Goal: Book appointment/travel/reservation

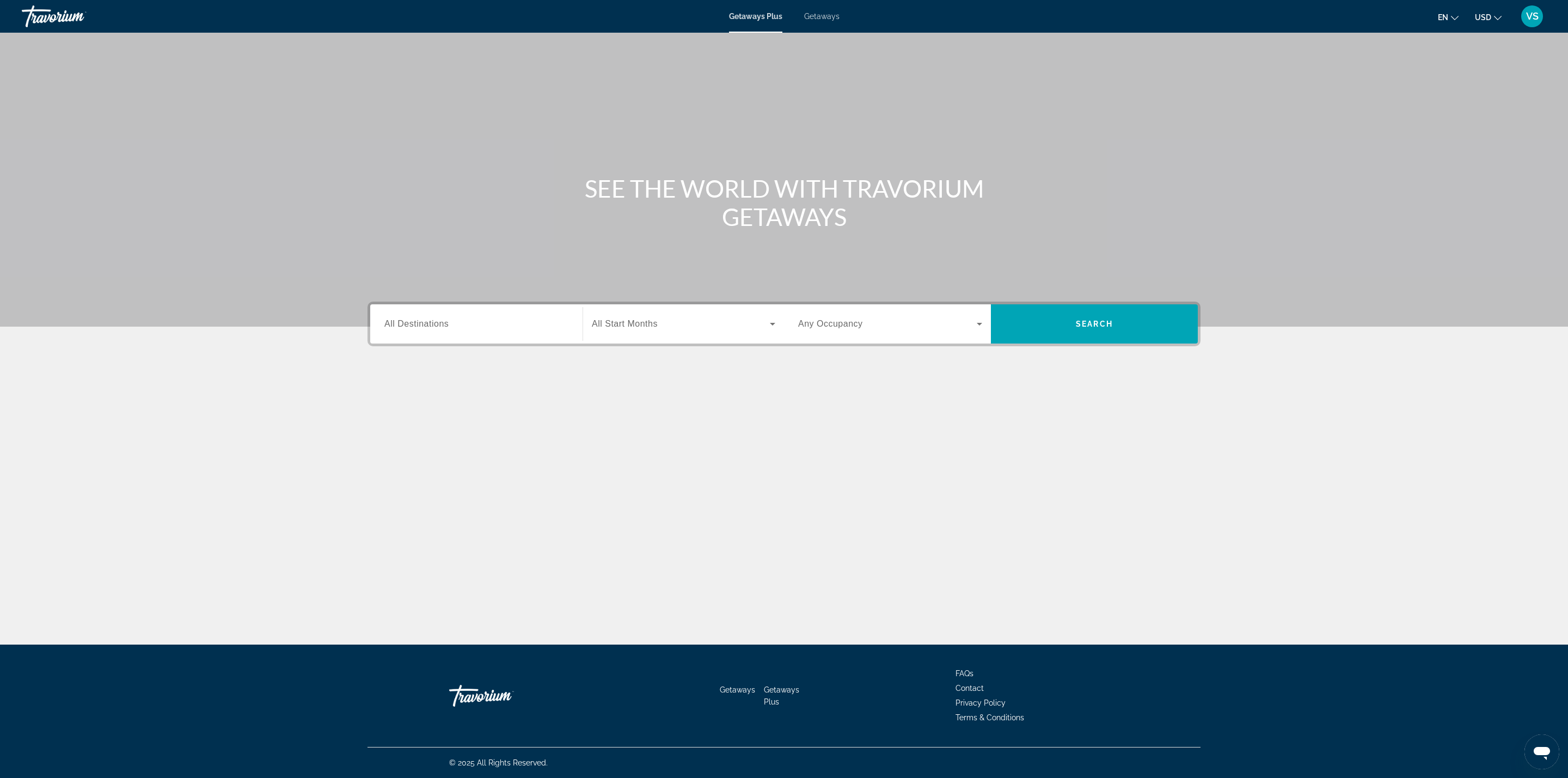
click at [441, 319] on span "All Destinations" at bounding box center [417, 323] width 64 height 9
click at [441, 319] on input "Destination All Destinations" at bounding box center [476, 325] width 184 height 13
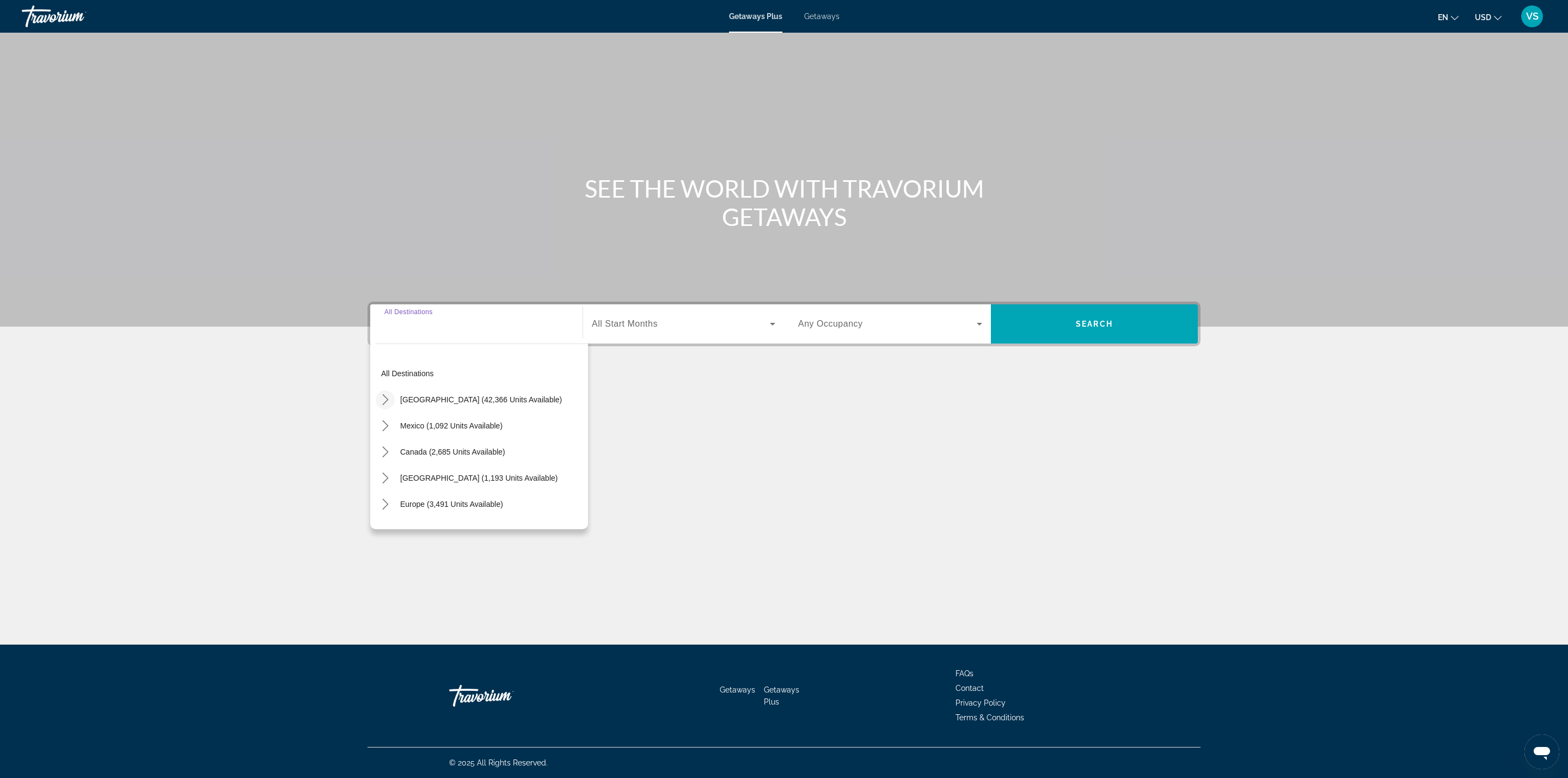
click at [383, 393] on mat-icon "Toggle United States (42,366 units available) submenu" at bounding box center [385, 400] width 19 height 19
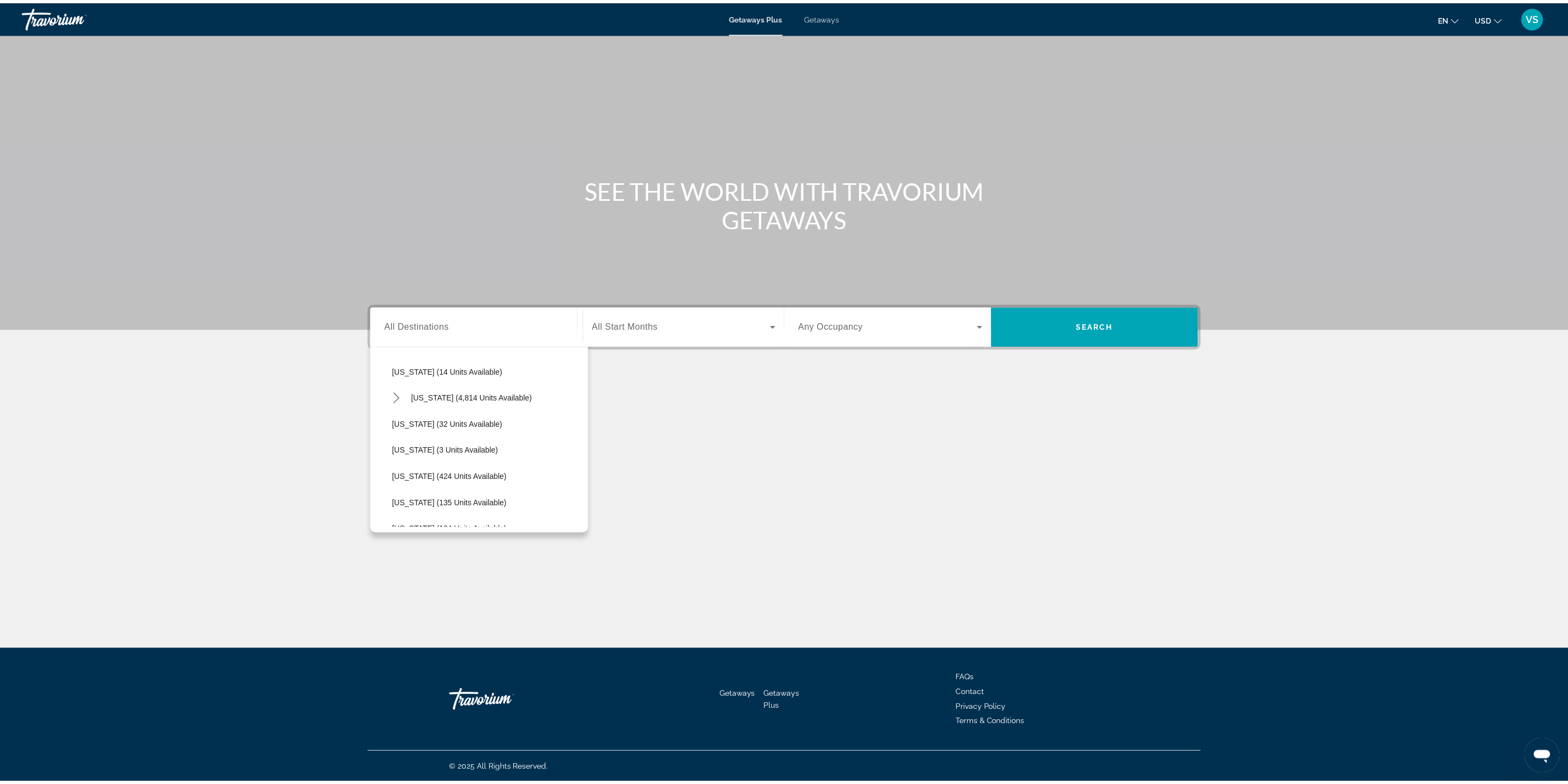
scroll to position [197, 0]
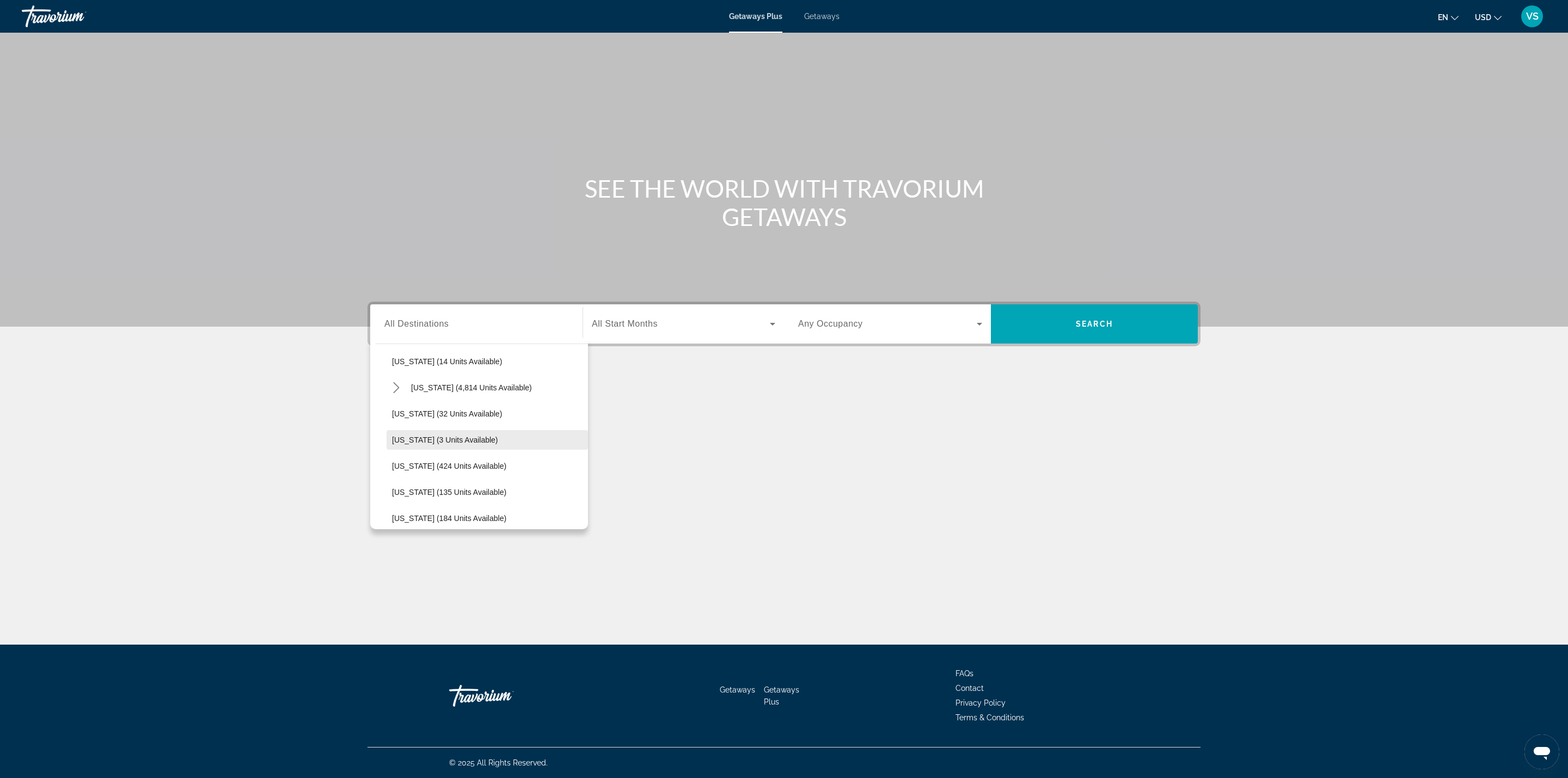
click at [440, 436] on span "[US_STATE] (3 units available)" at bounding box center [445, 440] width 106 height 9
type input "**********"
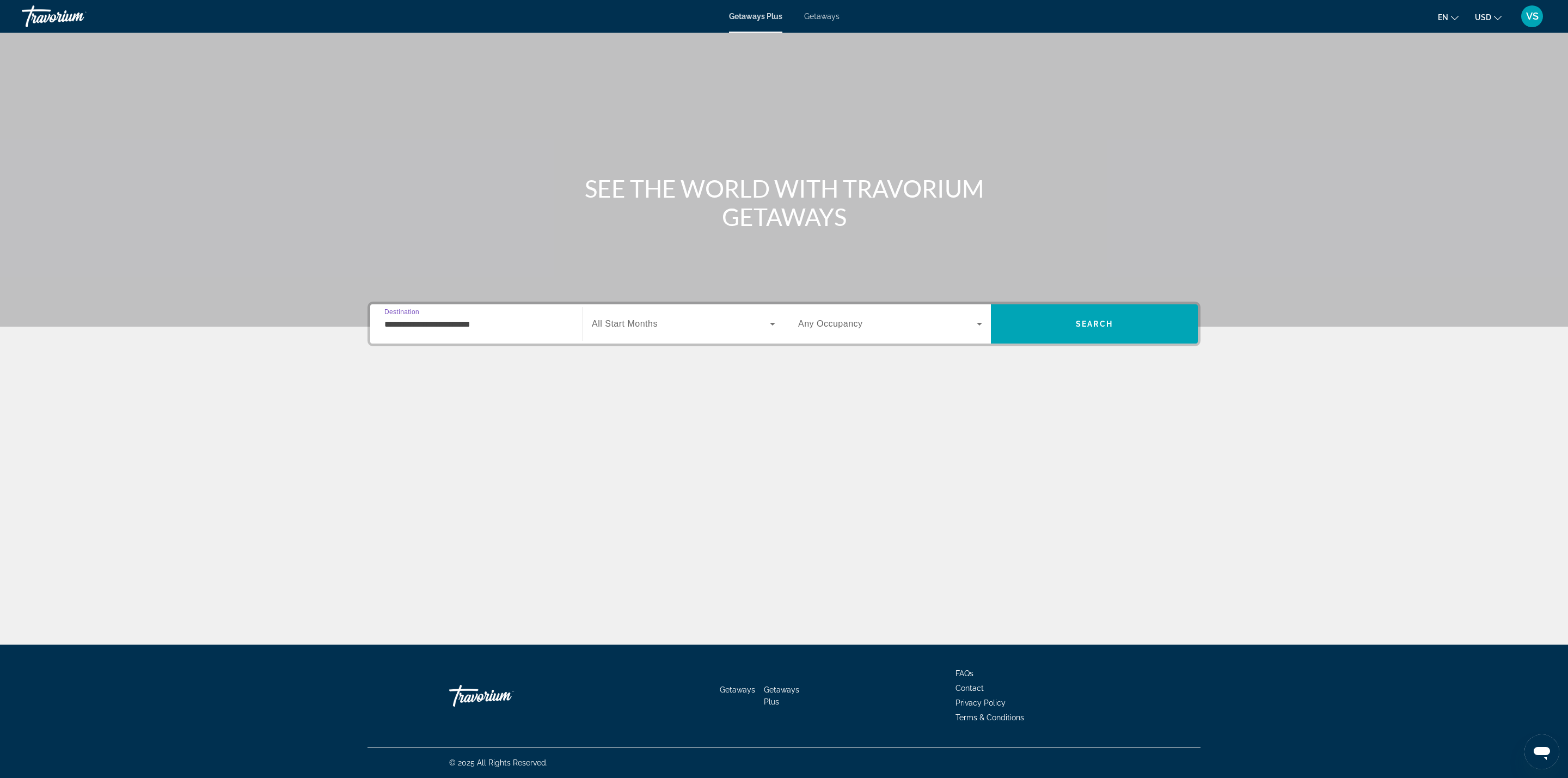
click at [618, 313] on div "Search widget" at bounding box center [684, 324] width 184 height 31
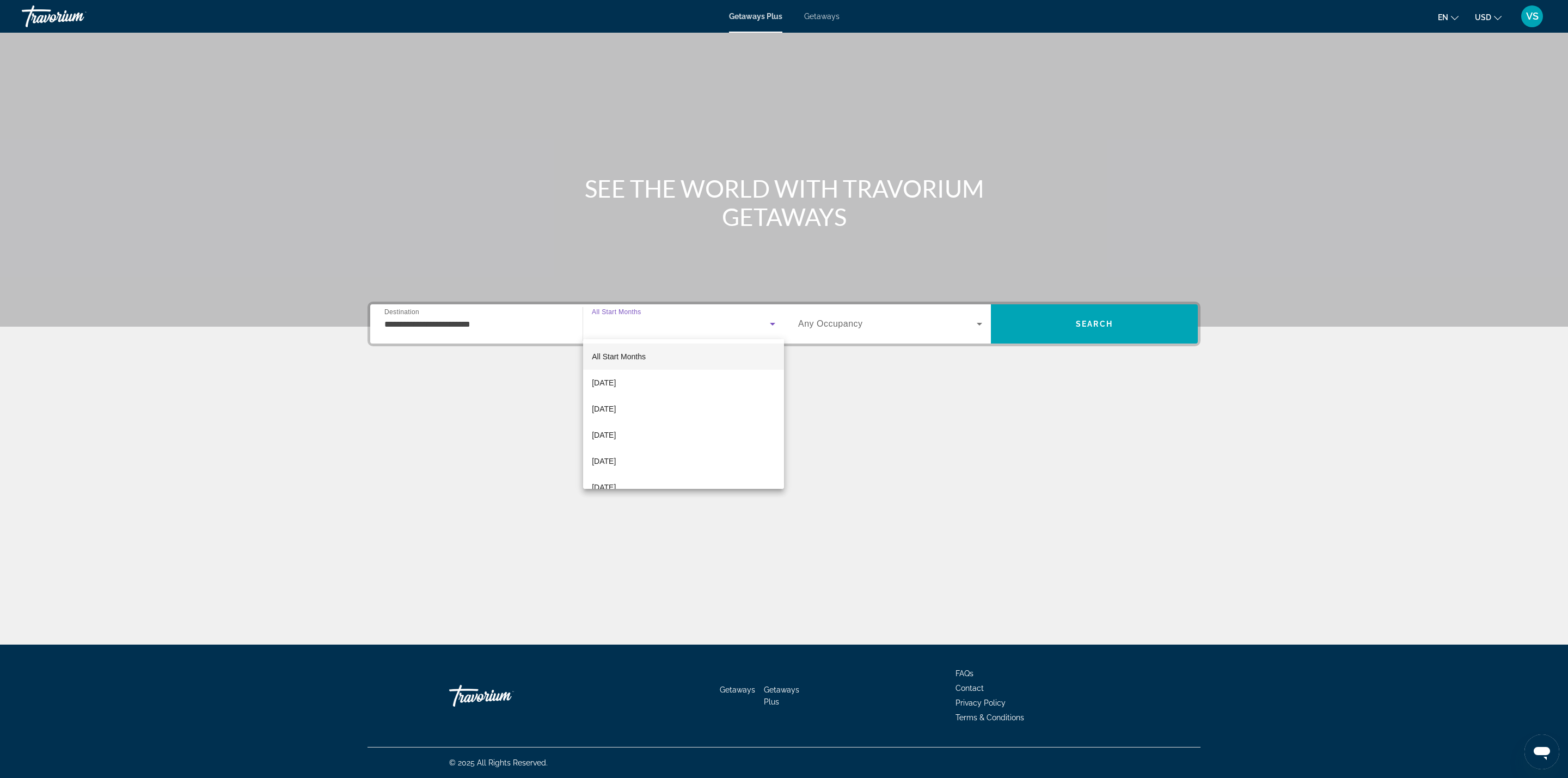
click at [835, 321] on div at bounding box center [784, 389] width 1568 height 778
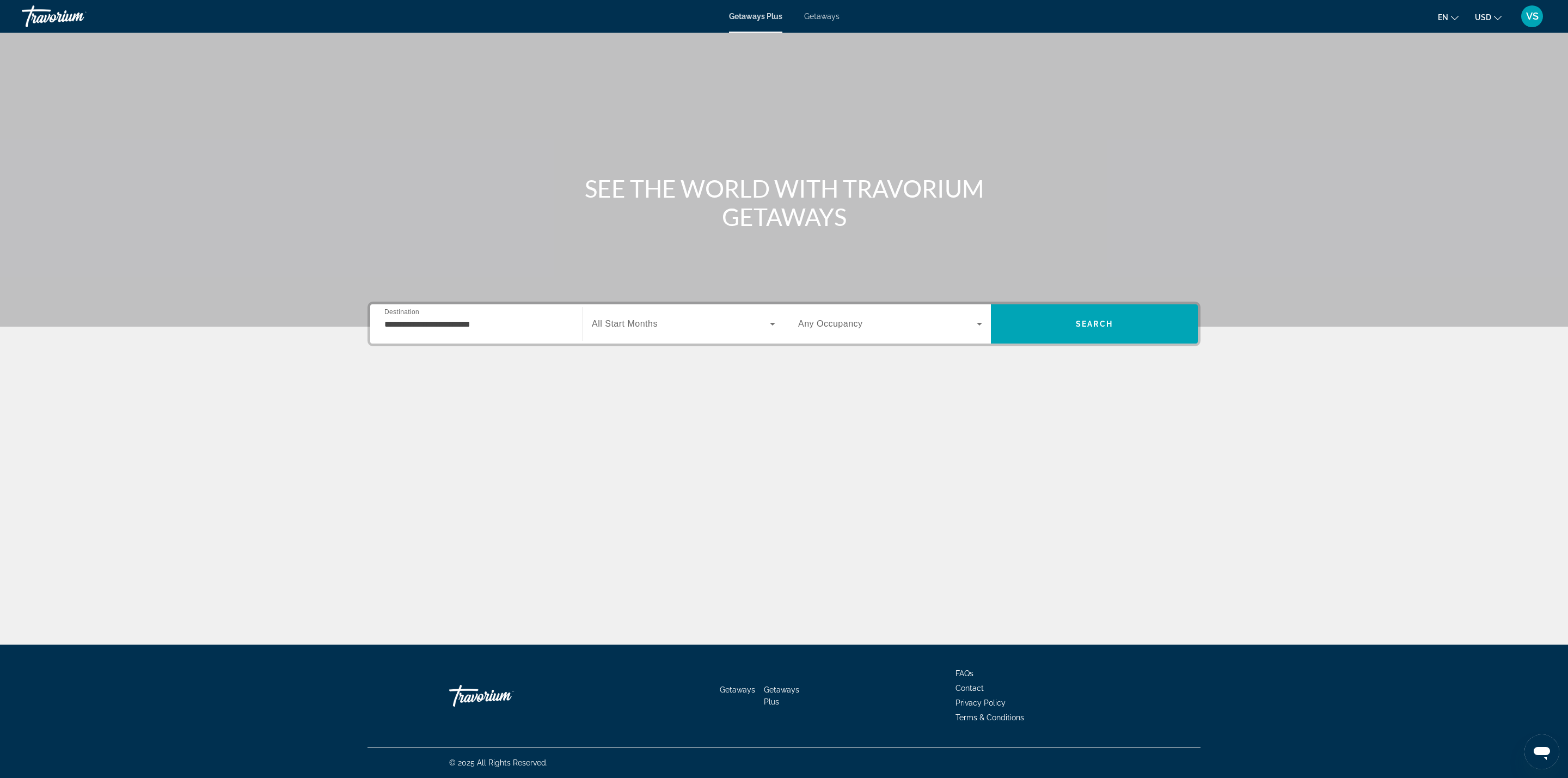
click at [824, 321] on span "Any Occupancy" at bounding box center [830, 323] width 65 height 9
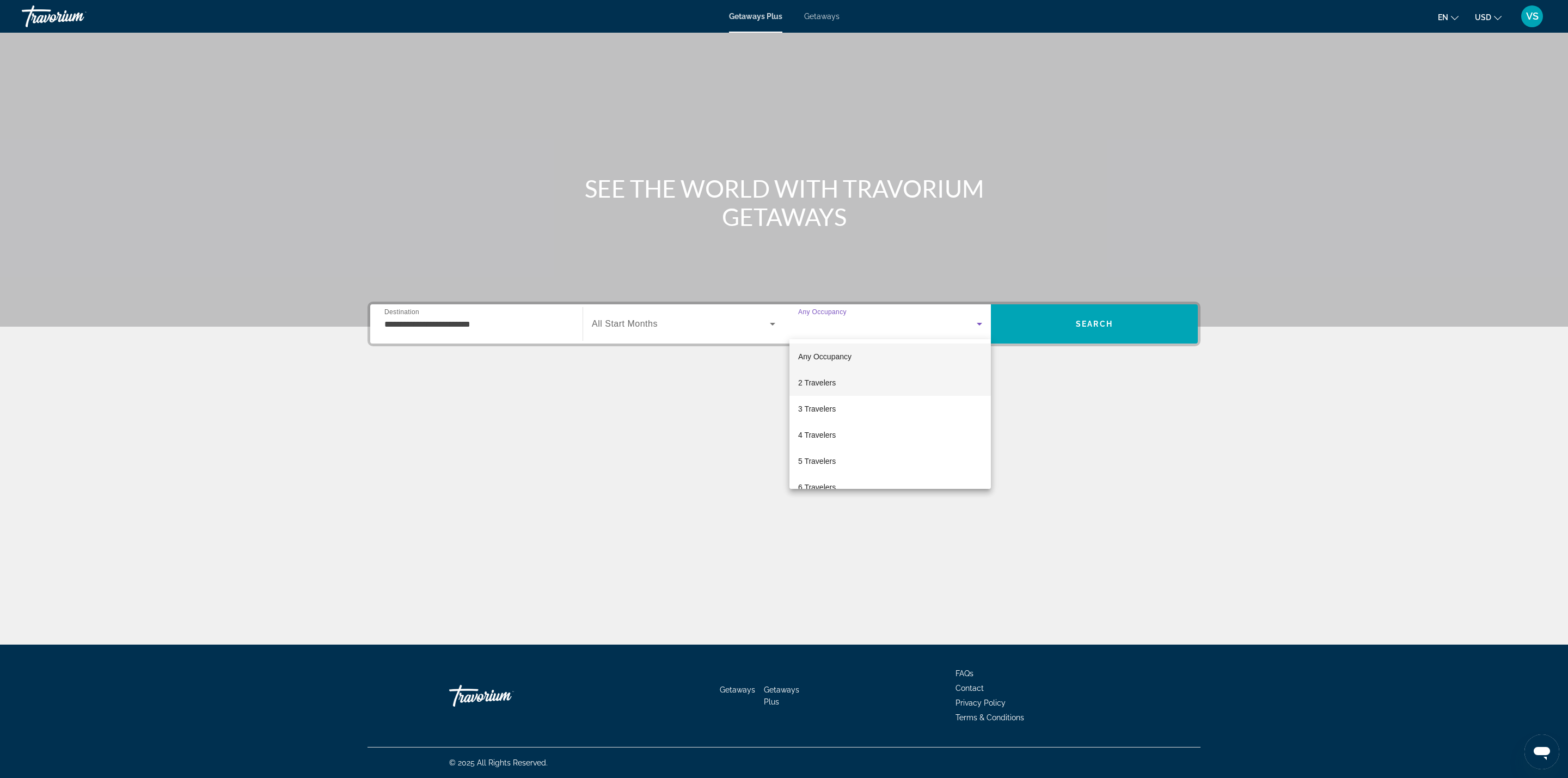
click at [817, 382] on span "2 Travelers" at bounding box center [817, 383] width 38 height 13
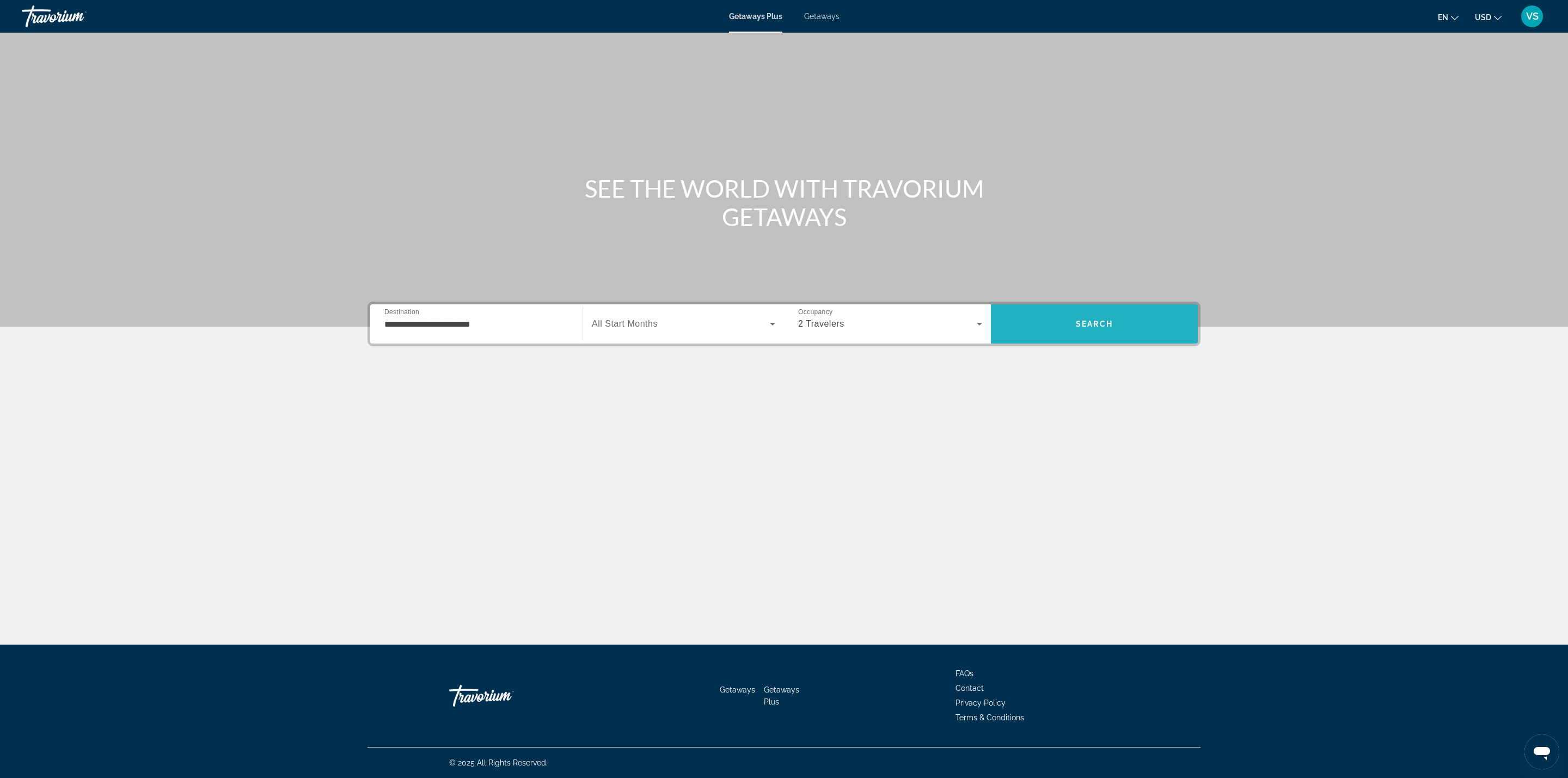
click at [1060, 335] on span "Search" at bounding box center [1095, 324] width 207 height 26
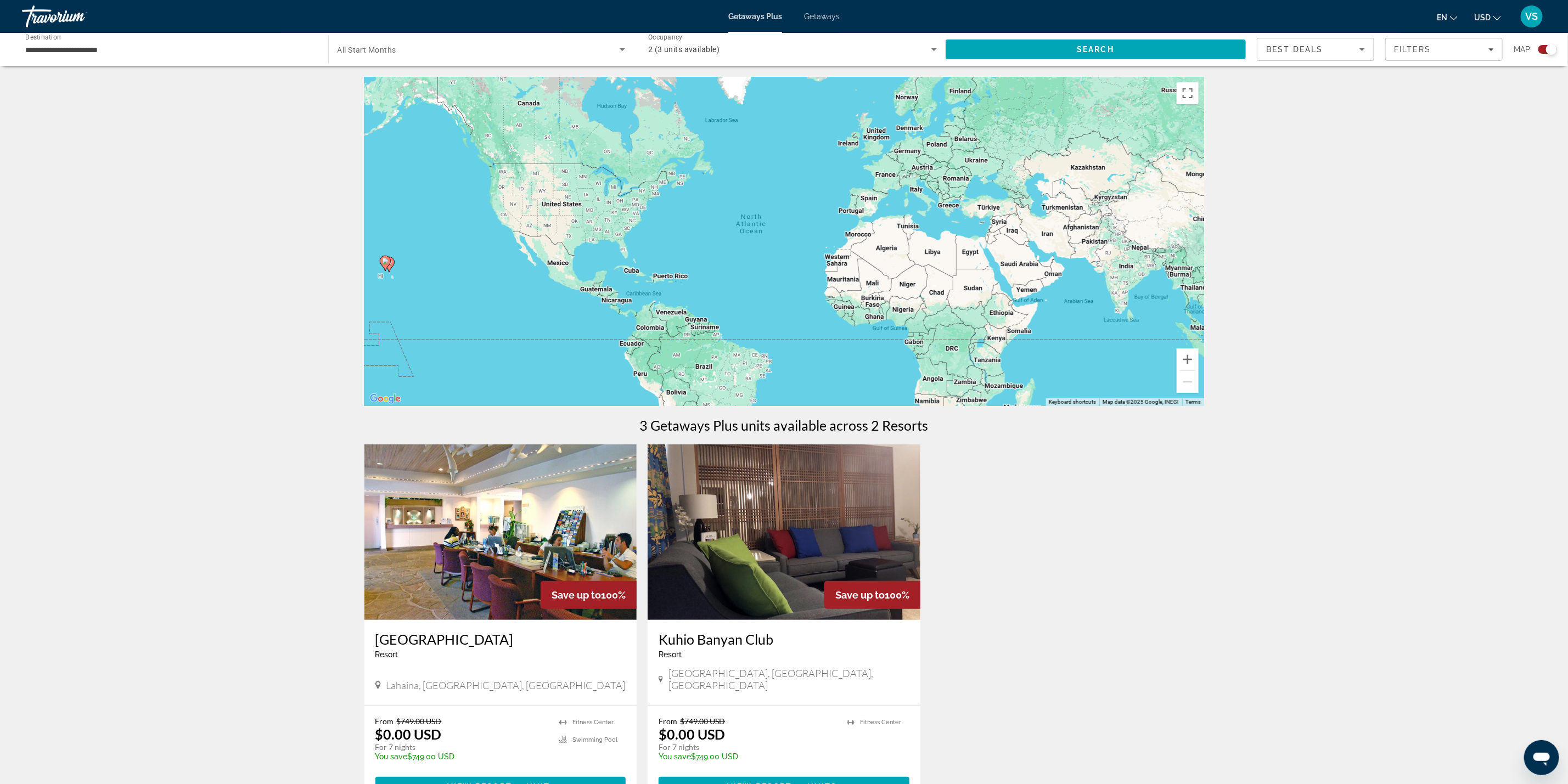
click at [389, 272] on div "To activate drag with keyboard, press Alt + Enter. Once in keyboard drag state,…" at bounding box center [784, 242] width 840 height 330
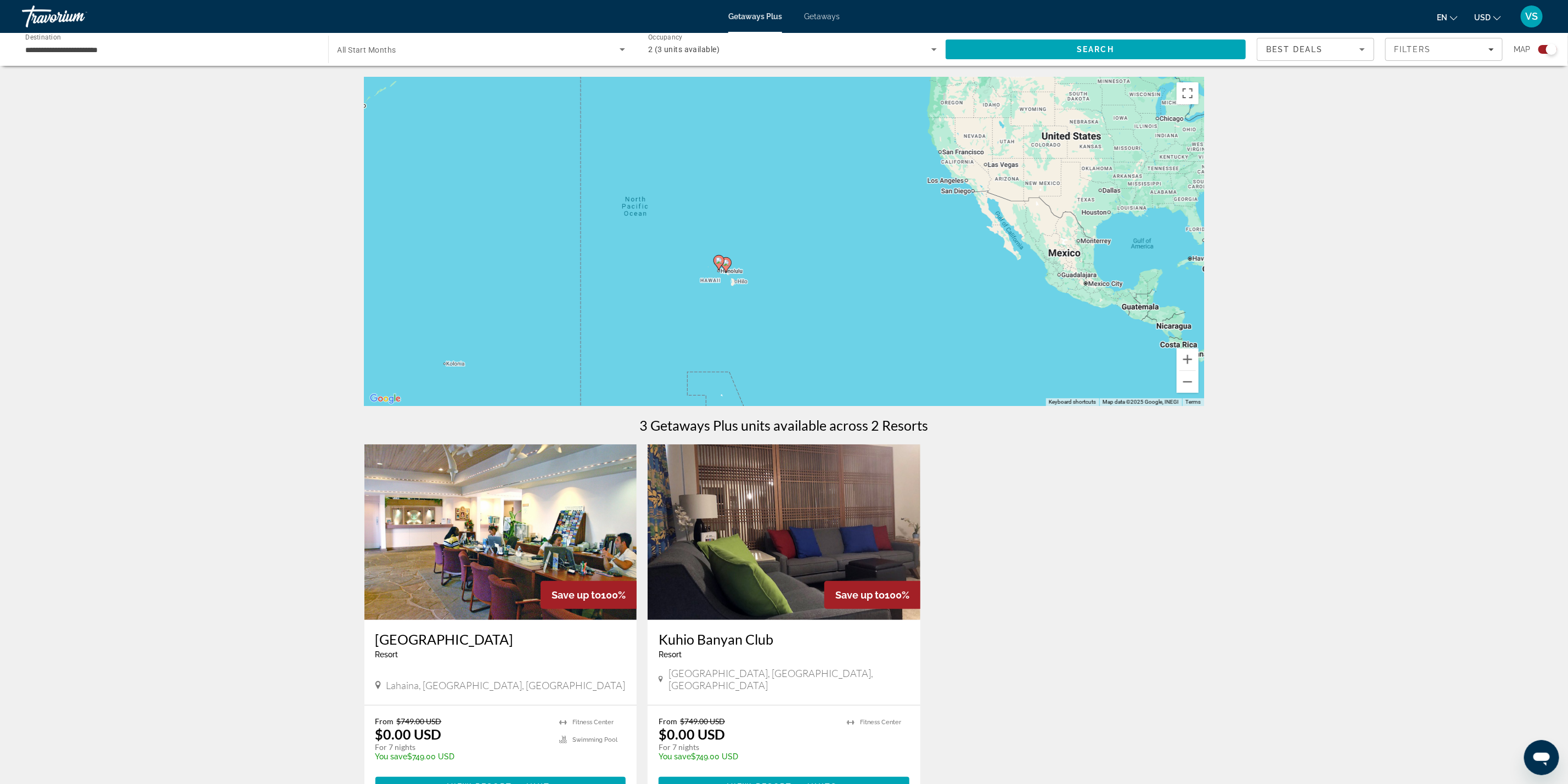
drag, startPoint x: 389, startPoint y: 272, endPoint x: 787, endPoint y: 272, distance: 398.0
click at [732, 272] on gmp-advanced-marker "Main content" at bounding box center [726, 265] width 11 height 16
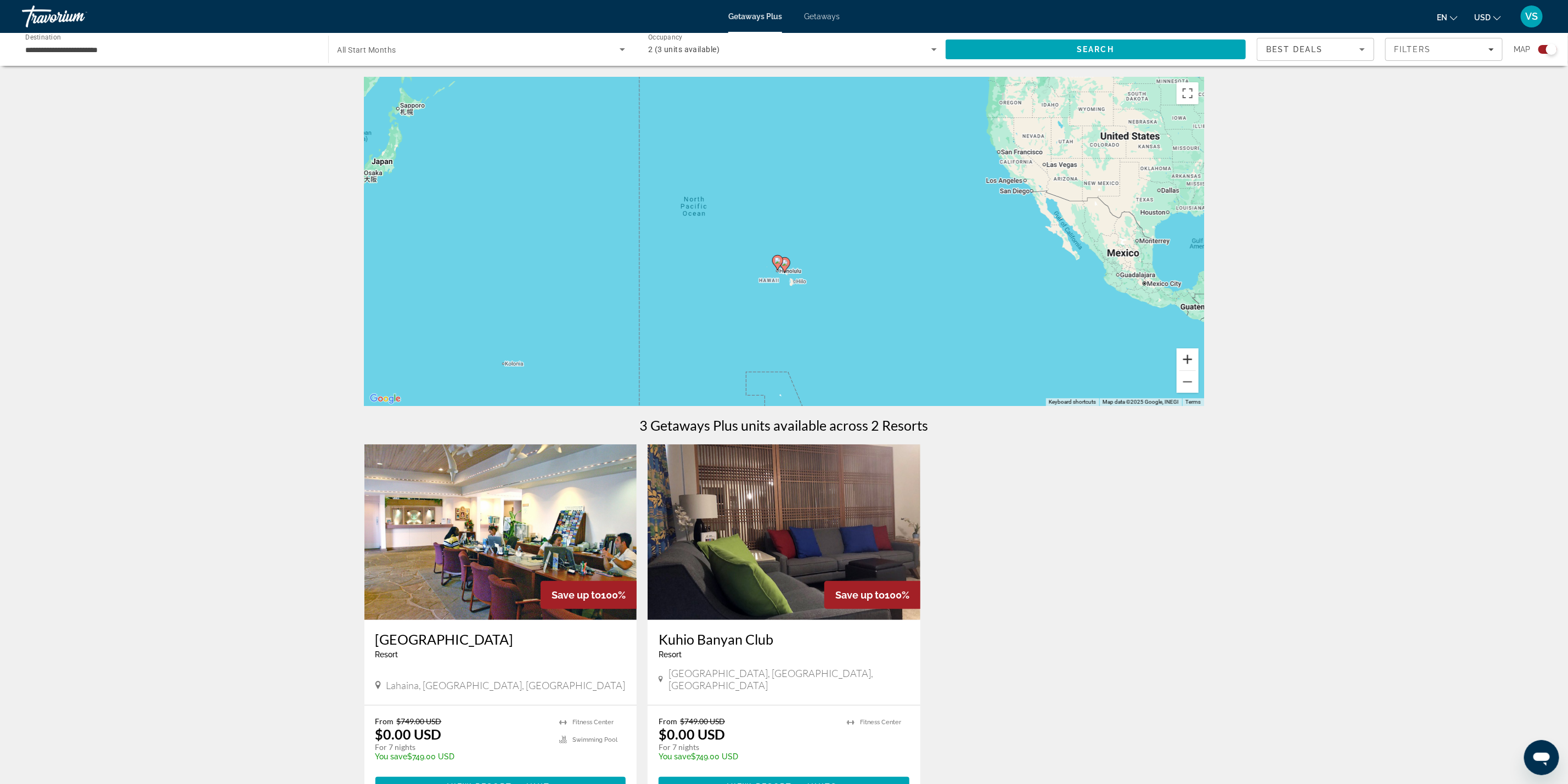
click at [1191, 360] on button "Zoom in" at bounding box center [1188, 360] width 22 height 22
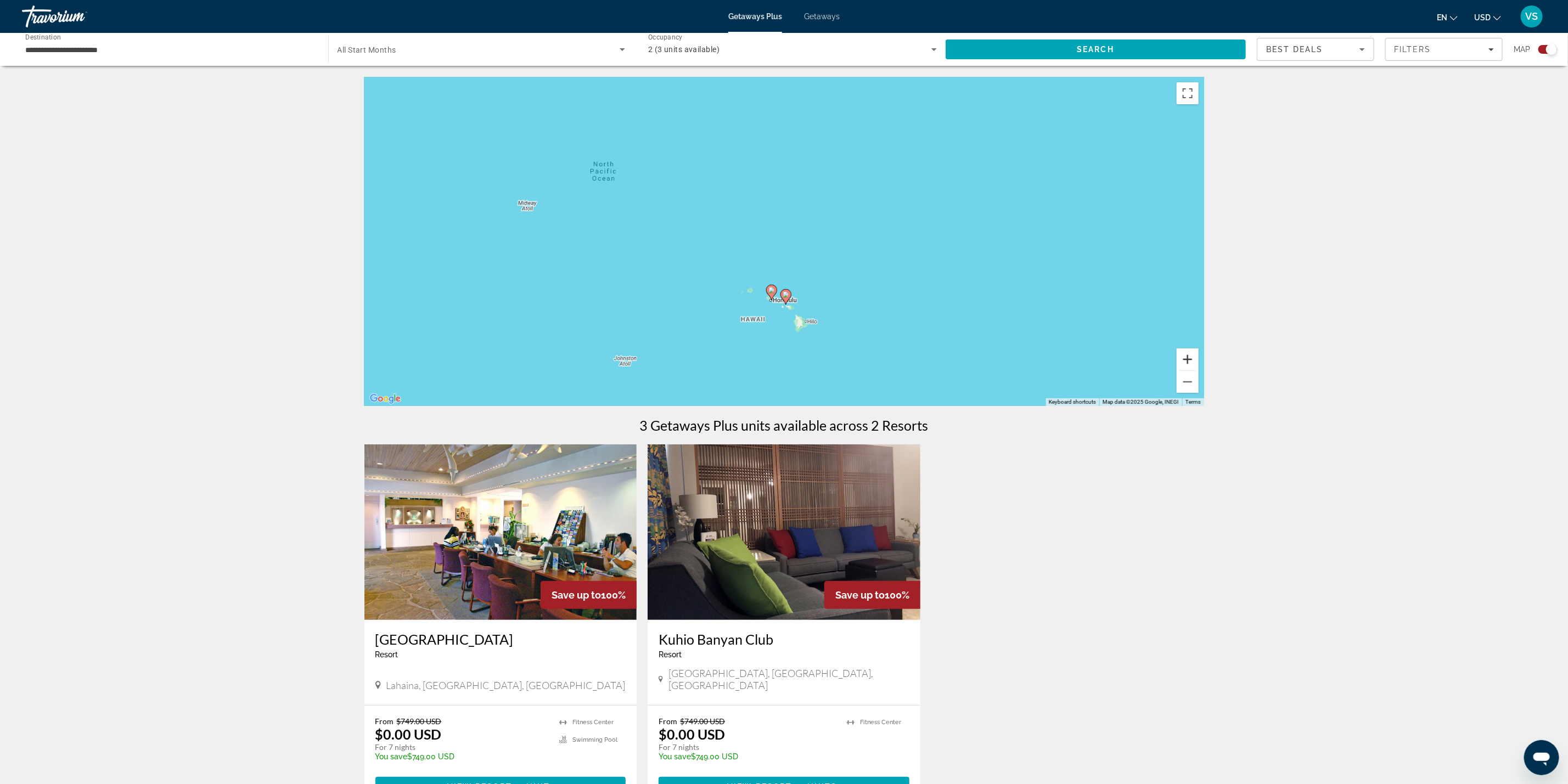
click at [1191, 360] on button "Zoom in" at bounding box center [1188, 360] width 22 height 22
drag, startPoint x: 954, startPoint y: 364, endPoint x: 915, endPoint y: 206, distance: 162.7
click at [915, 206] on div "To activate drag with keyboard, press Alt + Enter. Once in keyboard drag state,…" at bounding box center [784, 242] width 840 height 330
click at [1191, 364] on button "Zoom in" at bounding box center [1188, 360] width 22 height 22
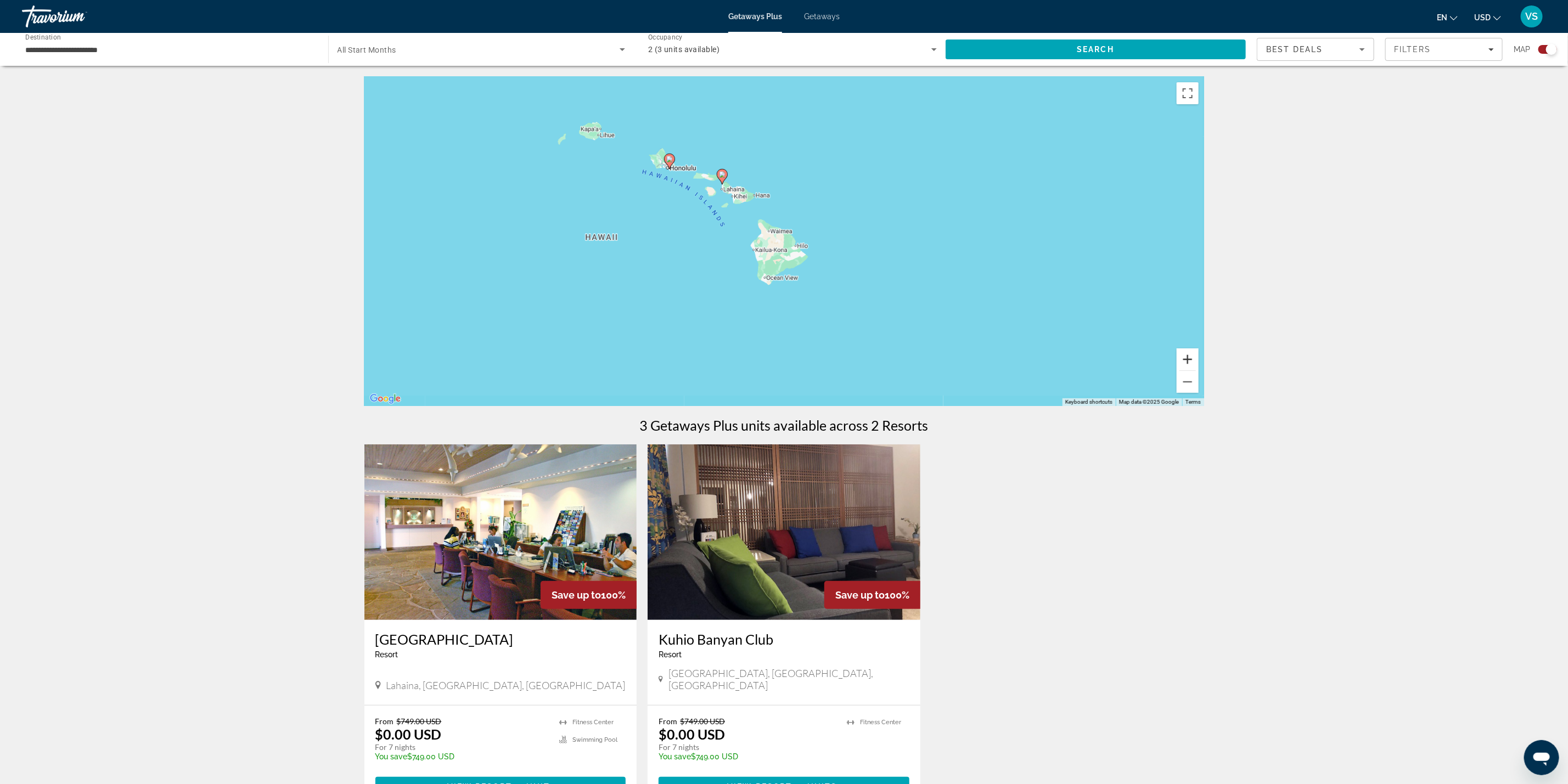
click at [1191, 364] on button "Zoom in" at bounding box center [1188, 360] width 22 height 22
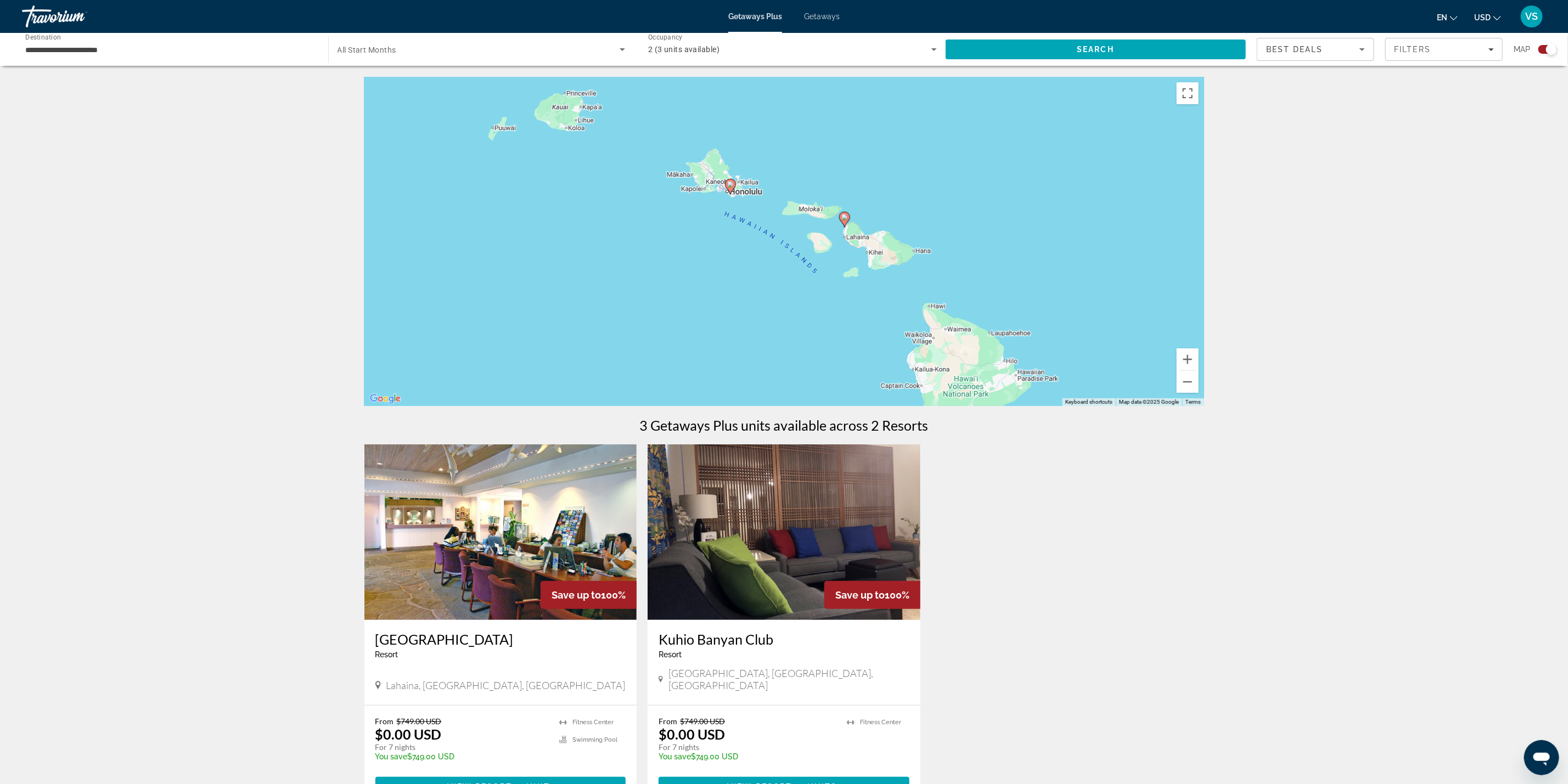
drag, startPoint x: 694, startPoint y: 160, endPoint x: 891, endPoint y: 272, distance: 226.6
click at [891, 272] on div "To activate drag with keyboard, press Alt + Enter. Once in keyboard drag state,…" at bounding box center [784, 242] width 840 height 330
click at [1186, 356] on button "Zoom in" at bounding box center [1188, 360] width 22 height 22
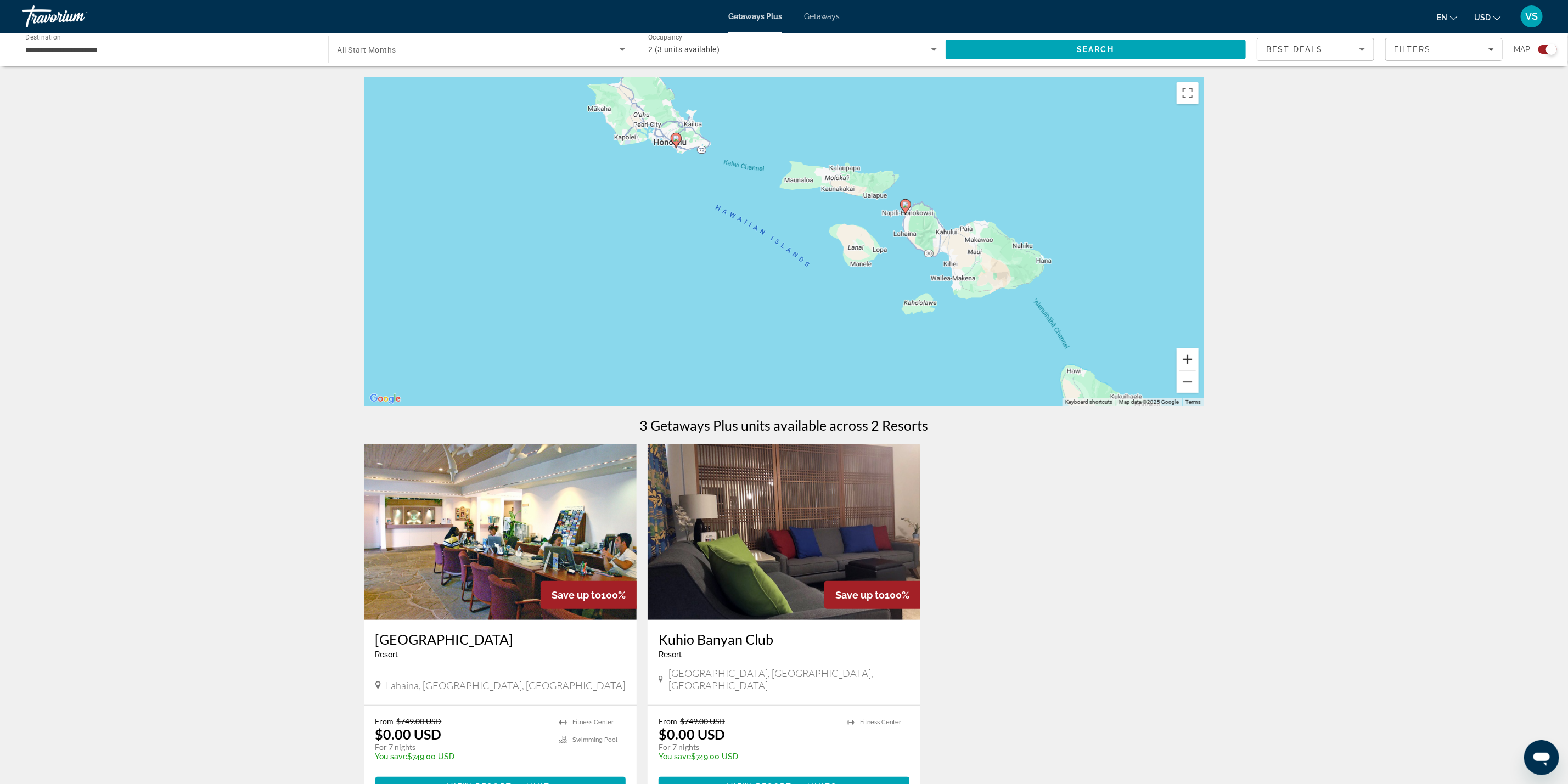
click at [1186, 356] on button "Zoom in" at bounding box center [1188, 360] width 22 height 22
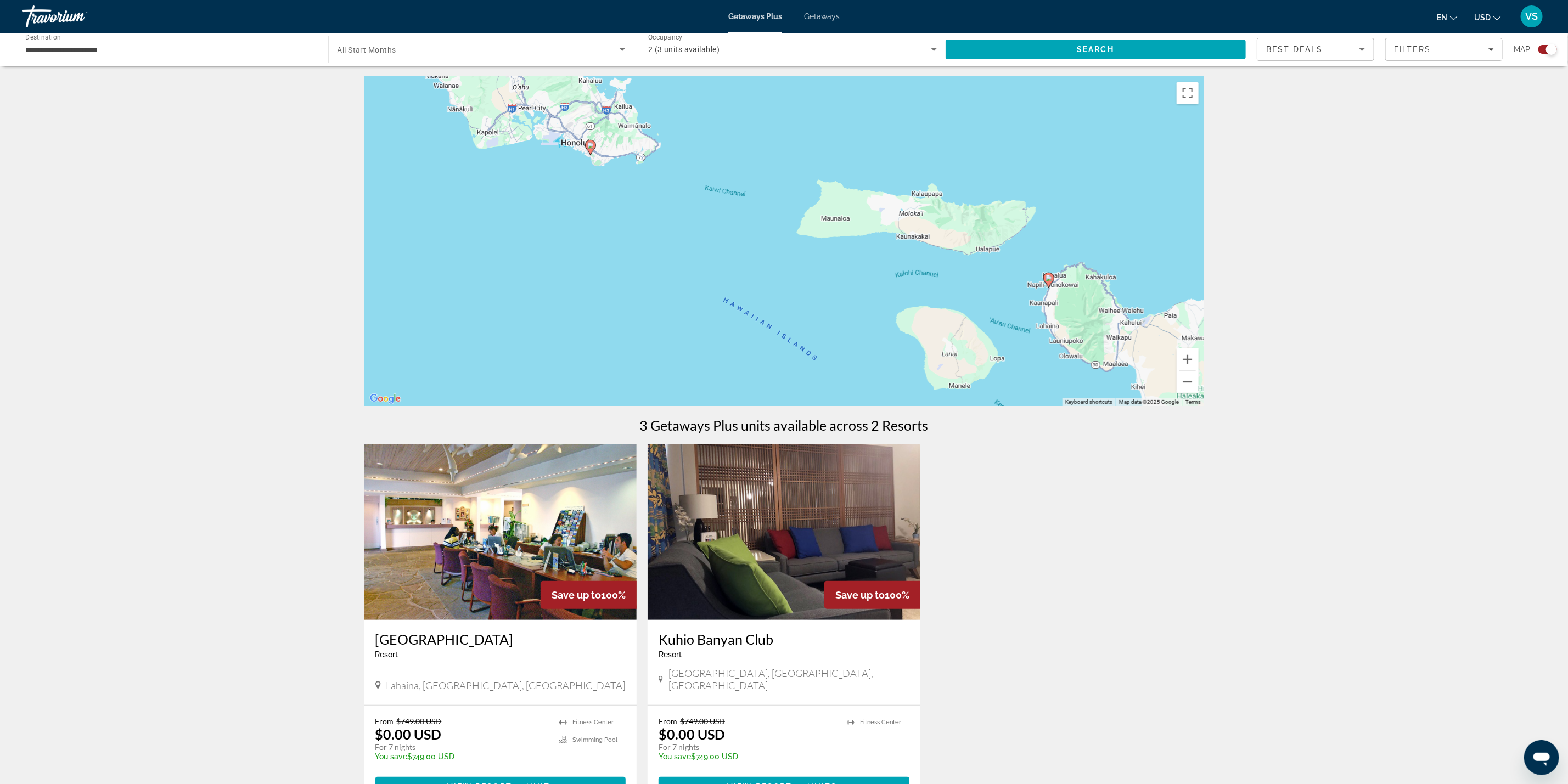
drag, startPoint x: 715, startPoint y: 167, endPoint x: 735, endPoint y: 267, distance: 102.0
click at [735, 267] on div "To activate drag with keyboard, press Alt + Enter. Once in keyboard drag state,…" at bounding box center [784, 242] width 840 height 330
click at [589, 147] on image "Main content" at bounding box center [590, 145] width 7 height 7
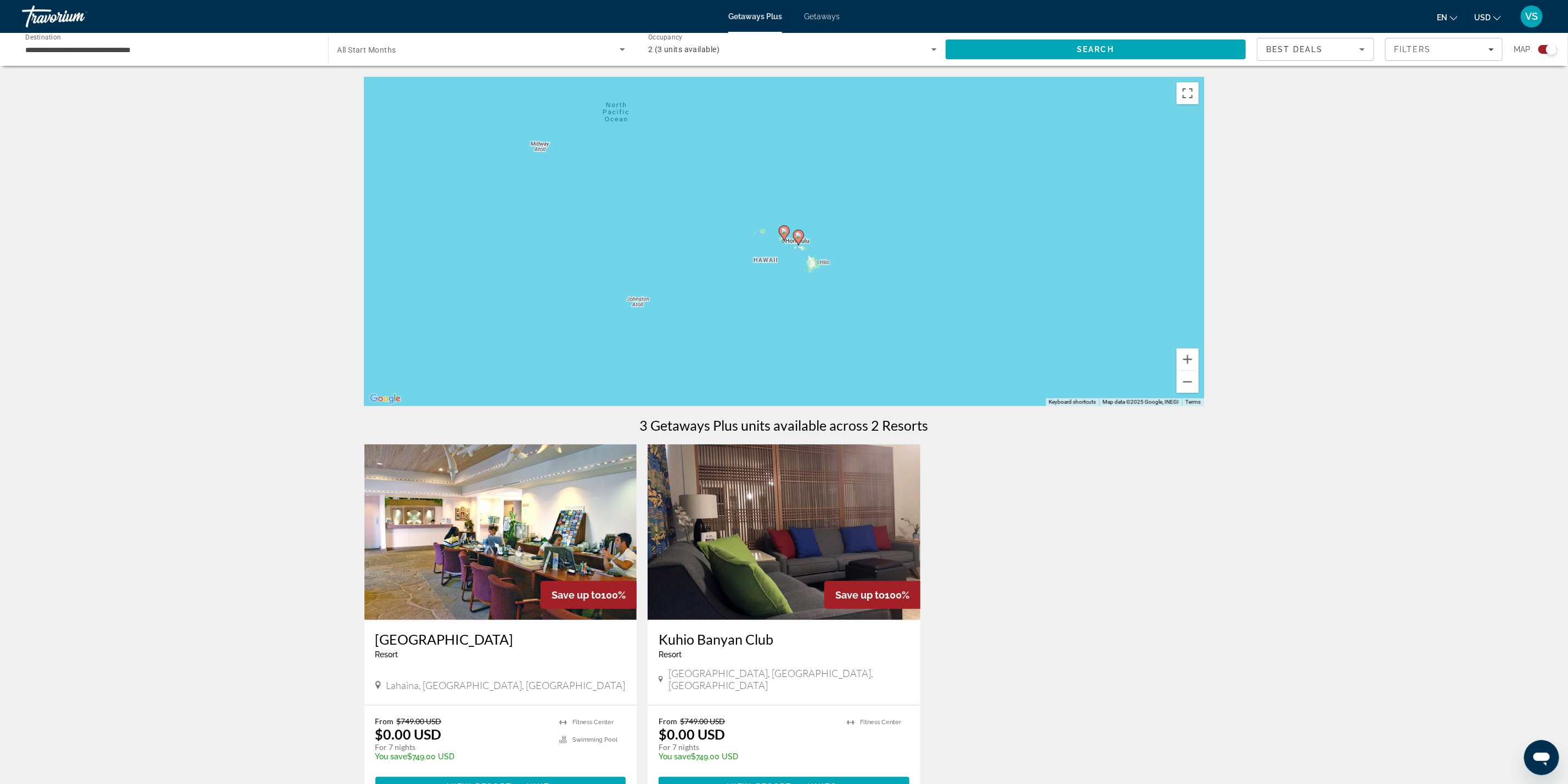
click at [784, 228] on image "Main content" at bounding box center [784, 231] width 7 height 7
type input "**********"
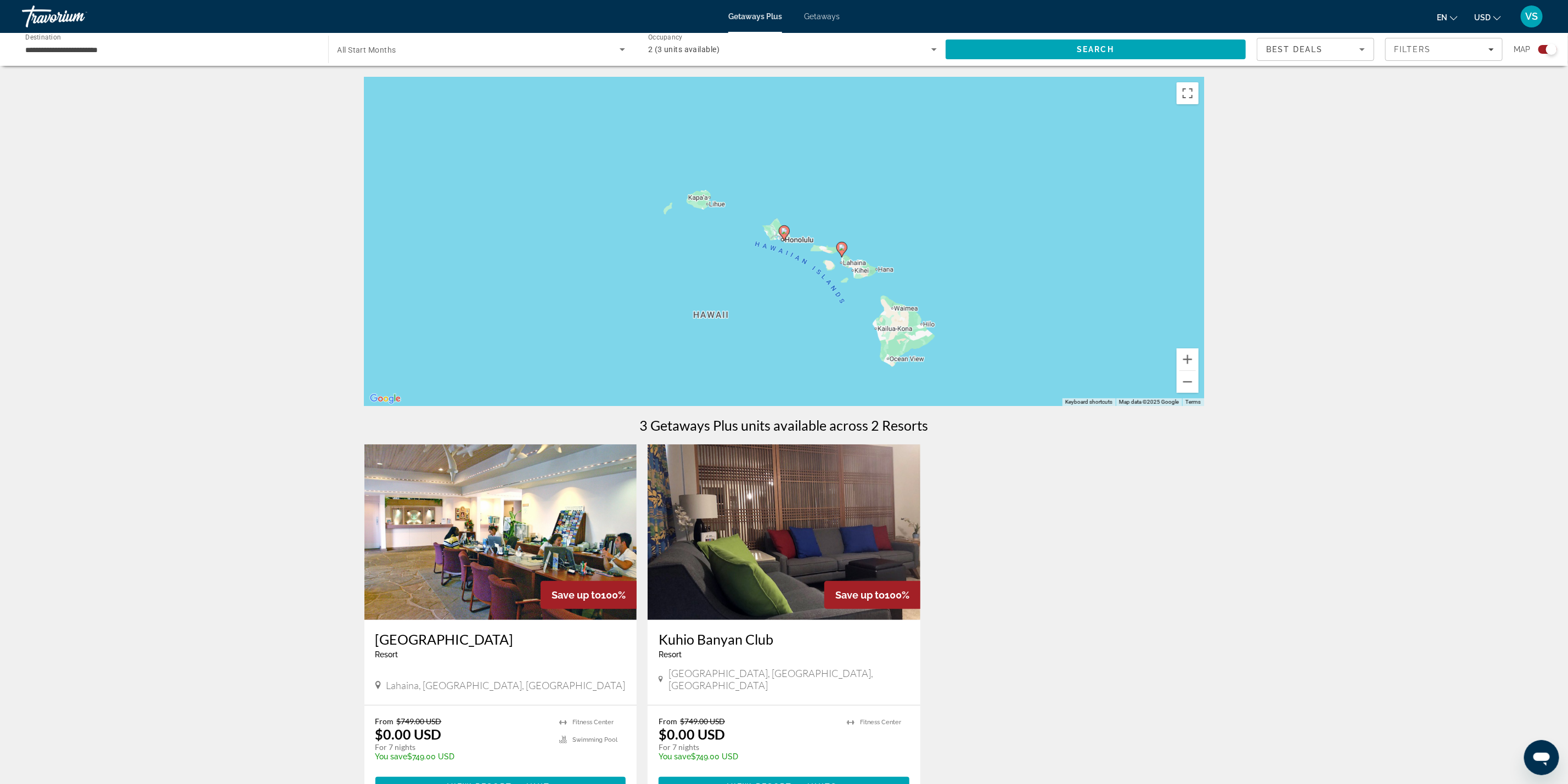
click at [784, 228] on image "Main content" at bounding box center [784, 231] width 7 height 7
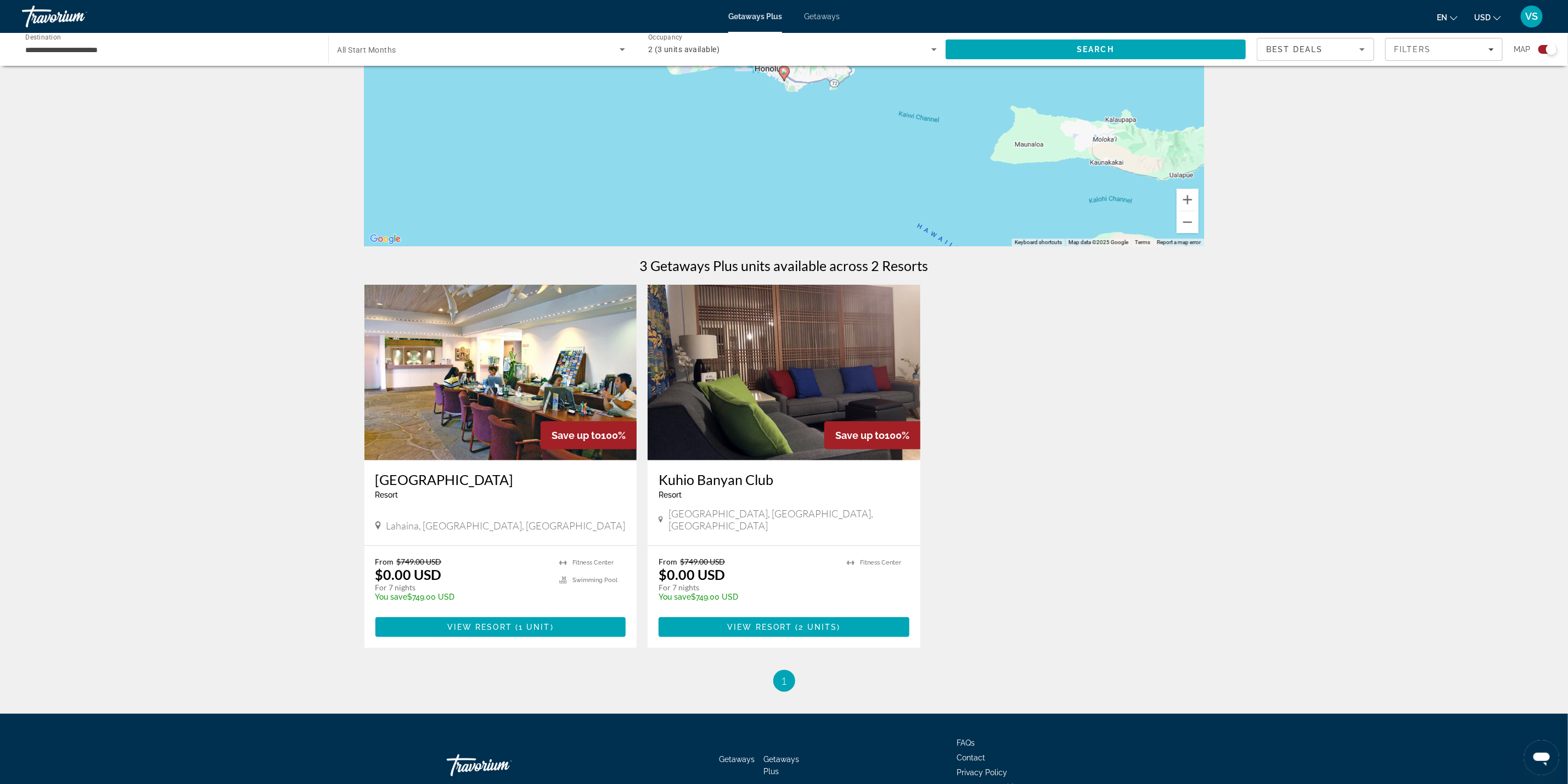
scroll to position [212, 0]
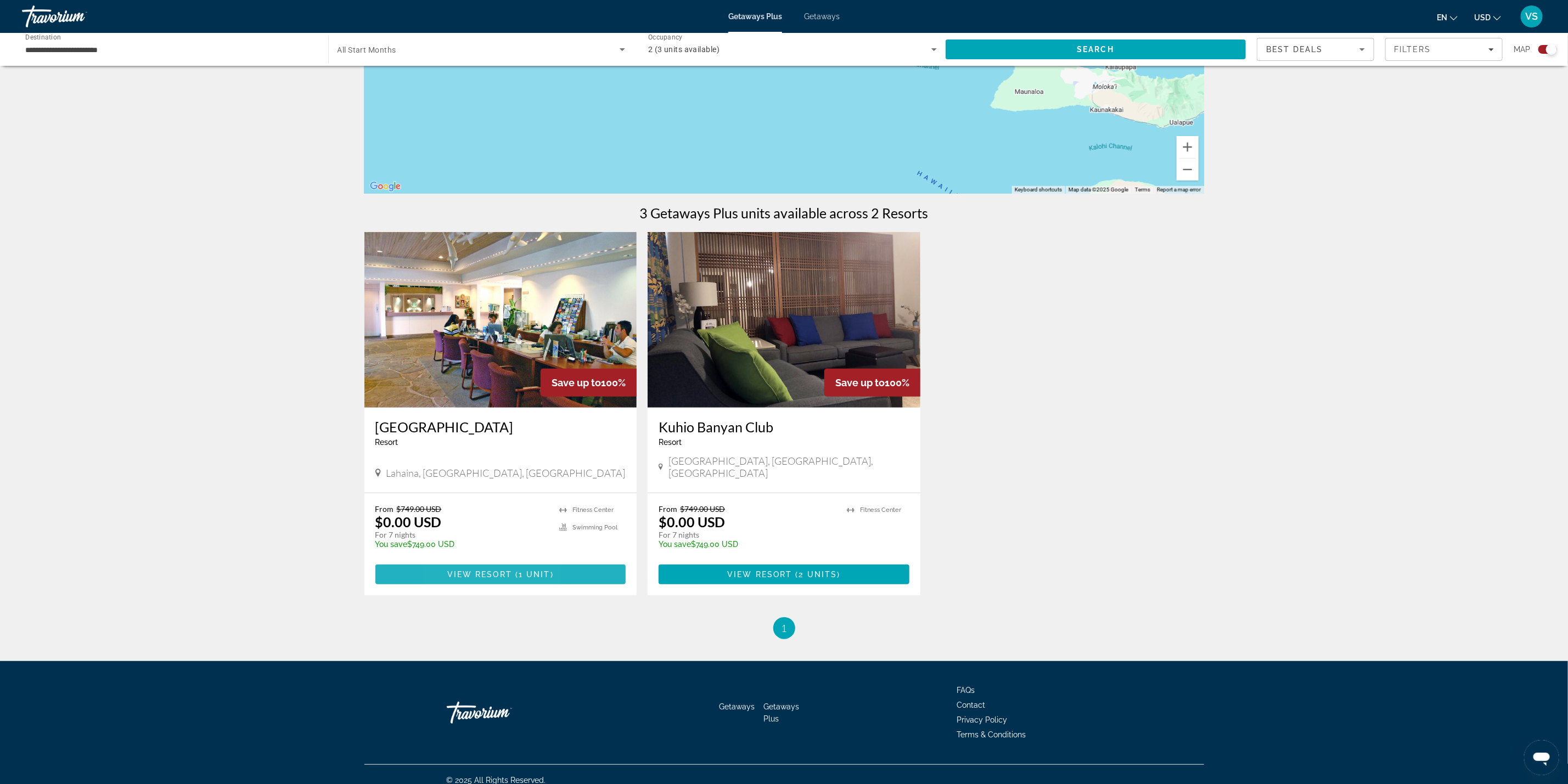
click at [454, 570] on span "View Resort" at bounding box center [479, 575] width 65 height 9
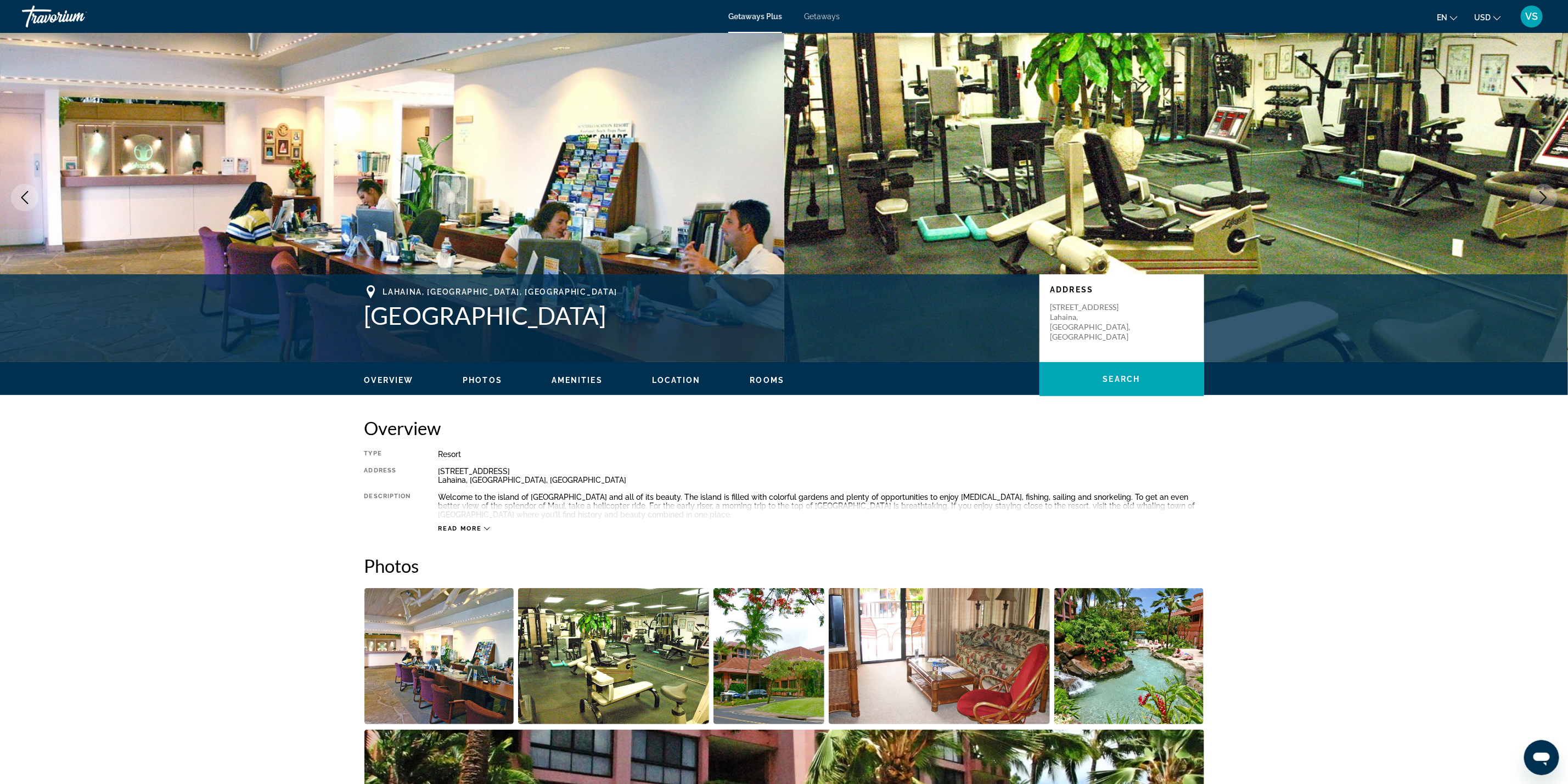
click at [478, 526] on span "Read more" at bounding box center [460, 529] width 43 height 7
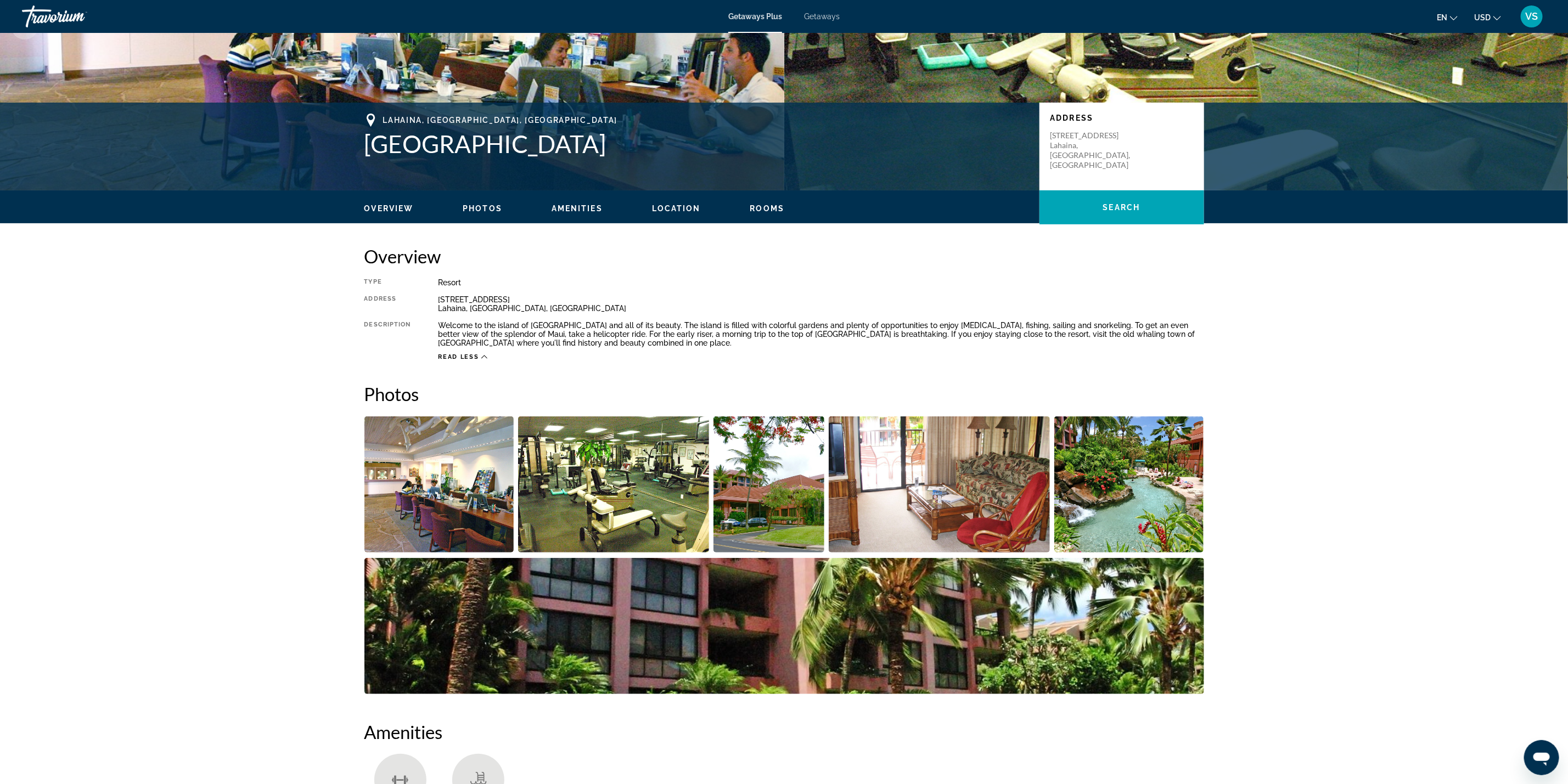
scroll to position [247, 0]
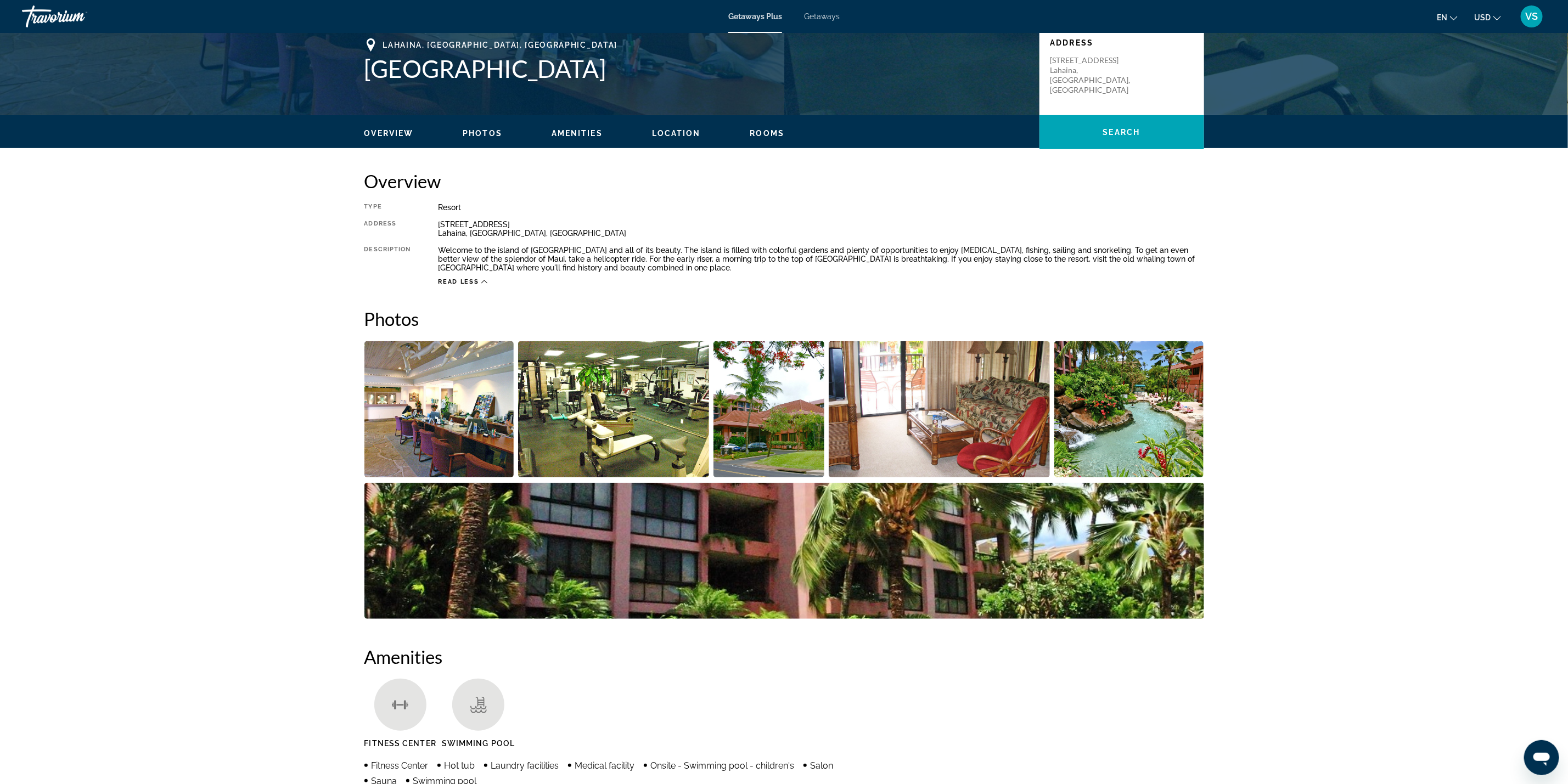
click at [420, 391] on img "Open full-screen image slider" at bounding box center [439, 409] width 150 height 136
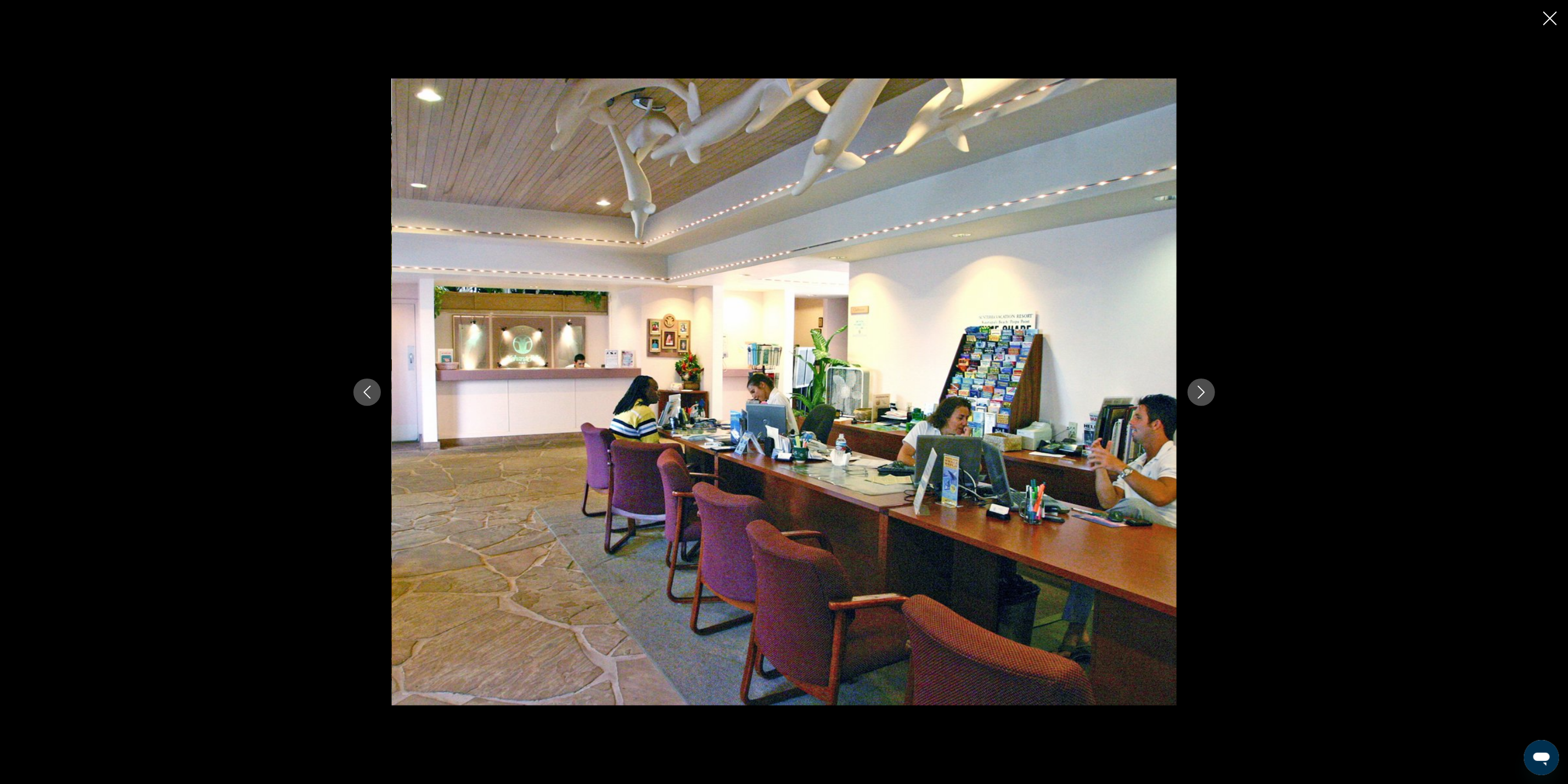
click at [1202, 395] on icon "Next image" at bounding box center [1201, 393] width 7 height 13
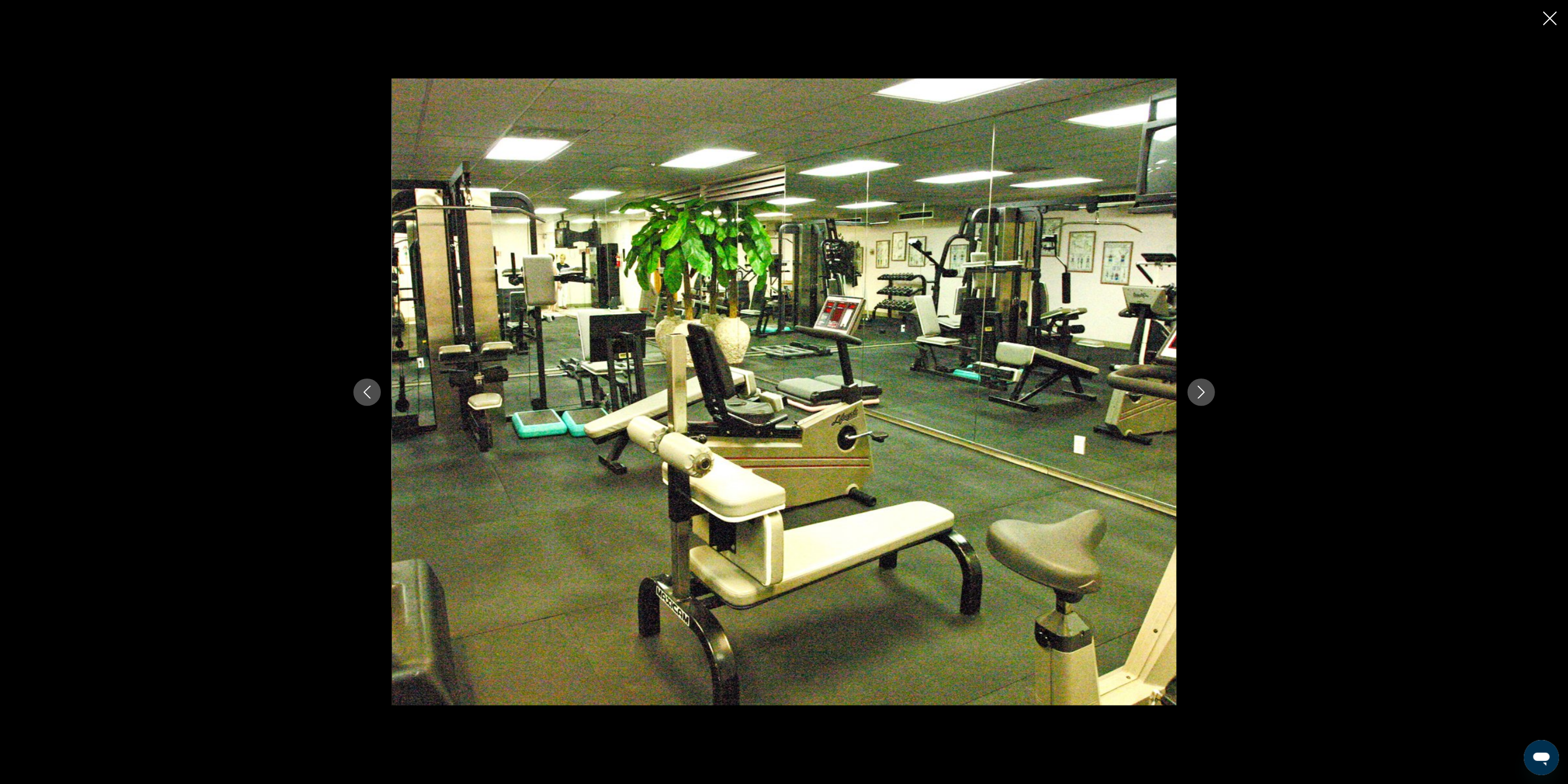
click at [1202, 395] on icon "Next image" at bounding box center [1201, 393] width 7 height 13
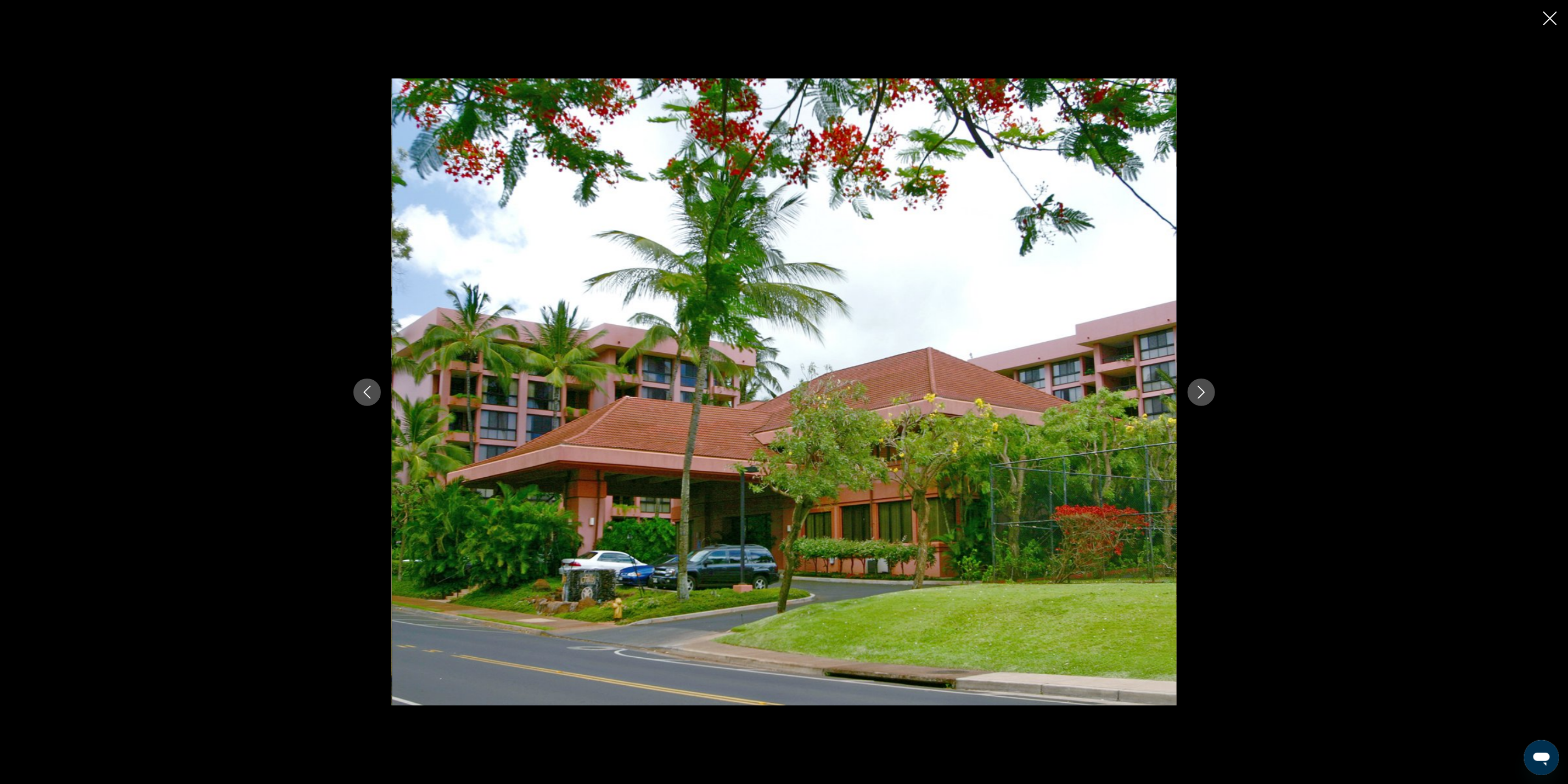
click at [1202, 395] on icon "Next image" at bounding box center [1201, 393] width 7 height 13
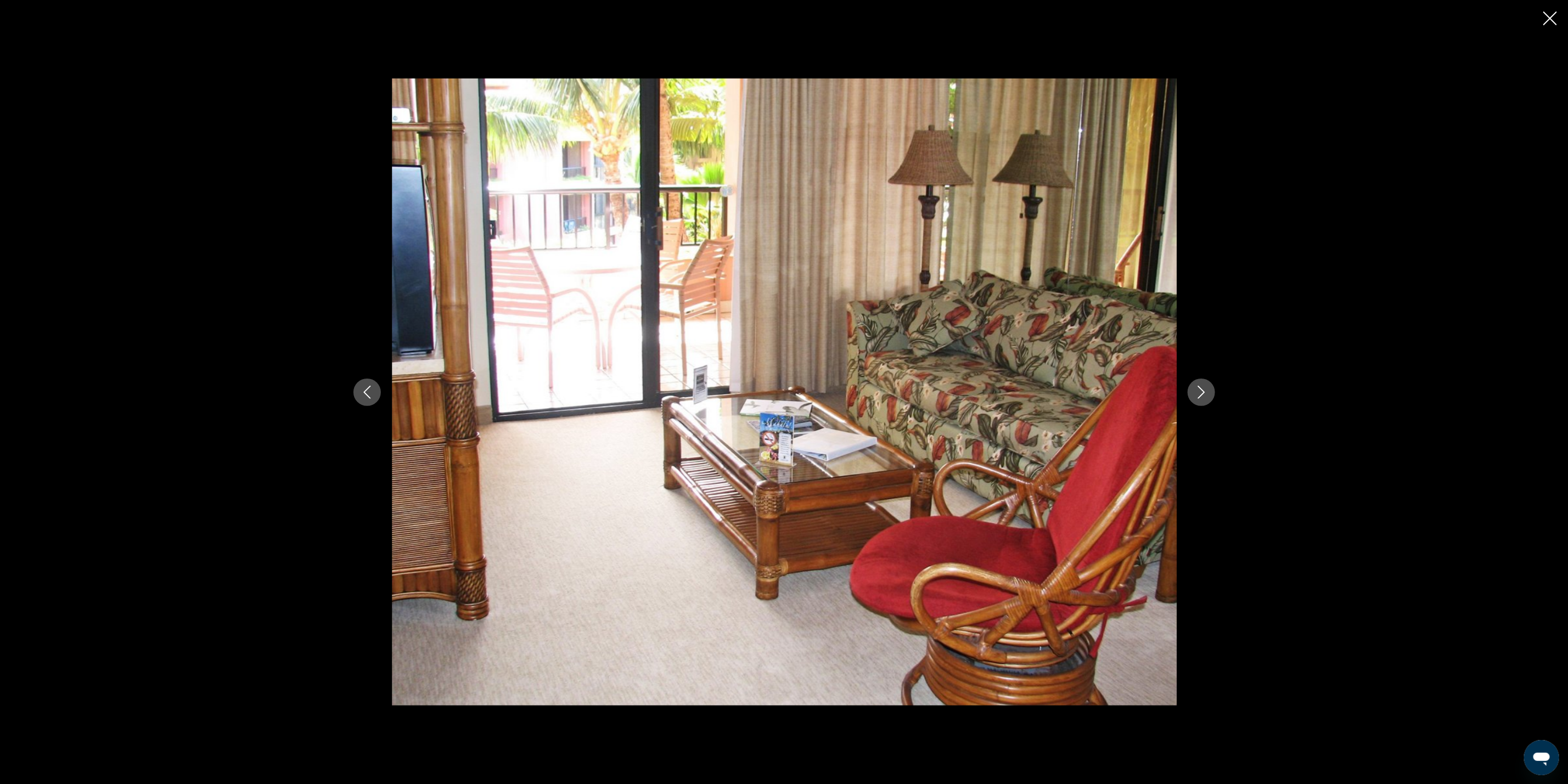
click at [1202, 395] on icon "Next image" at bounding box center [1201, 393] width 7 height 13
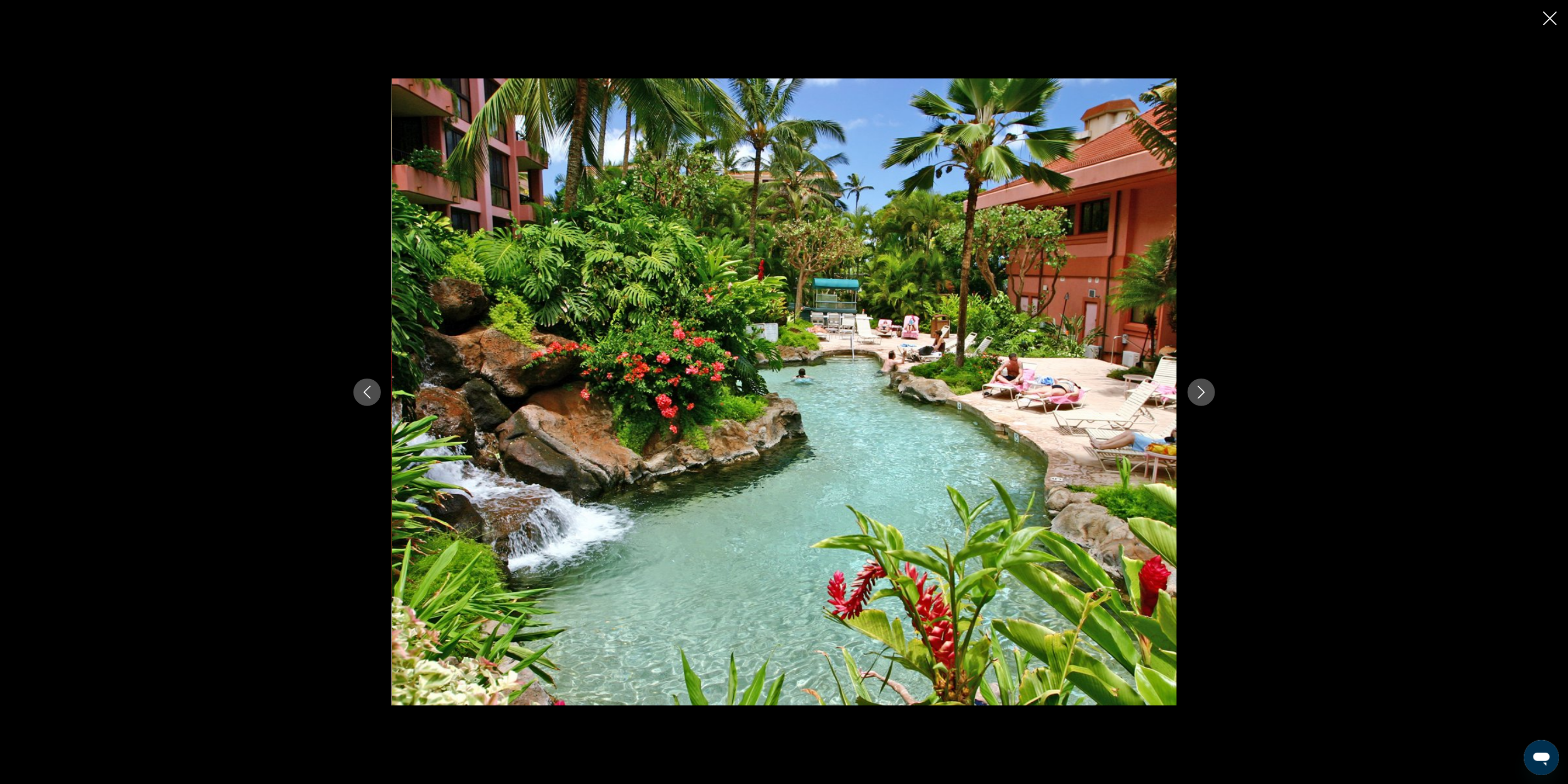
click at [1202, 395] on icon "Next image" at bounding box center [1201, 393] width 7 height 13
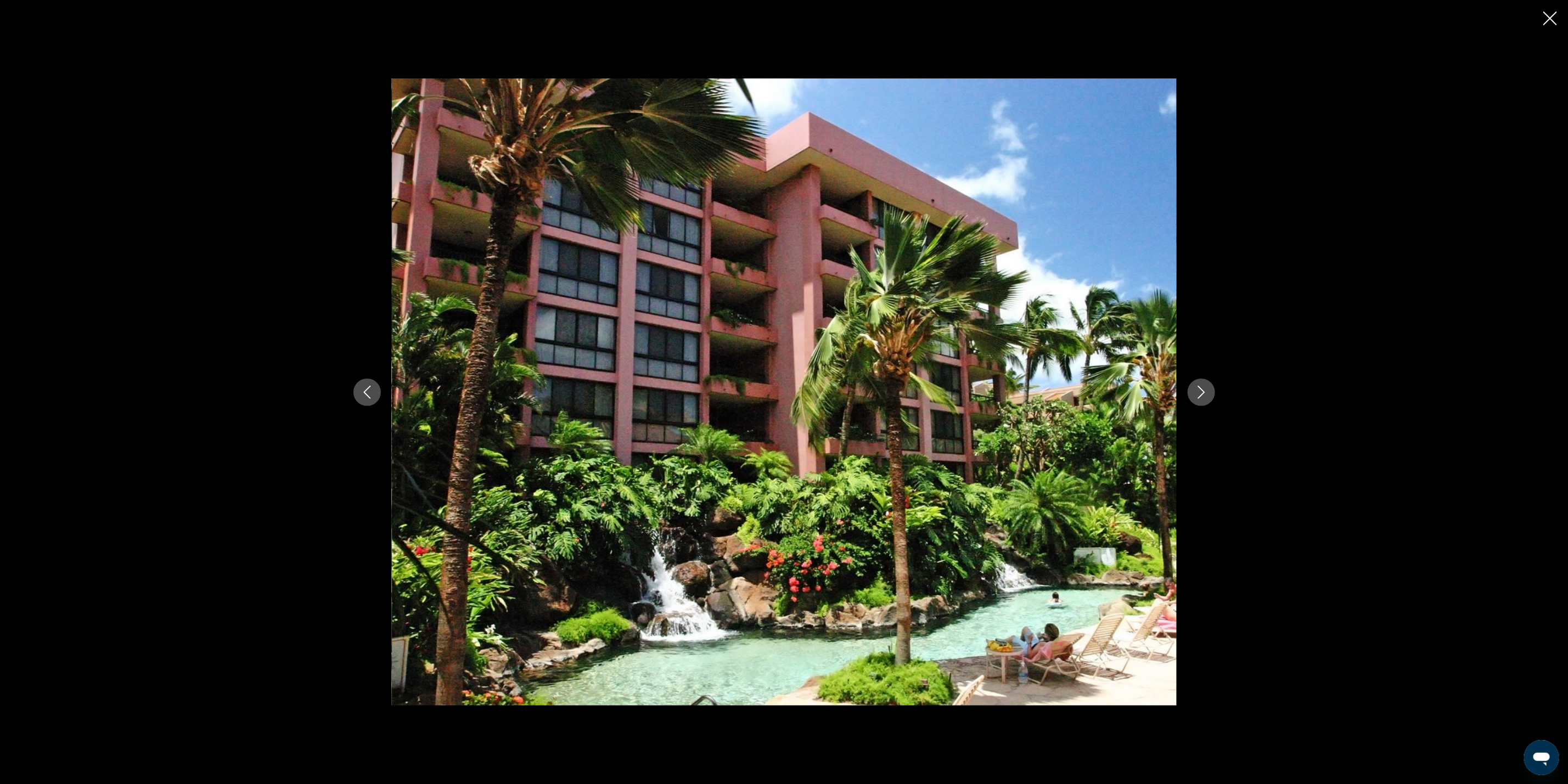
click at [1202, 395] on icon "Next image" at bounding box center [1201, 393] width 7 height 13
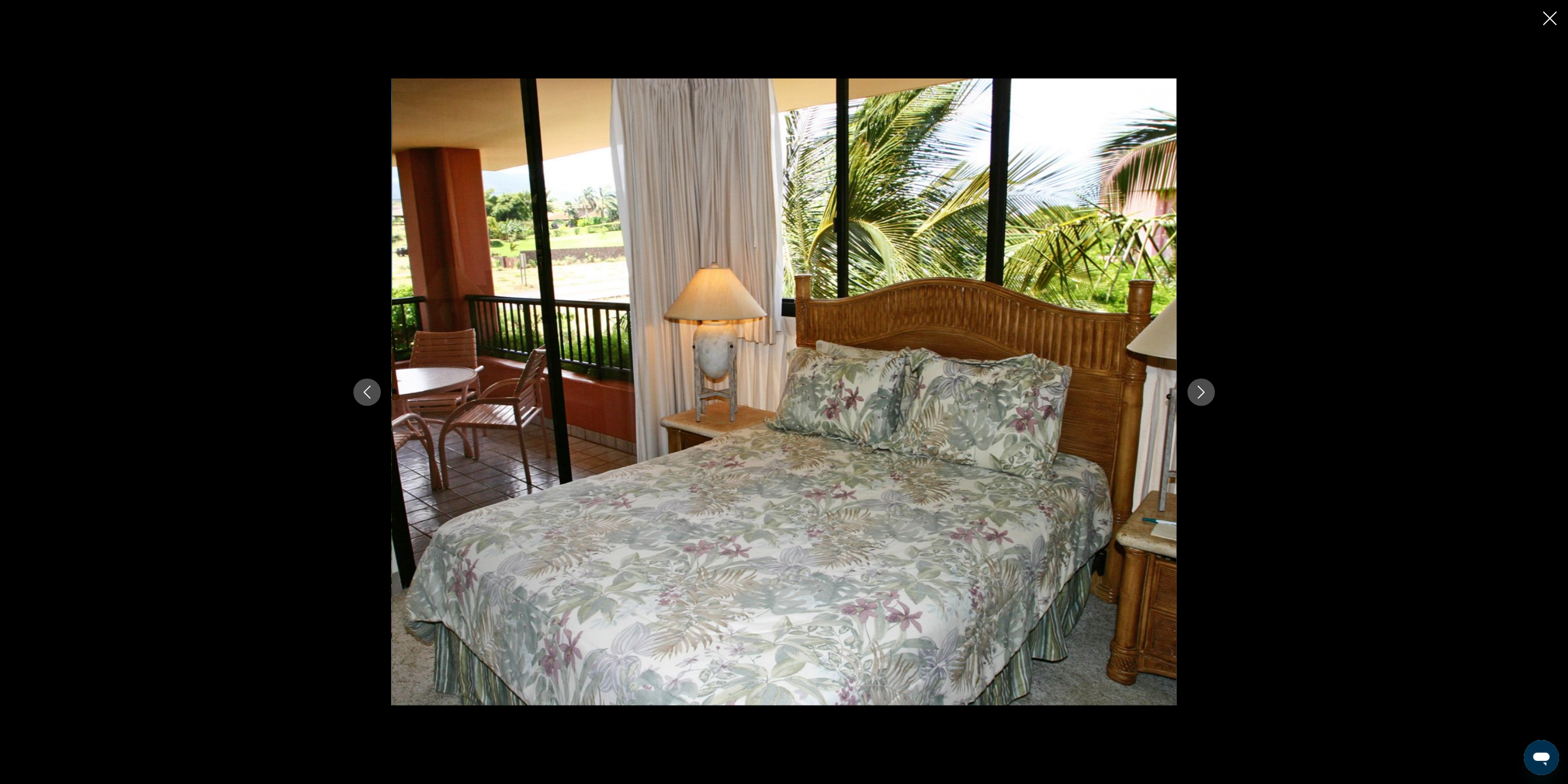
click at [1202, 395] on icon "Next image" at bounding box center [1201, 393] width 7 height 13
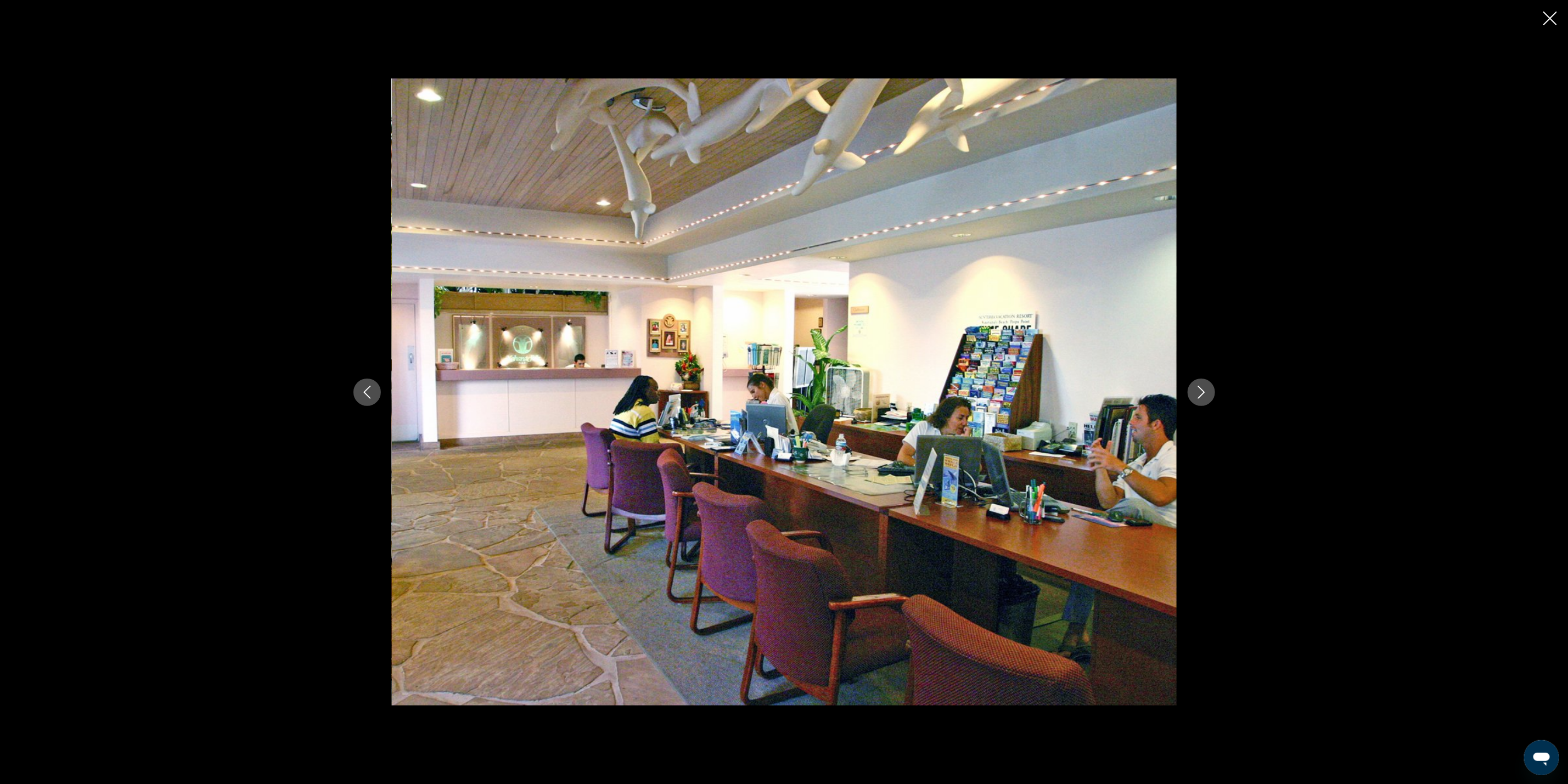
click at [1202, 395] on icon "Next image" at bounding box center [1201, 393] width 7 height 13
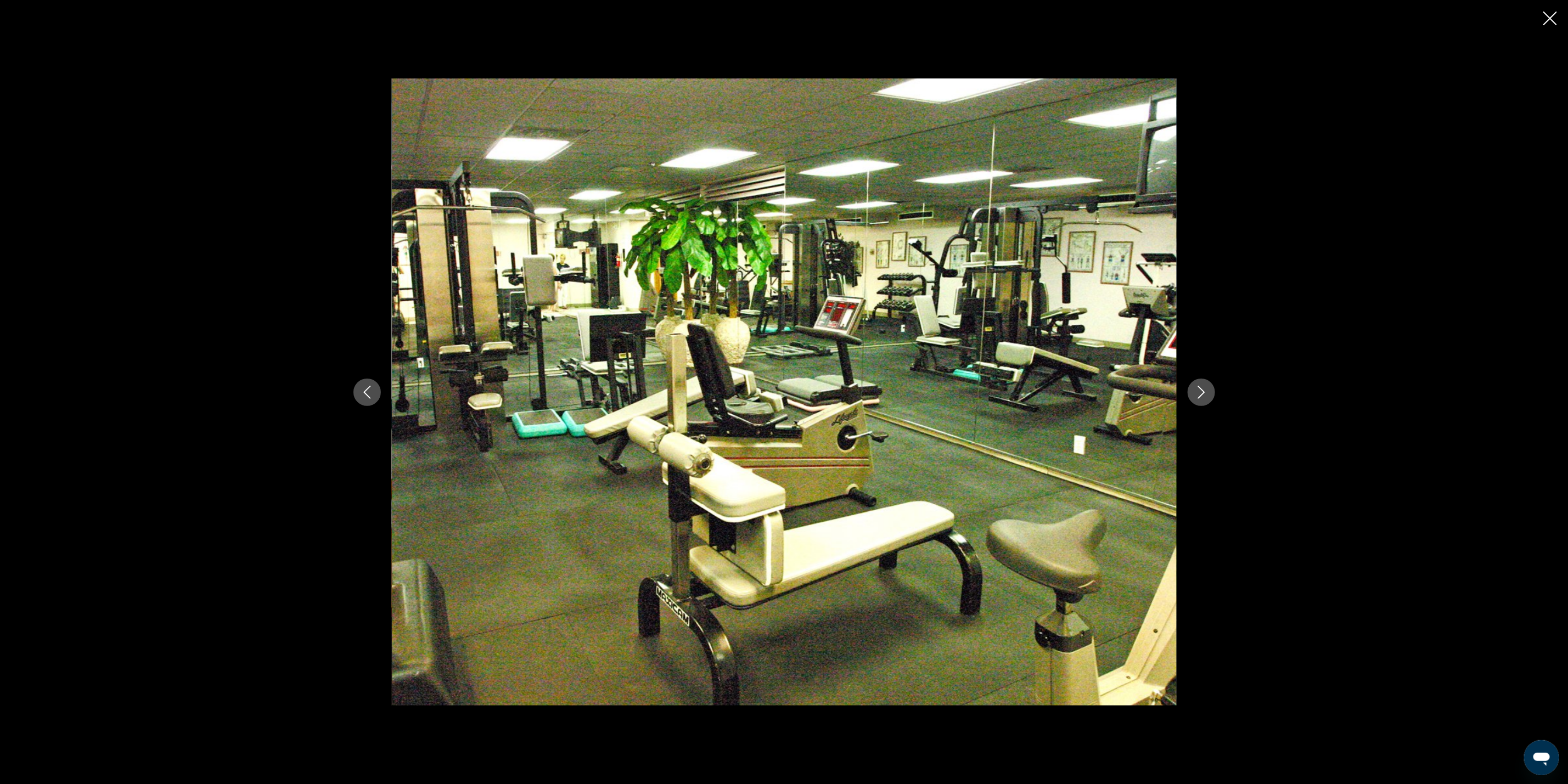
click at [1202, 395] on icon "Next image" at bounding box center [1201, 393] width 7 height 13
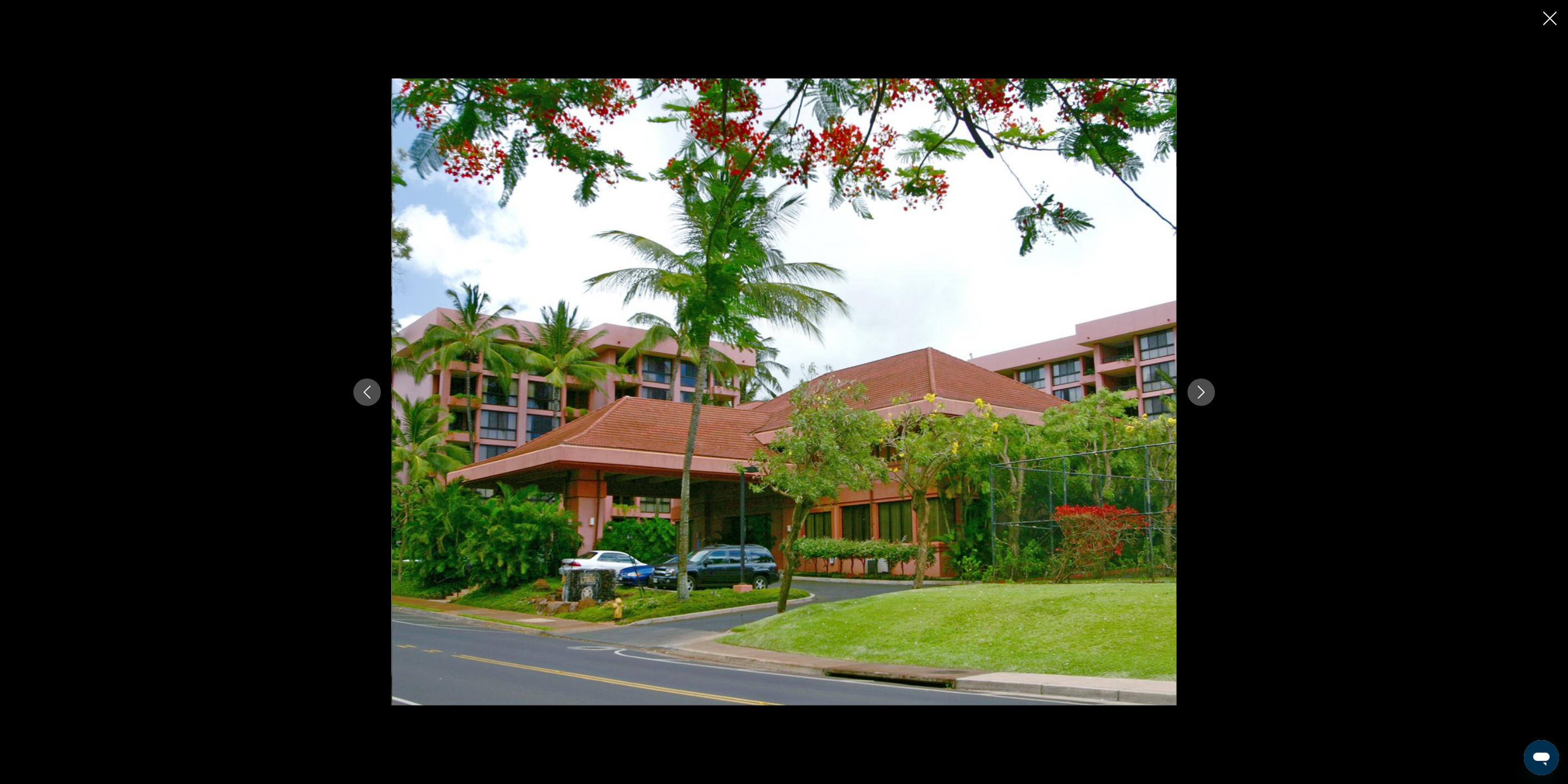
click at [1202, 395] on icon "Next image" at bounding box center [1201, 393] width 7 height 13
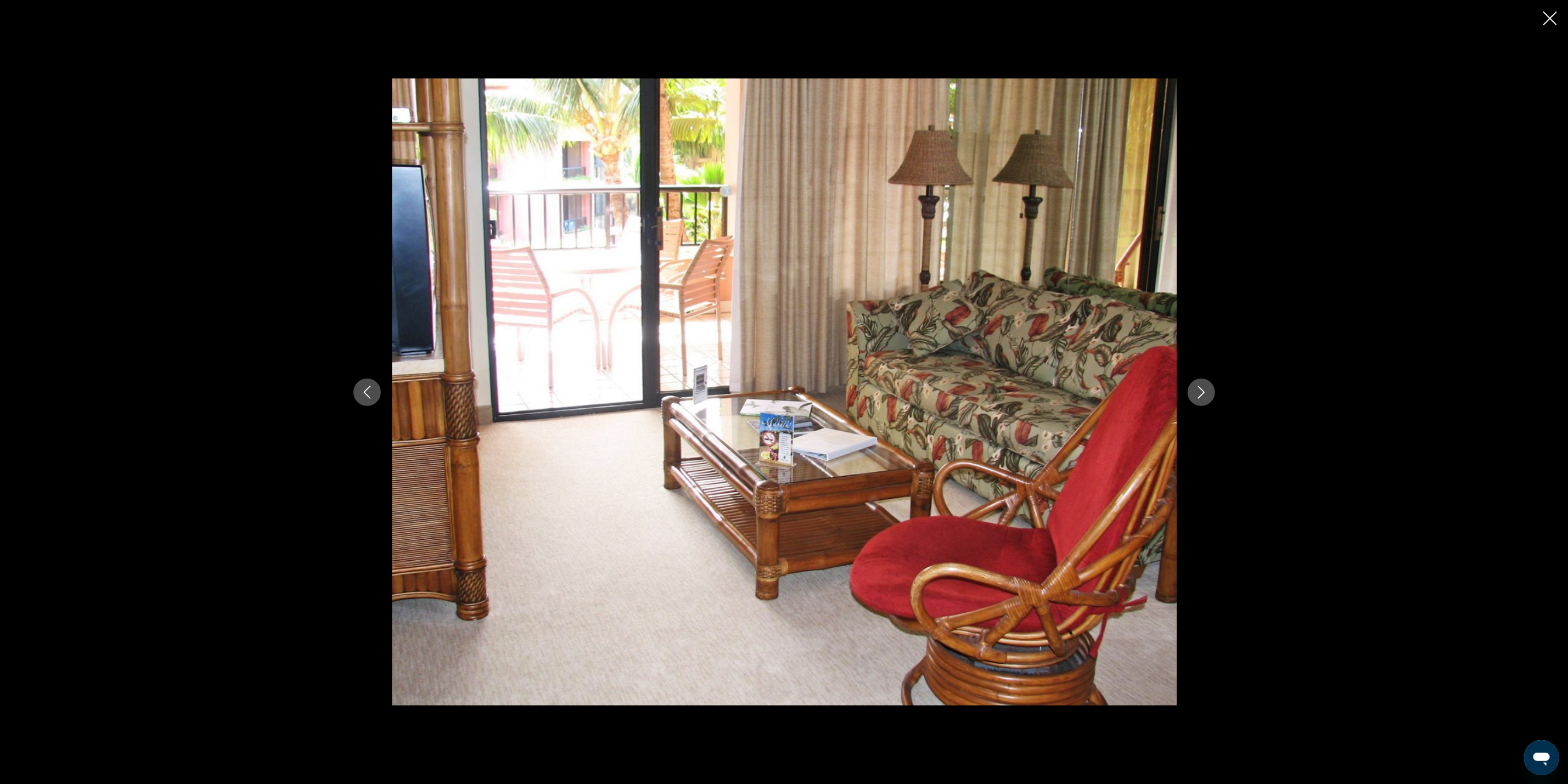
click at [1202, 395] on icon "Next image" at bounding box center [1201, 393] width 7 height 13
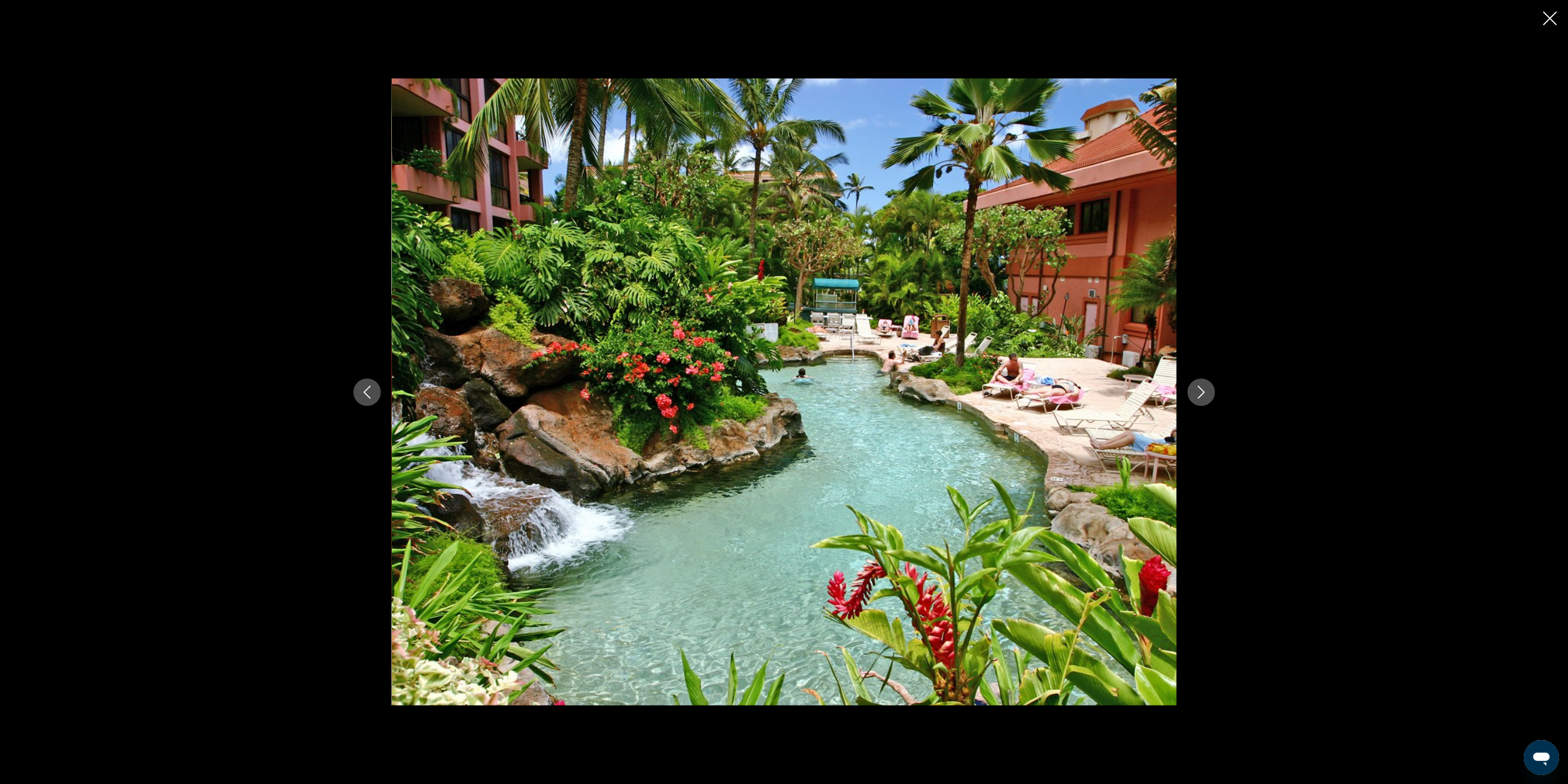
click at [1543, 16] on div "prev next" at bounding box center [784, 392] width 1568 height 784
click at [1545, 15] on icon "Close slideshow" at bounding box center [1550, 18] width 14 height 14
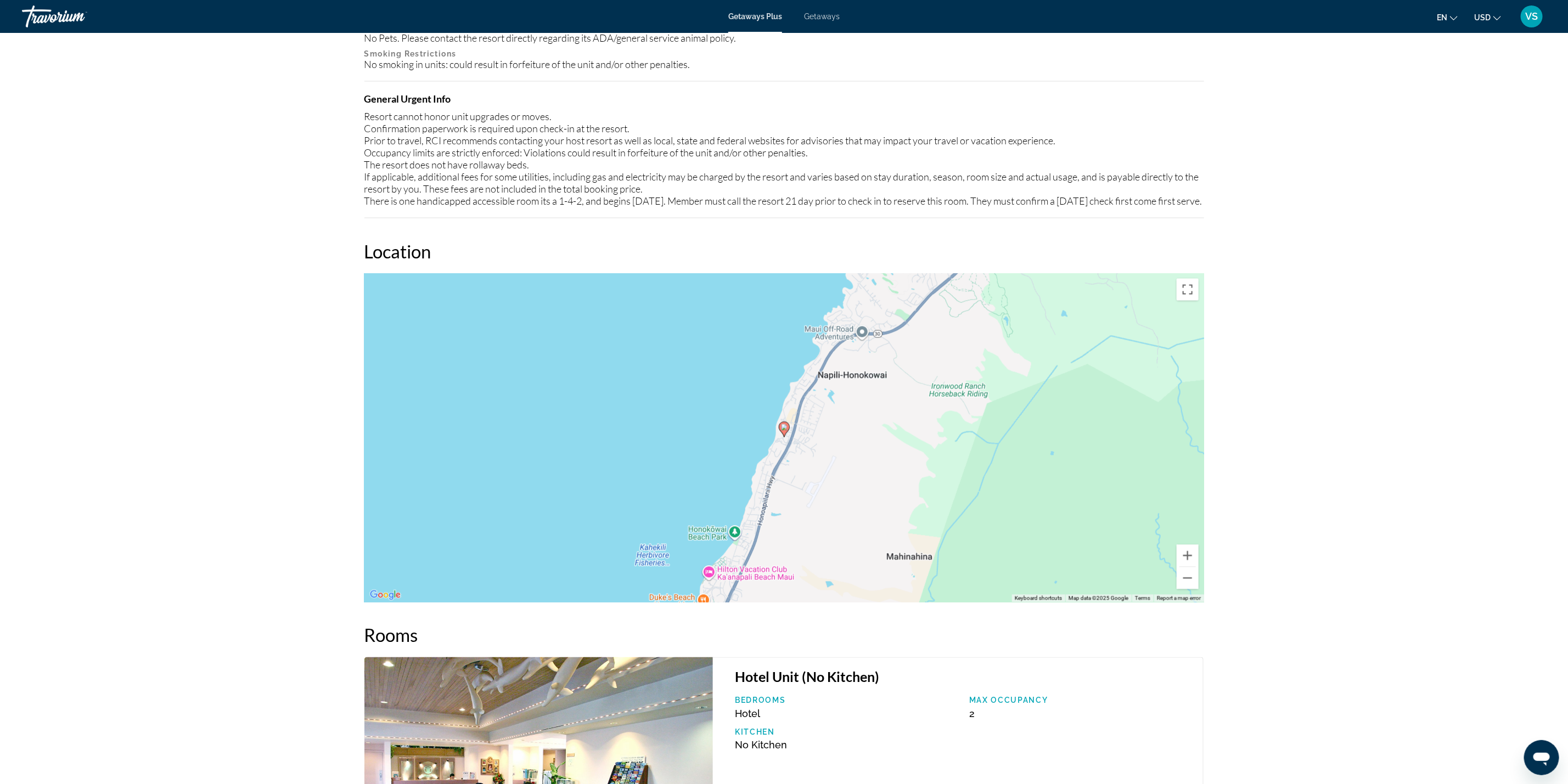
scroll to position [1400, 0]
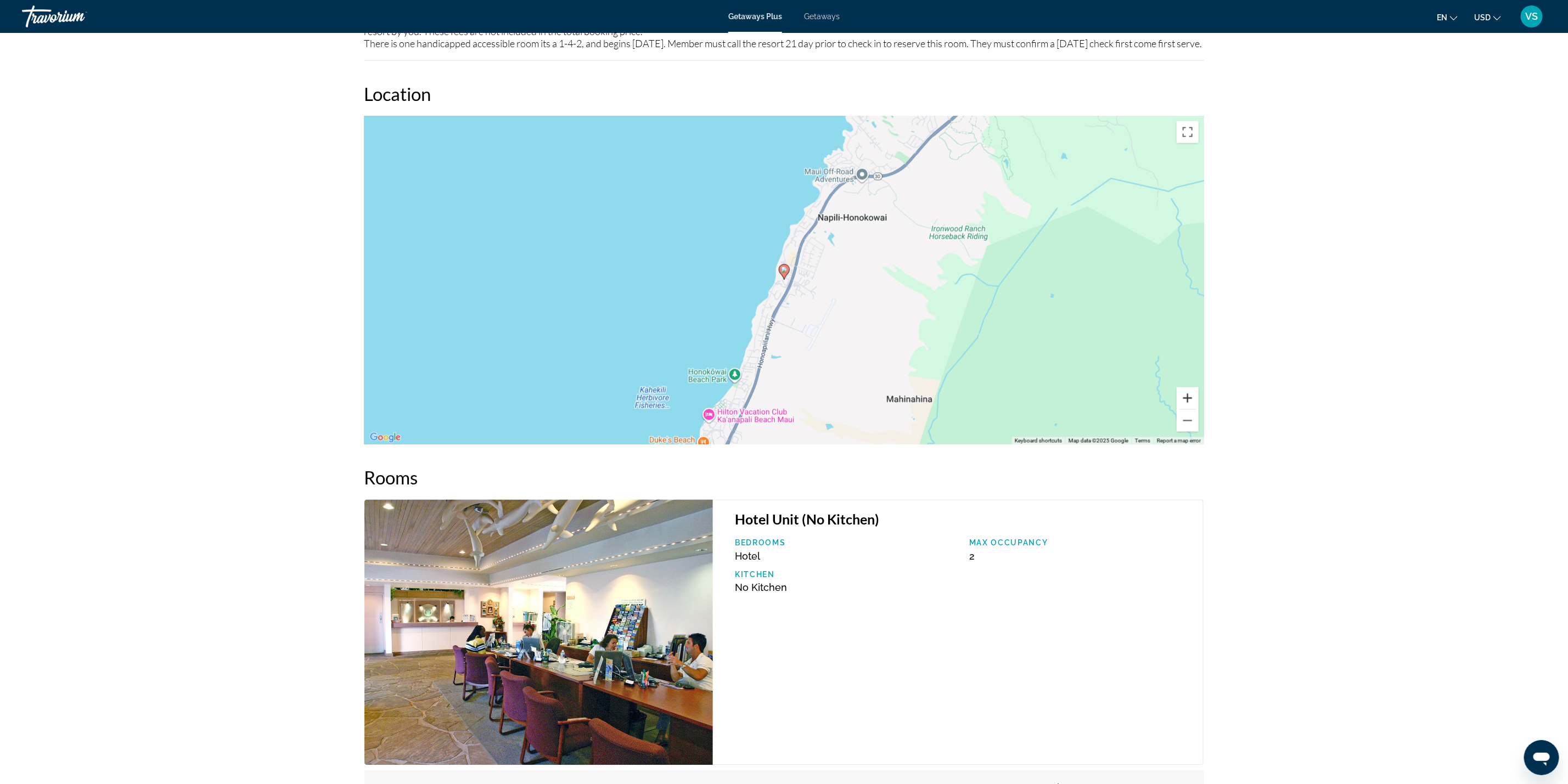
click at [1186, 408] on button "Zoom in" at bounding box center [1188, 399] width 22 height 22
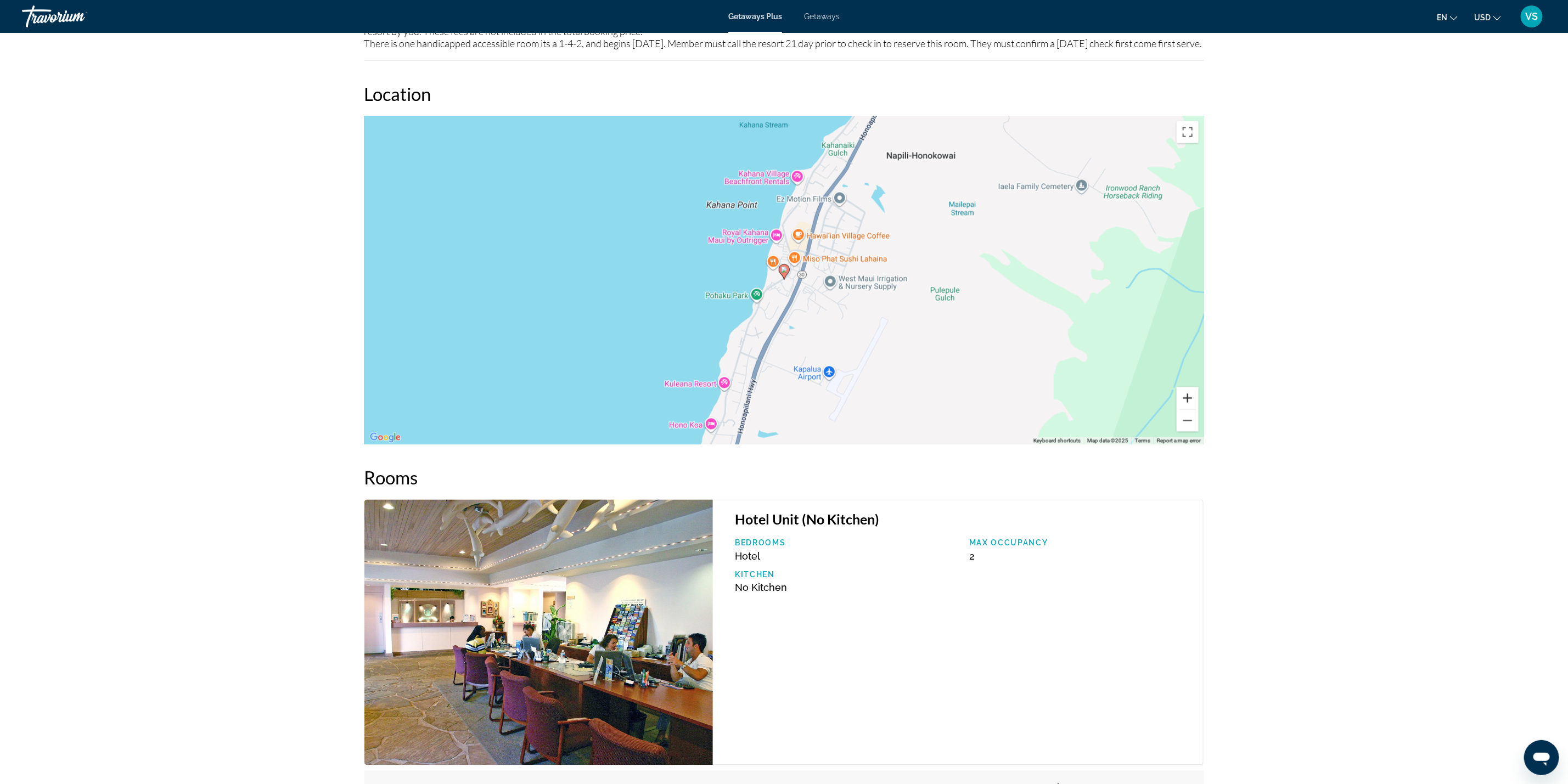
click at [1186, 408] on button "Zoom in" at bounding box center [1188, 399] width 22 height 22
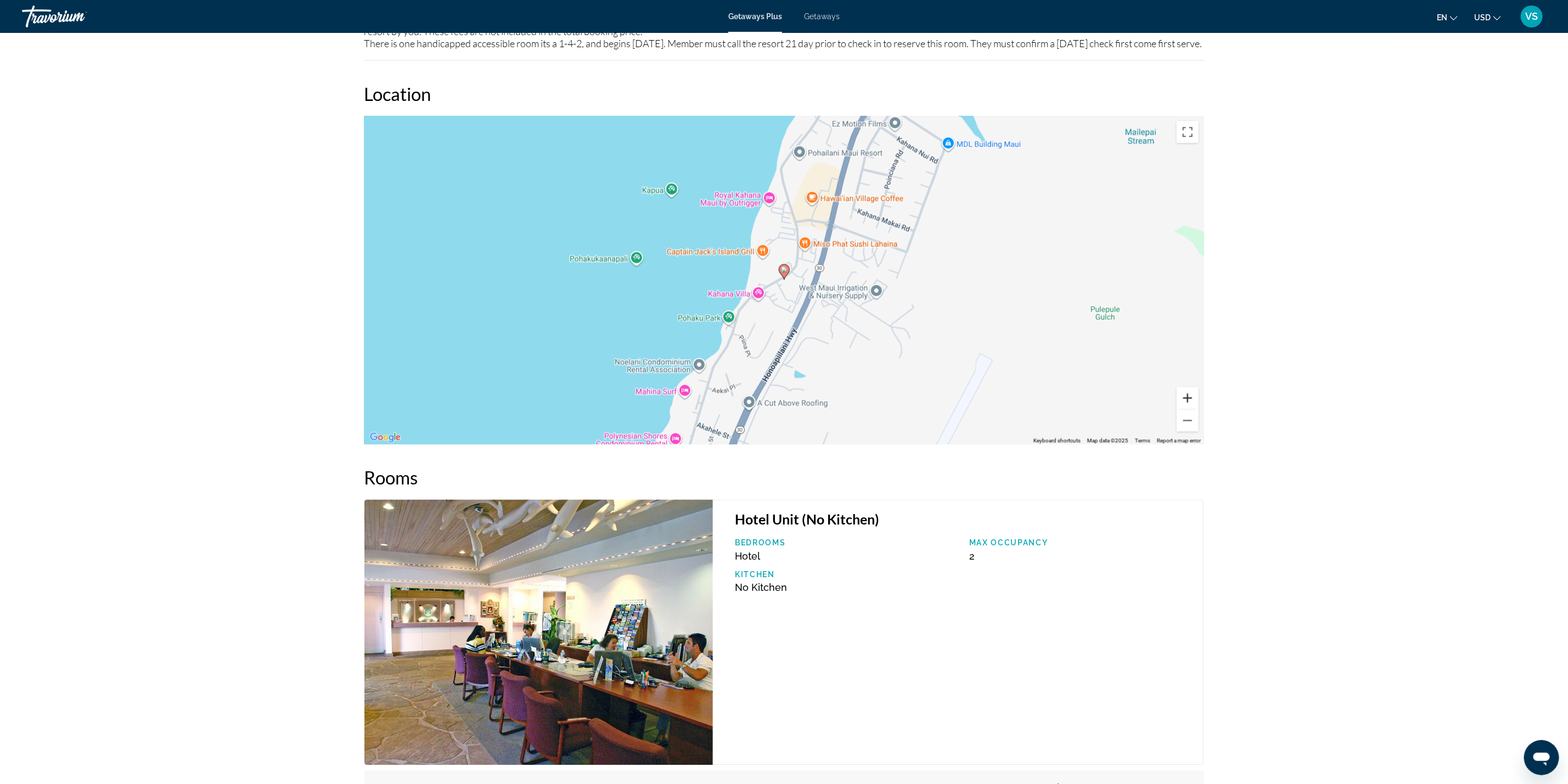
click at [1186, 408] on button "Zoom in" at bounding box center [1188, 399] width 22 height 22
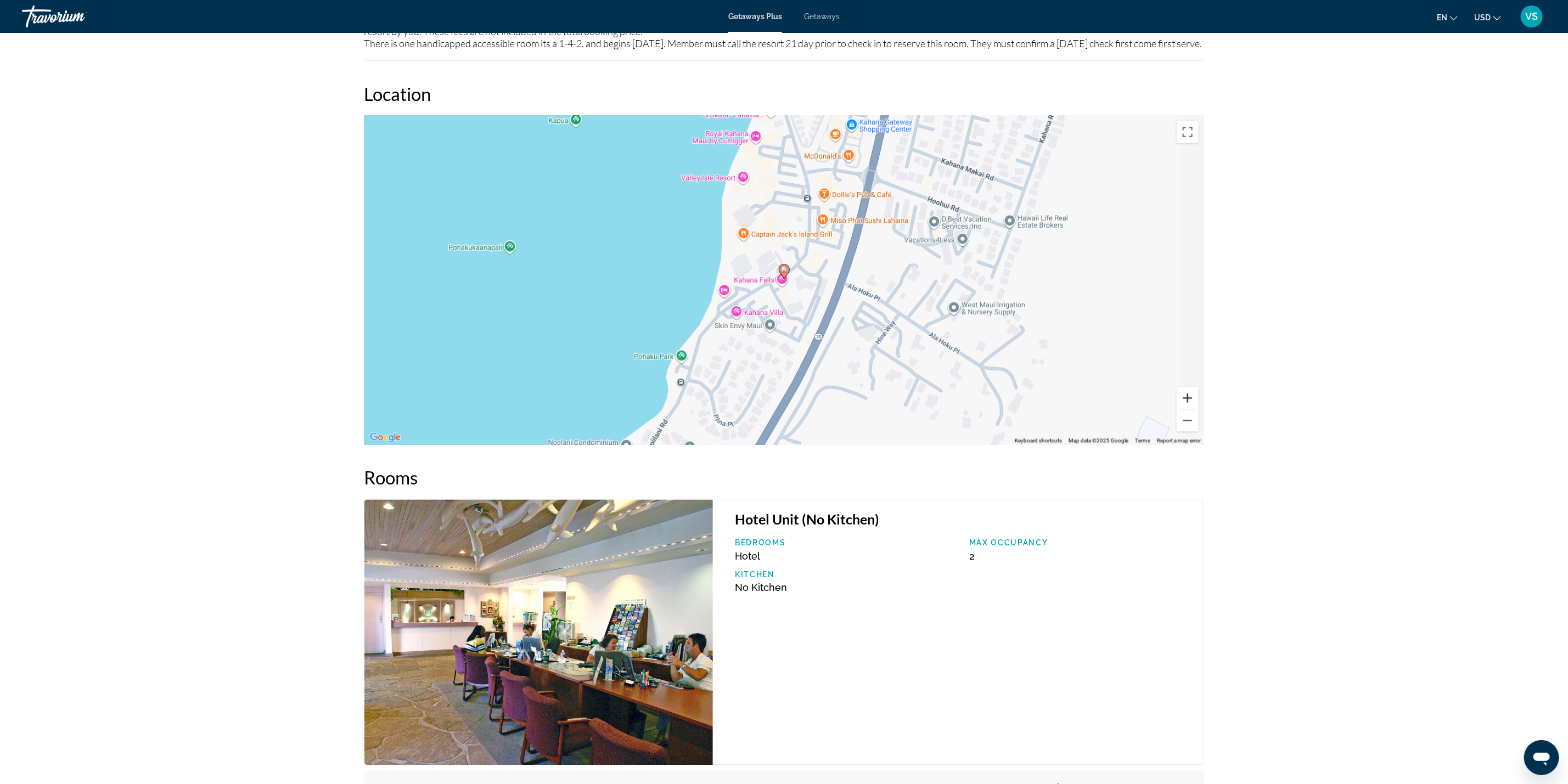
click at [1186, 408] on button "Zoom in" at bounding box center [1188, 399] width 22 height 22
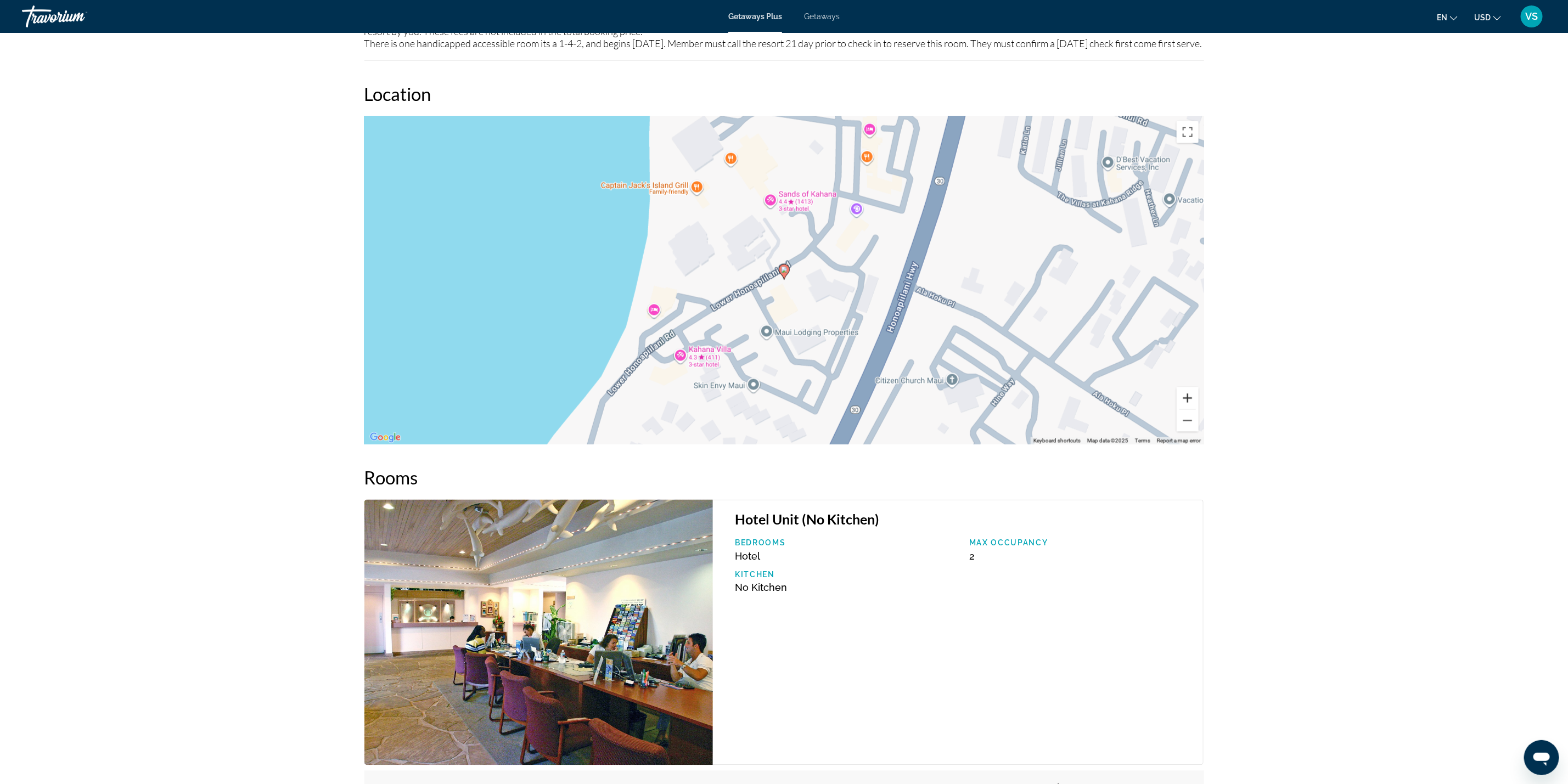
click at [1186, 408] on button "Zoom in" at bounding box center [1188, 399] width 22 height 22
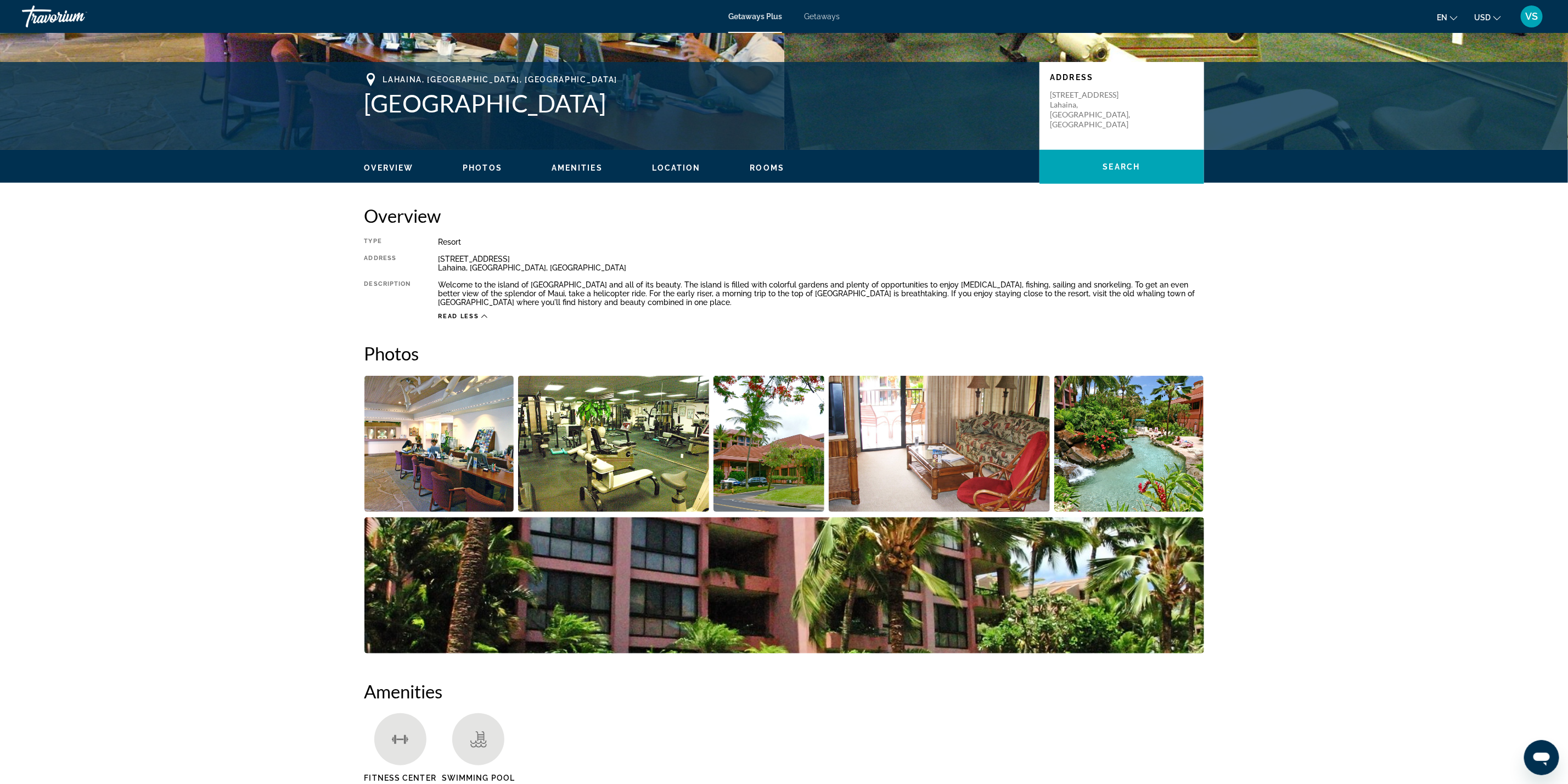
scroll to position [164, 0]
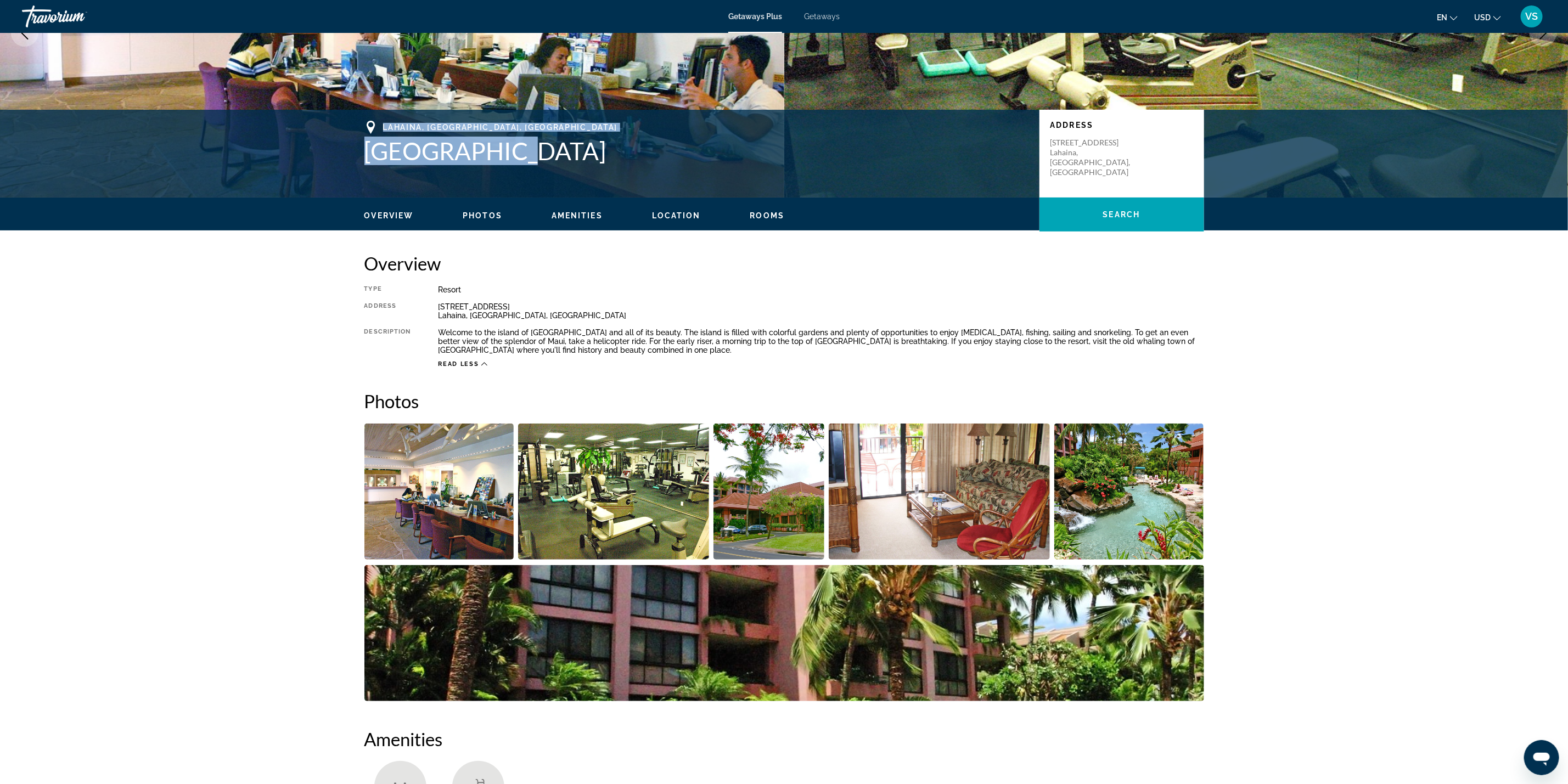
drag, startPoint x: 382, startPoint y: 125, endPoint x: 499, endPoint y: 145, distance: 118.7
click at [499, 145] on div "Lahaina, [GEOGRAPHIC_DATA], [GEOGRAPHIC_DATA] [GEOGRAPHIC_DATA]" at bounding box center [696, 142] width 664 height 45
copy div "Lahaina, [GEOGRAPHIC_DATA], [GEOGRAPHIC_DATA] [GEOGRAPHIC_DATA]"
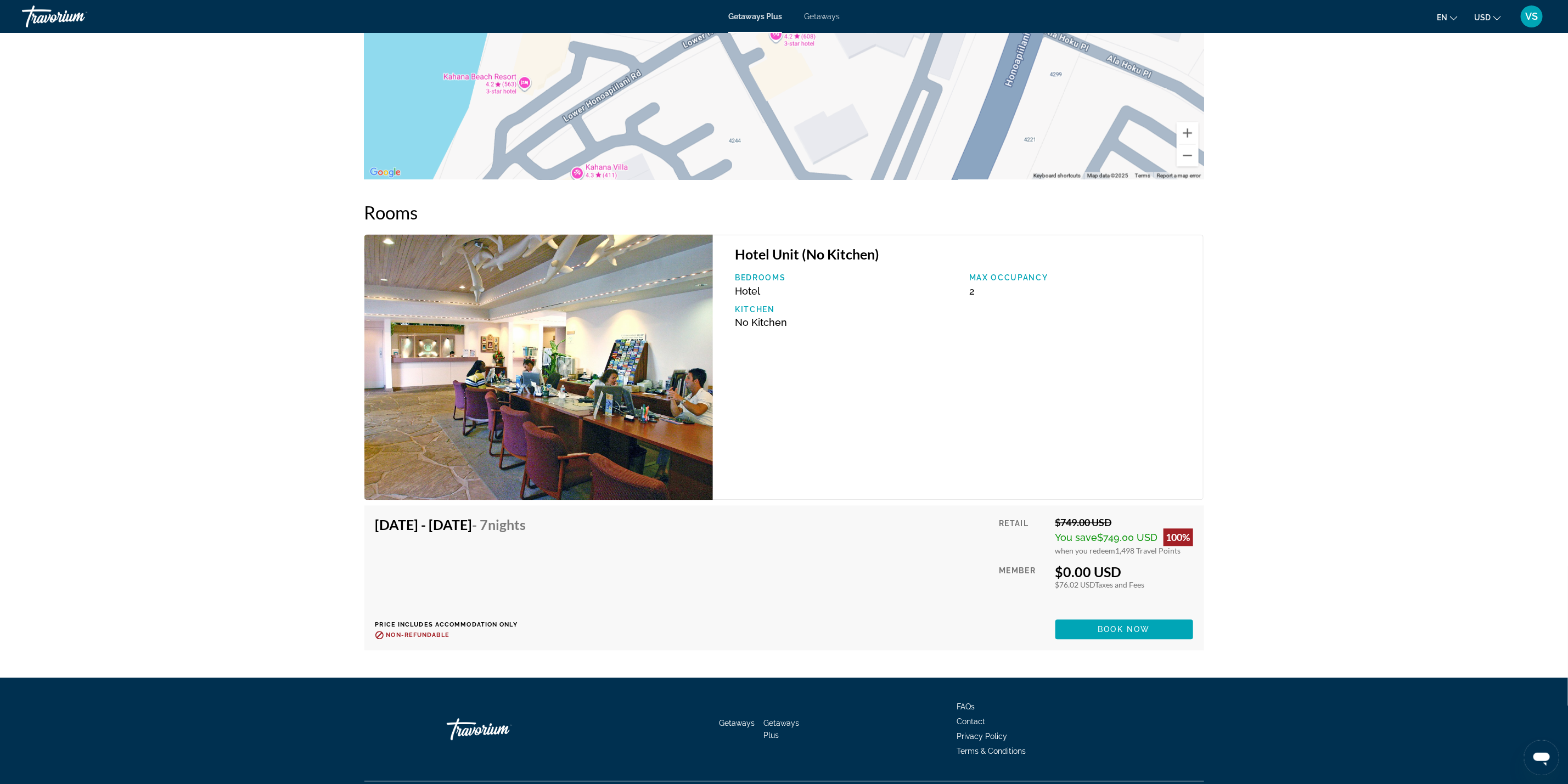
scroll to position [1703, 0]
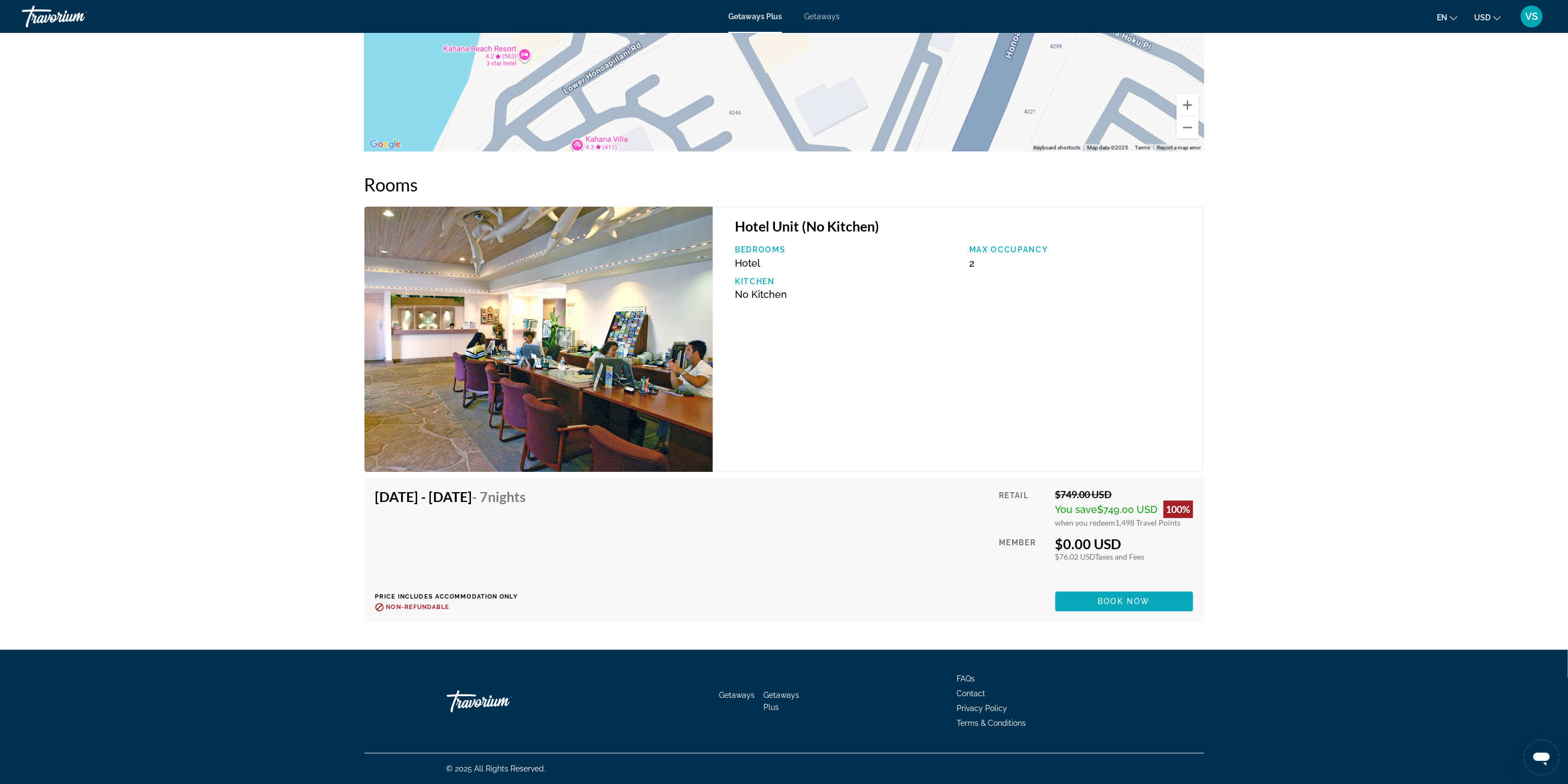
click at [1086, 593] on span "Main content" at bounding box center [1125, 602] width 138 height 26
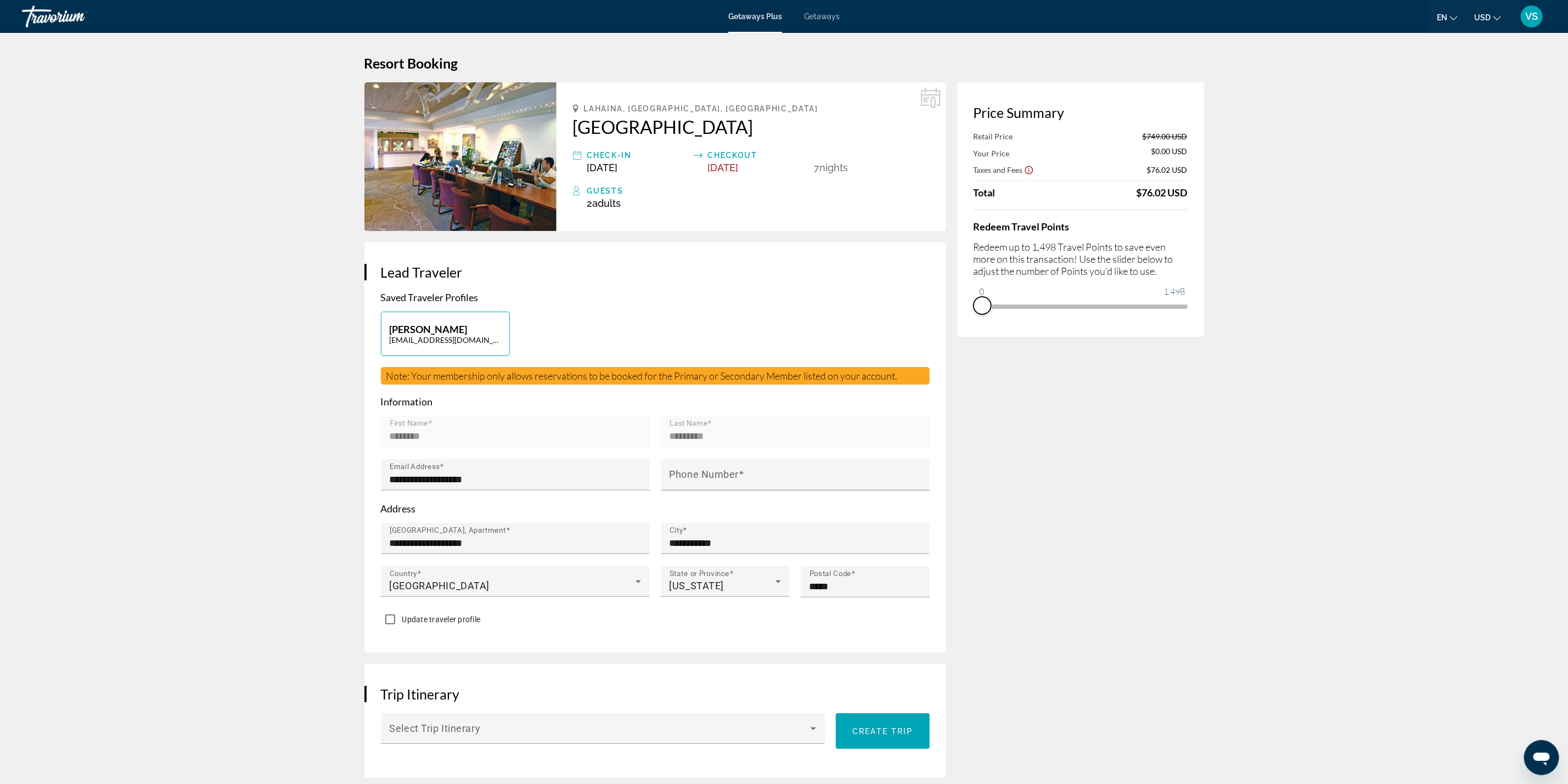
drag, startPoint x: 1173, startPoint y: 315, endPoint x: 942, endPoint y: 326, distance: 231.3
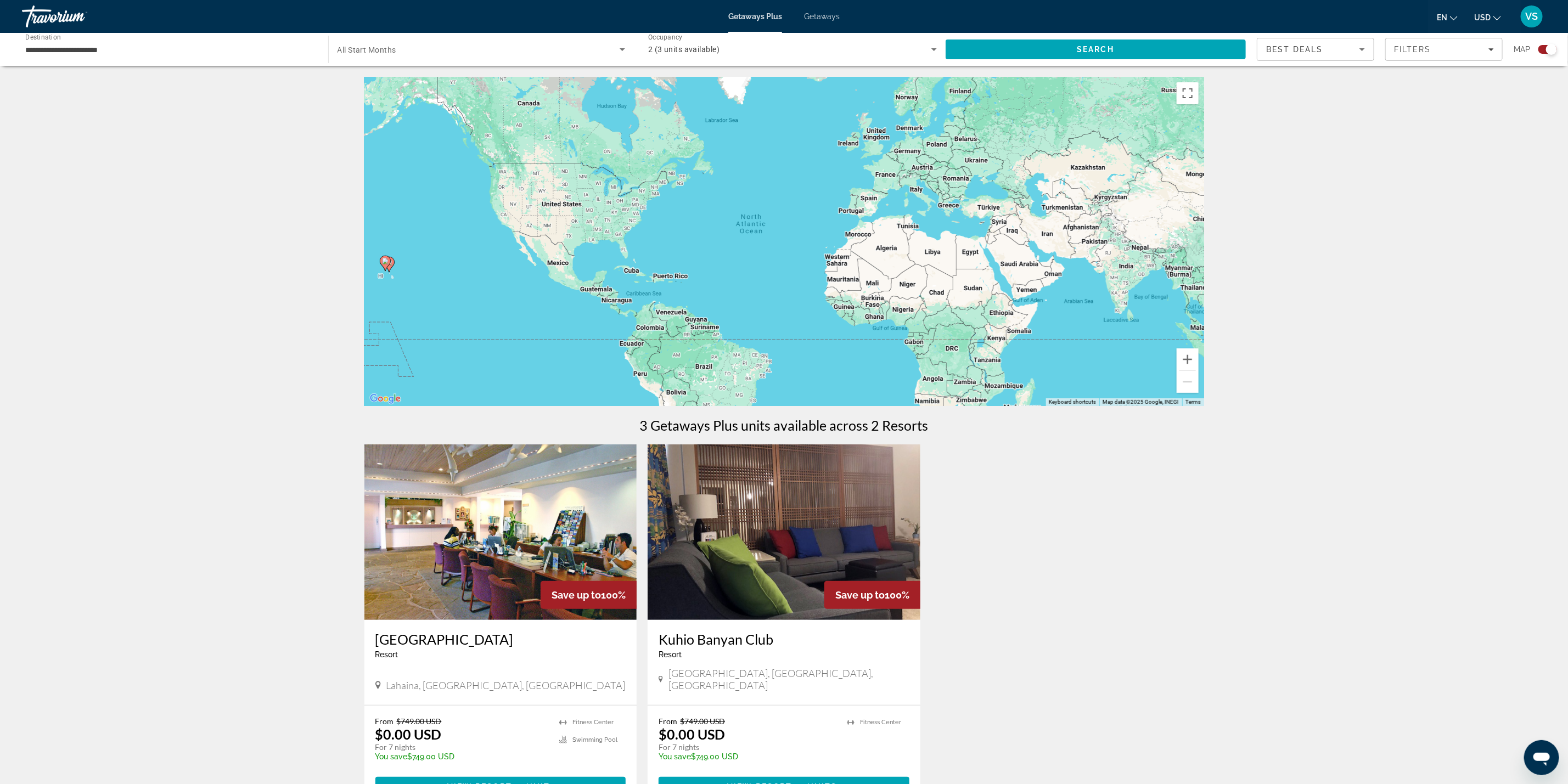
click at [377, 290] on div "To activate drag with keyboard, press Alt + Enter. Once in keyboard drag state,…" at bounding box center [784, 242] width 840 height 330
click at [385, 273] on div "To activate drag with keyboard, press Alt + Enter. Once in keyboard drag state,…" at bounding box center [784, 242] width 840 height 330
click at [1192, 362] on button "Zoom in" at bounding box center [1188, 360] width 22 height 22
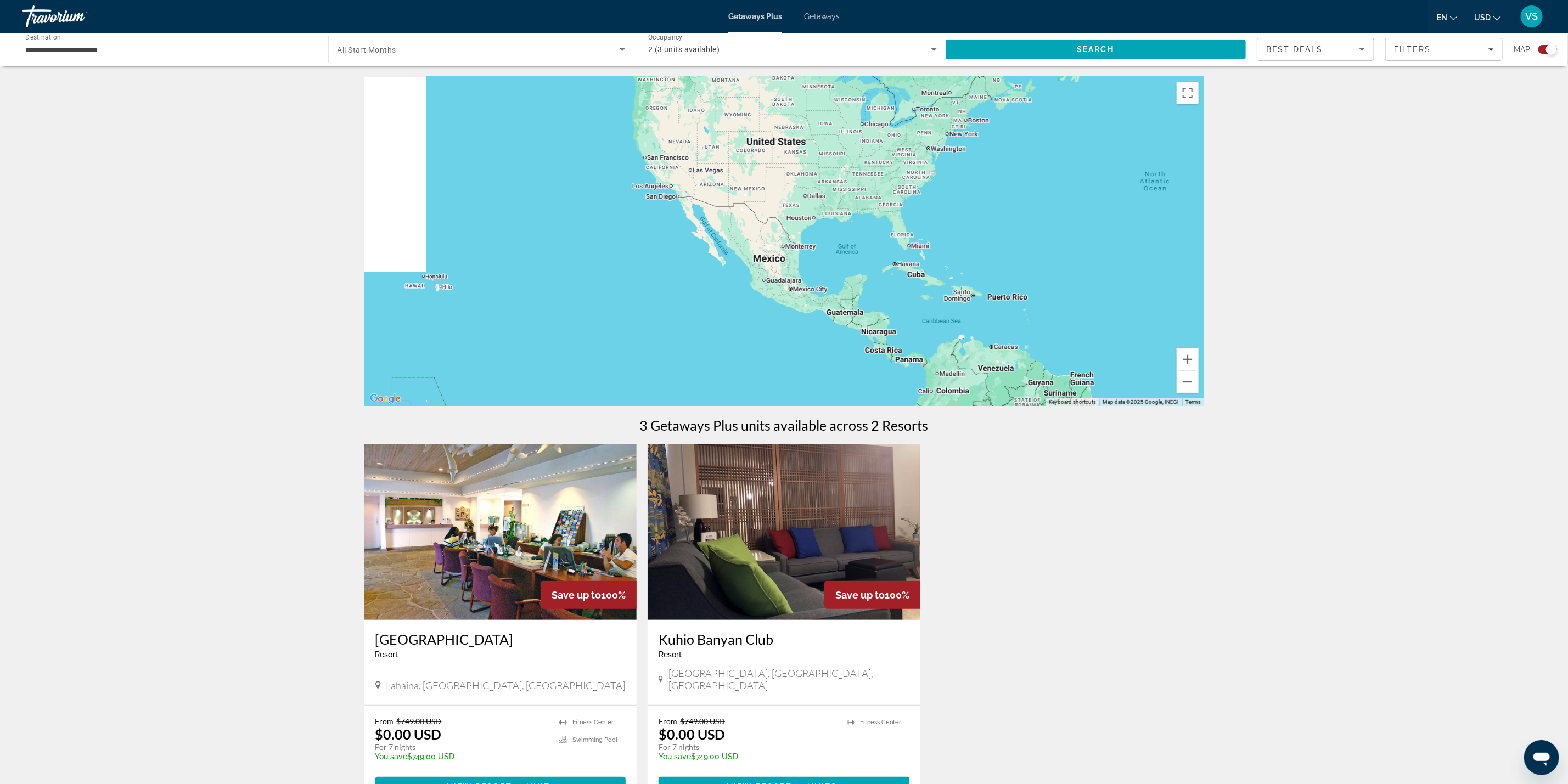
drag, startPoint x: 589, startPoint y: 258, endPoint x: 1208, endPoint y: 228, distance: 619.7
click at [1208, 228] on div "← Move left → Move right ↑ Move up ↓ Move down + Zoom in - Zoom out Home Jump l…" at bounding box center [785, 465] width 884 height 775
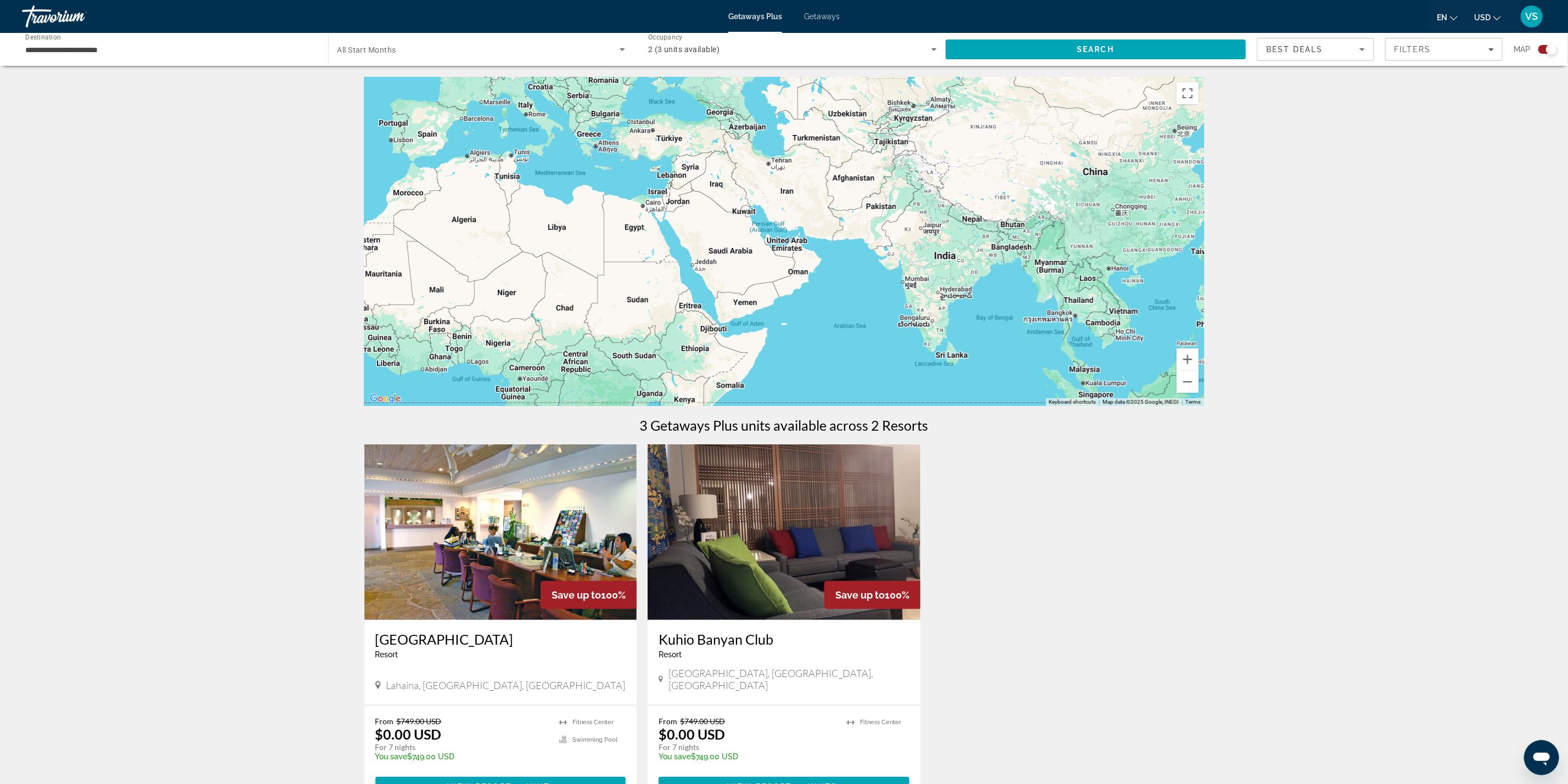
drag, startPoint x: 1099, startPoint y: 250, endPoint x: 673, endPoint y: 238, distance: 426.2
click at [650, 236] on div "Main content" at bounding box center [784, 242] width 840 height 330
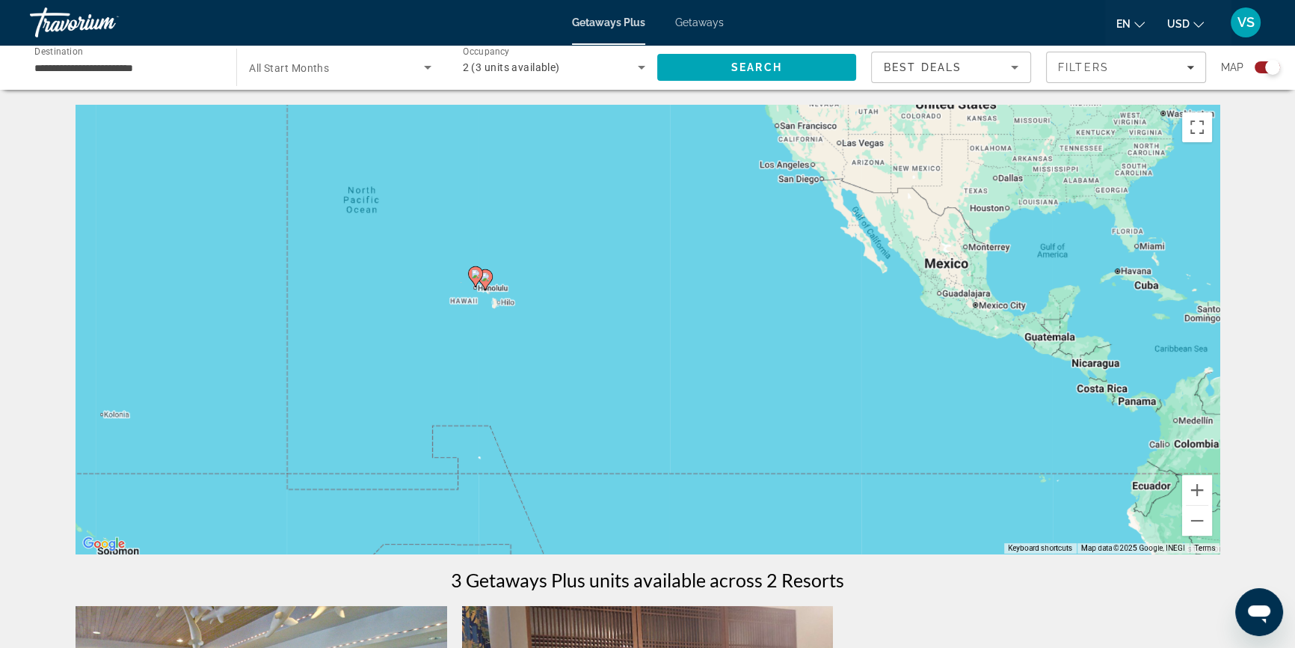
drag, startPoint x: 366, startPoint y: 296, endPoint x: 516, endPoint y: 318, distance: 151.1
click at [516, 318] on div "To activate drag with keyboard, press Alt + Enter. Once in keyboard drag state,…" at bounding box center [648, 329] width 1144 height 449
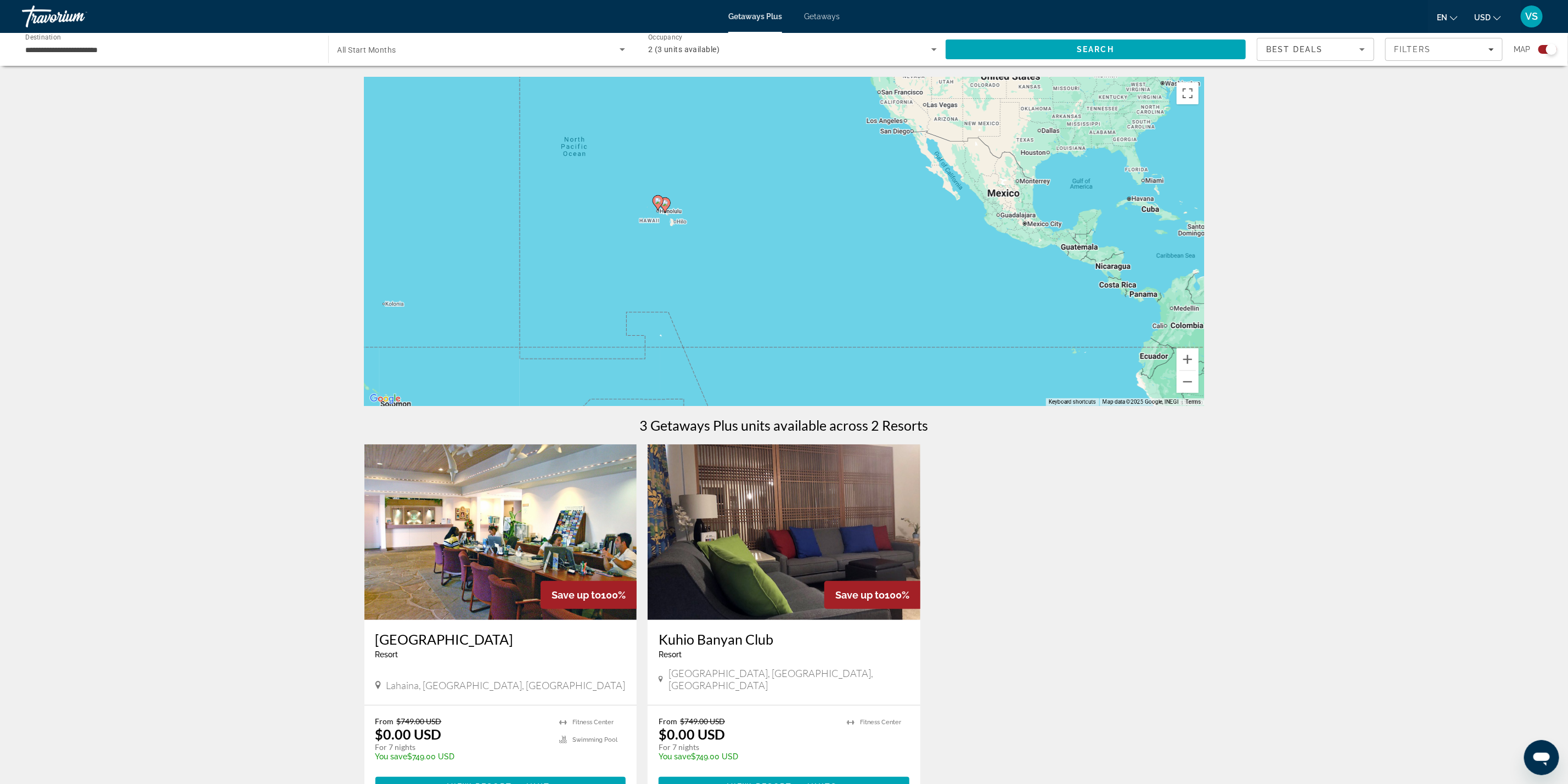
click at [678, 238] on div "To activate drag with keyboard, press Alt + Enter. Once in keyboard drag state,…" at bounding box center [784, 242] width 840 height 330
click at [664, 205] on image "Main content" at bounding box center [665, 203] width 7 height 7
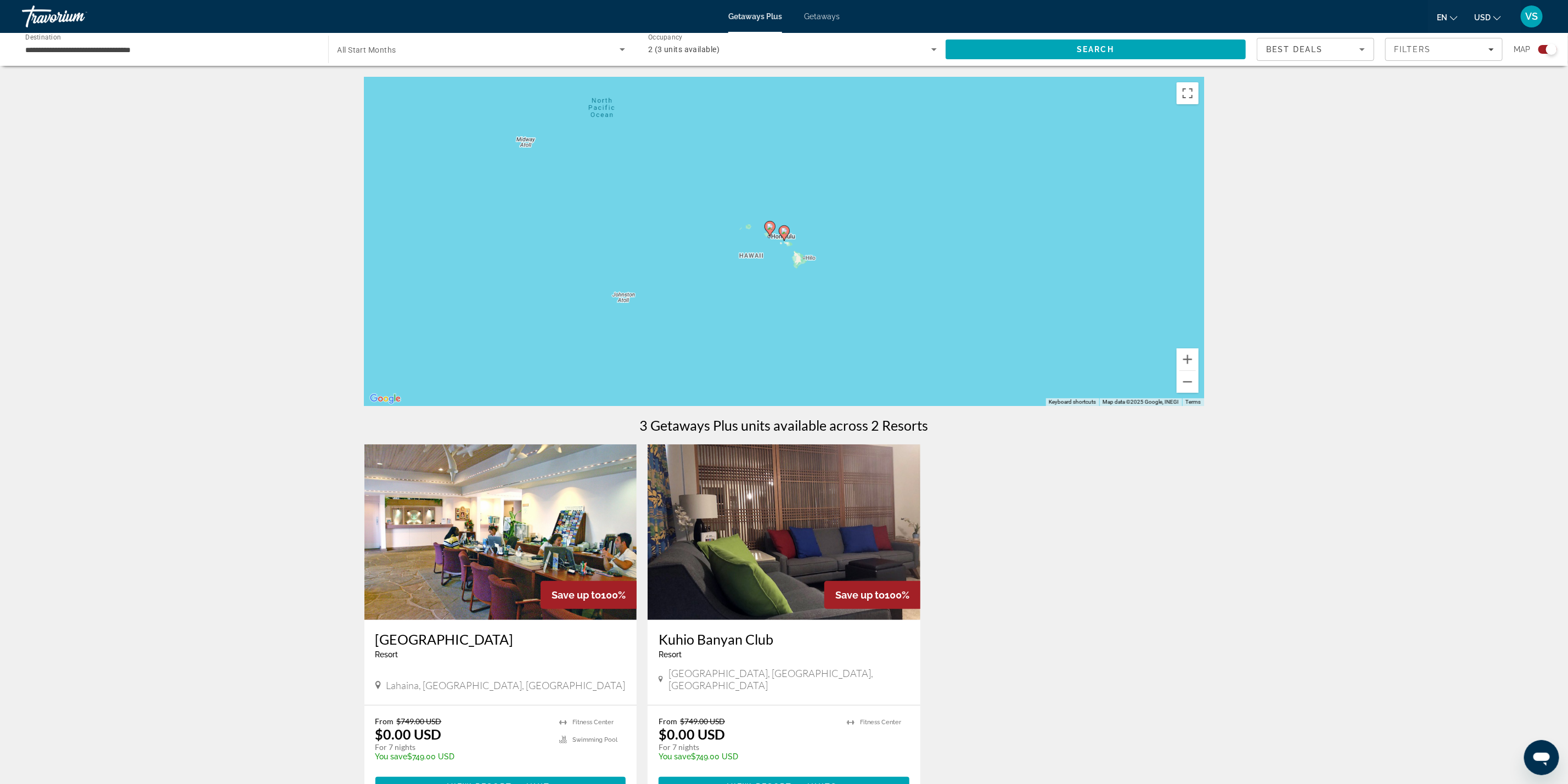
click at [785, 234] on icon "Main content" at bounding box center [783, 233] width 10 height 14
type input "**********"
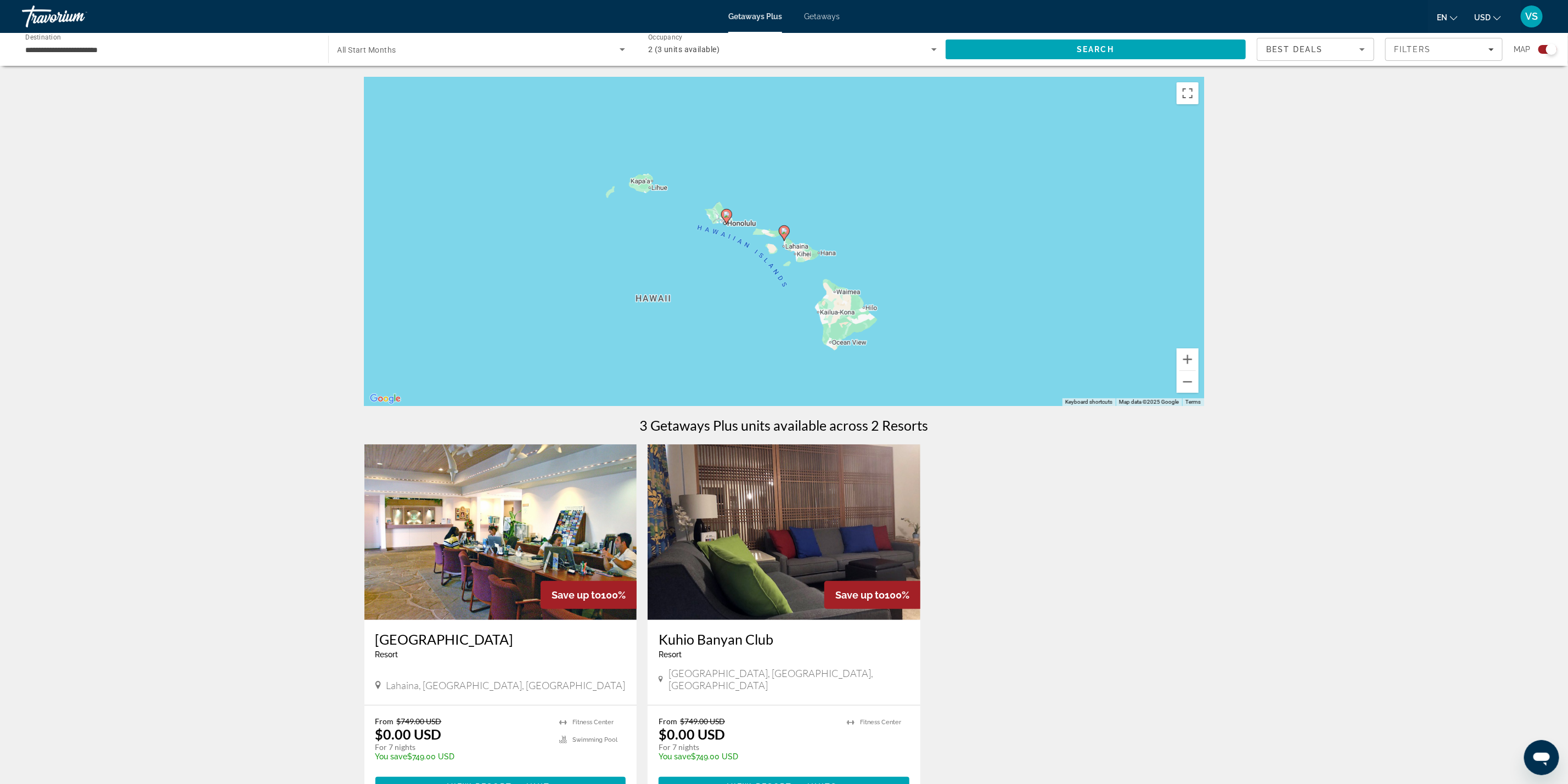
click at [786, 233] on image "Main content" at bounding box center [784, 231] width 7 height 7
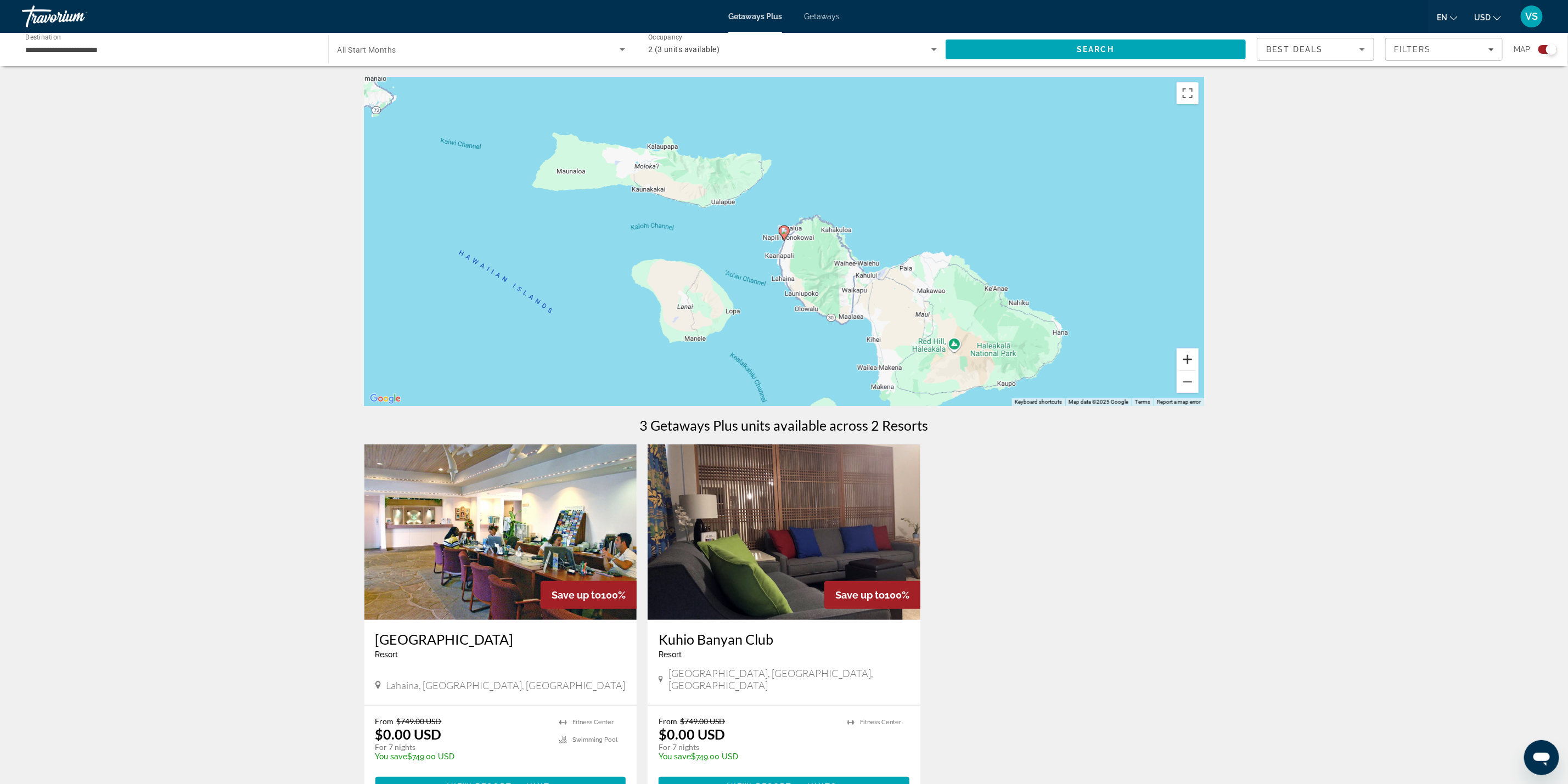
click at [1189, 363] on button "Zoom in" at bounding box center [1188, 360] width 22 height 22
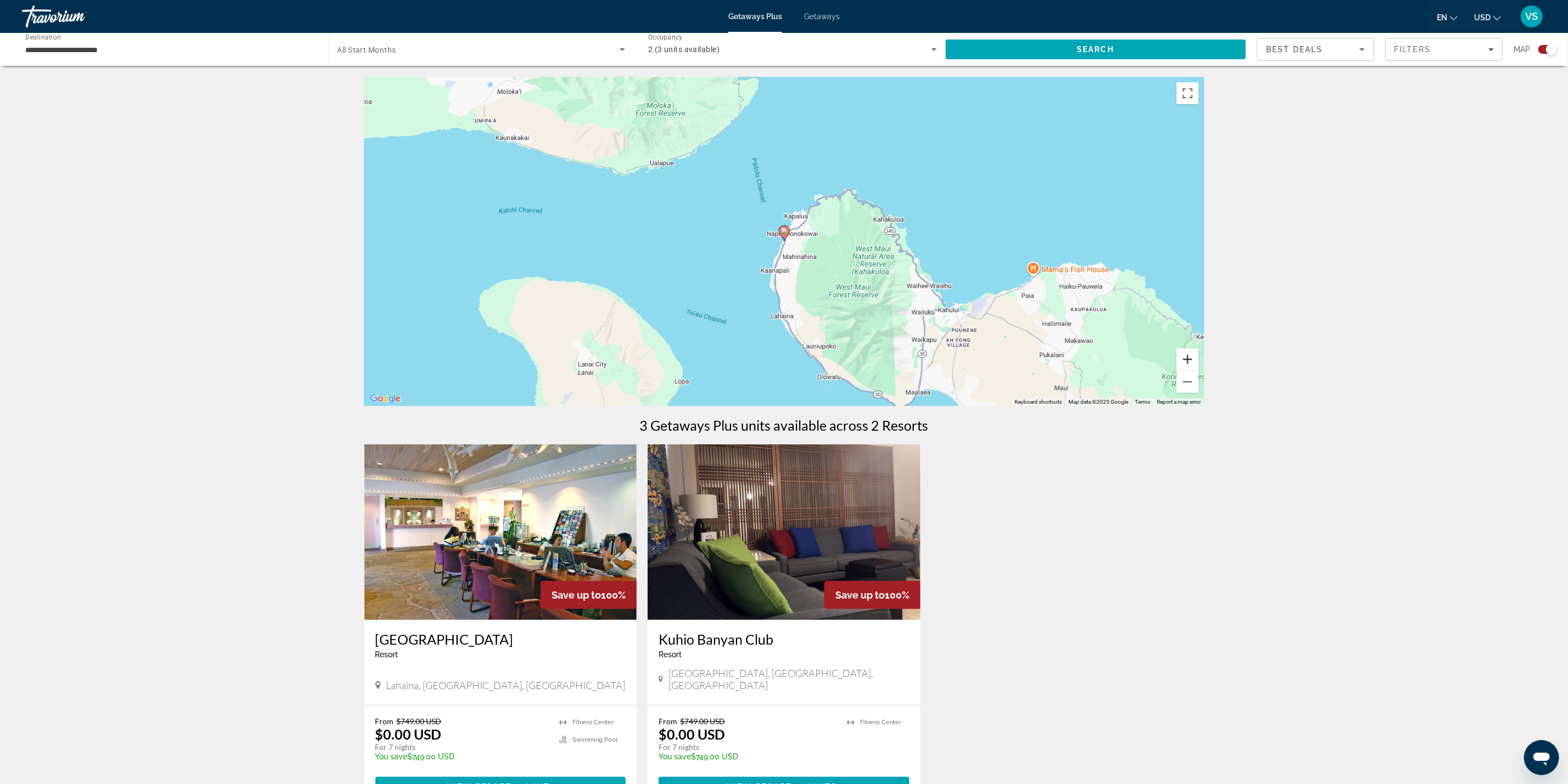
click at [1185, 357] on button "Zoom in" at bounding box center [1188, 360] width 22 height 22
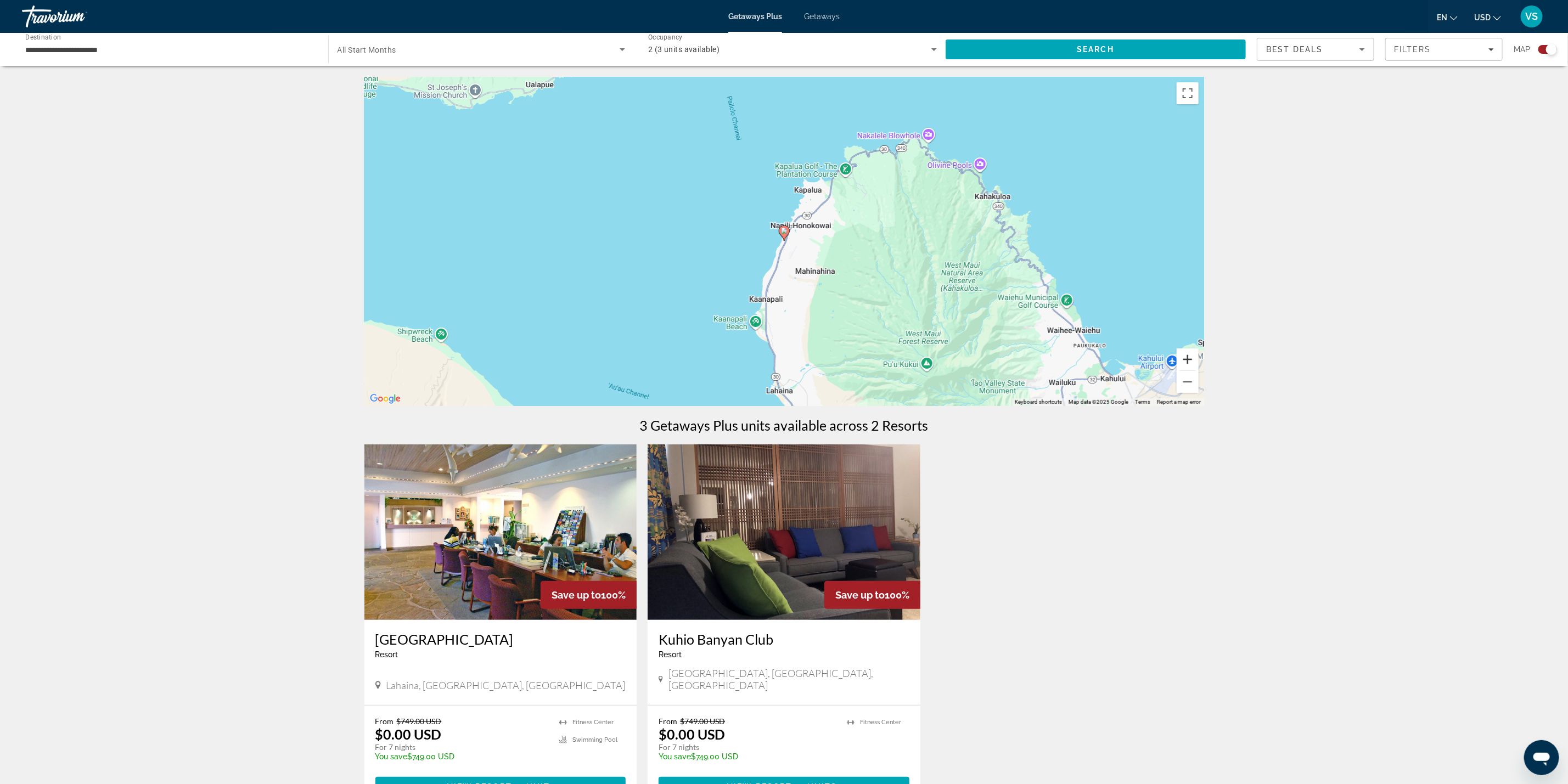
click at [1185, 357] on button "Zoom in" at bounding box center [1188, 360] width 22 height 22
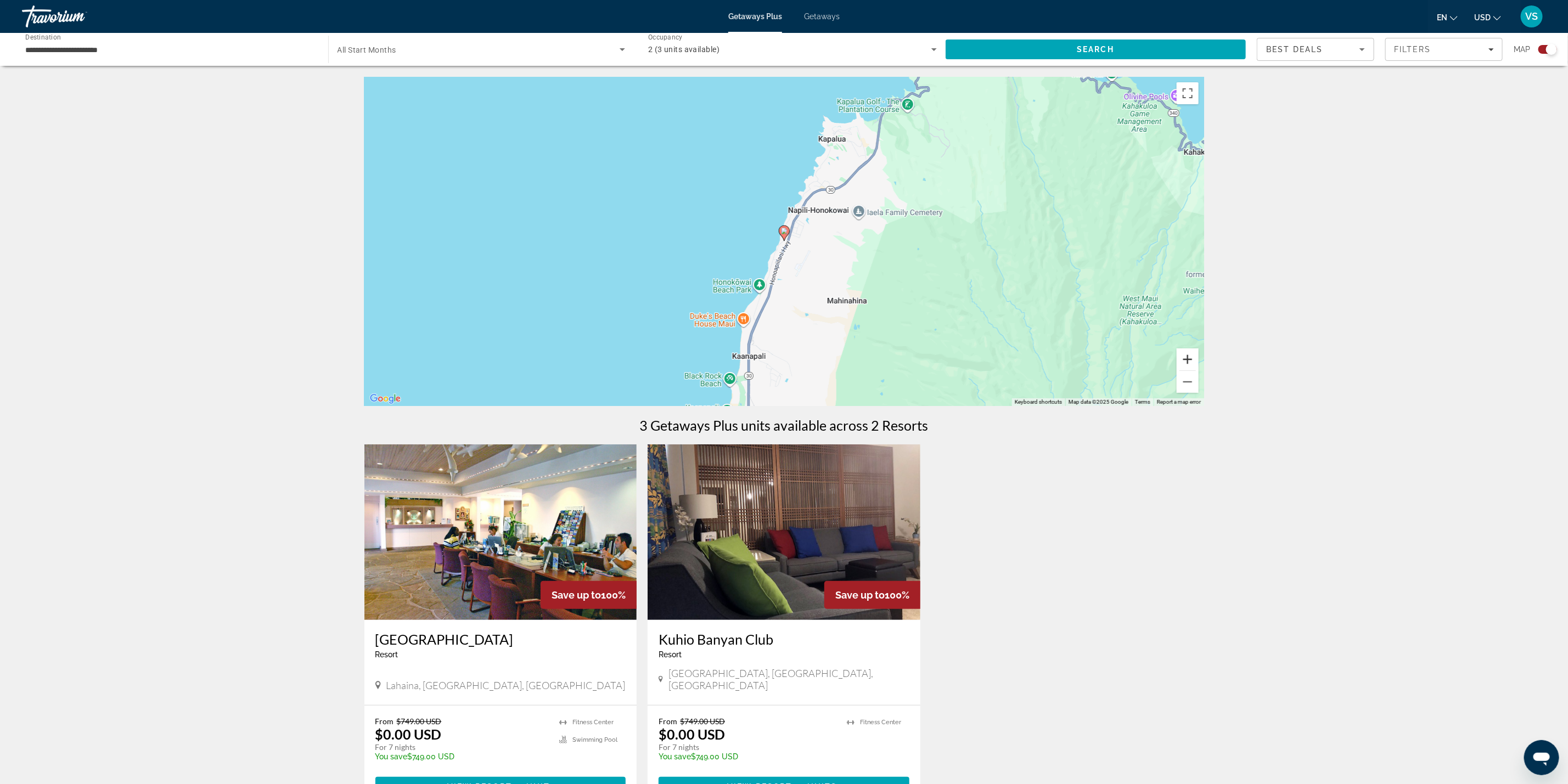
click at [1185, 357] on button "Zoom in" at bounding box center [1188, 360] width 22 height 22
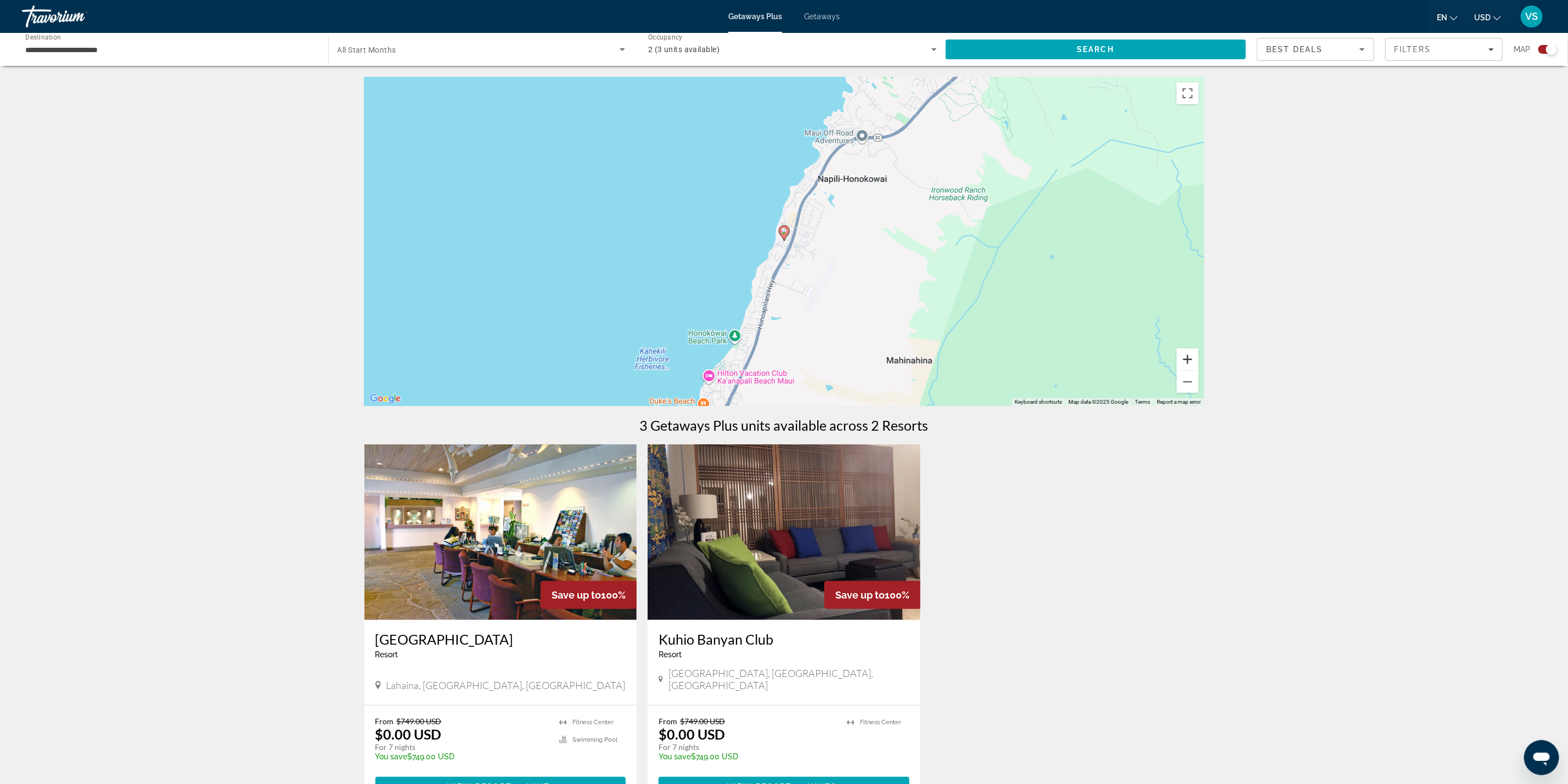
click at [1185, 357] on button "Zoom in" at bounding box center [1188, 360] width 22 height 22
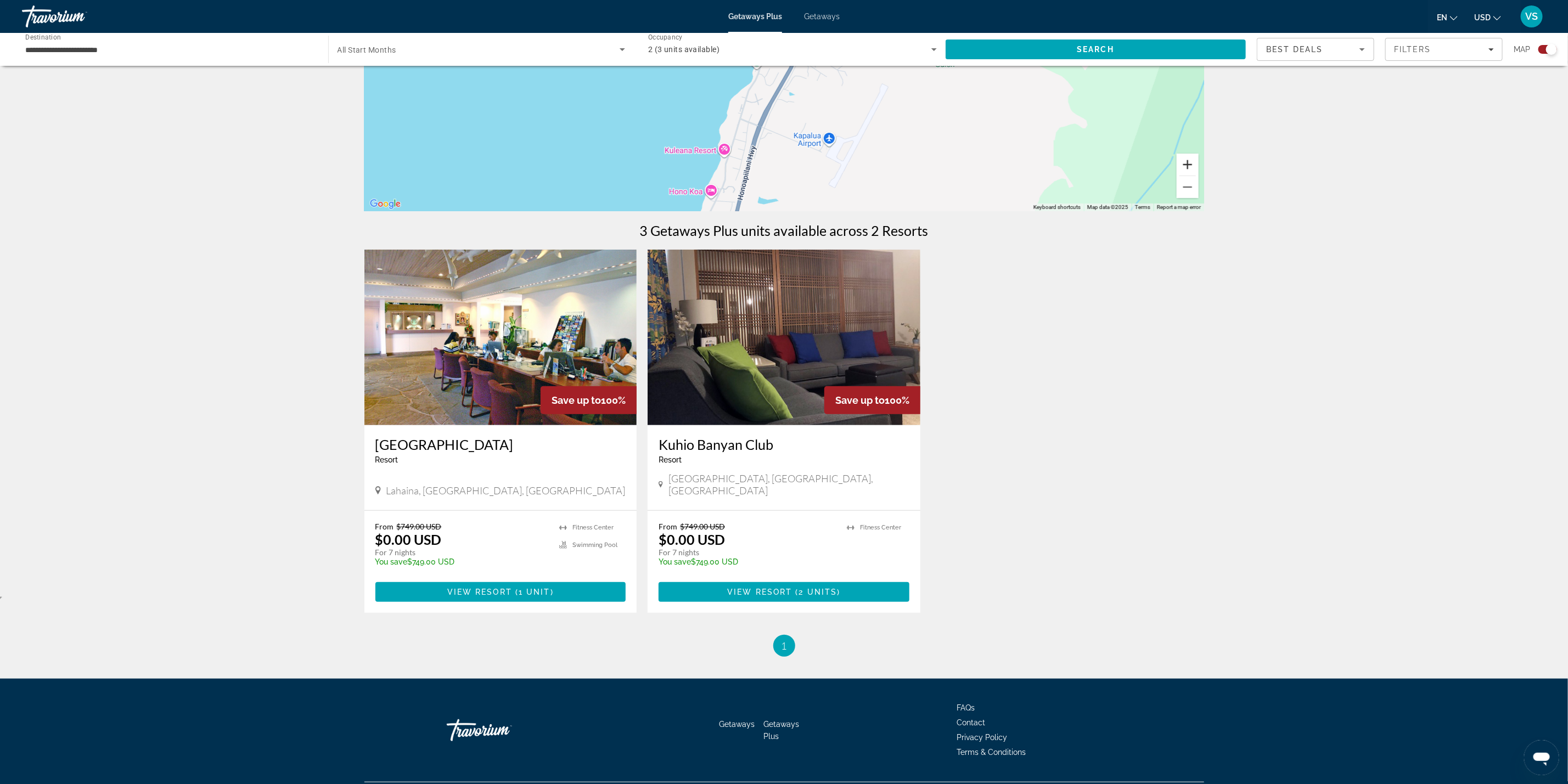
scroll to position [212, 0]
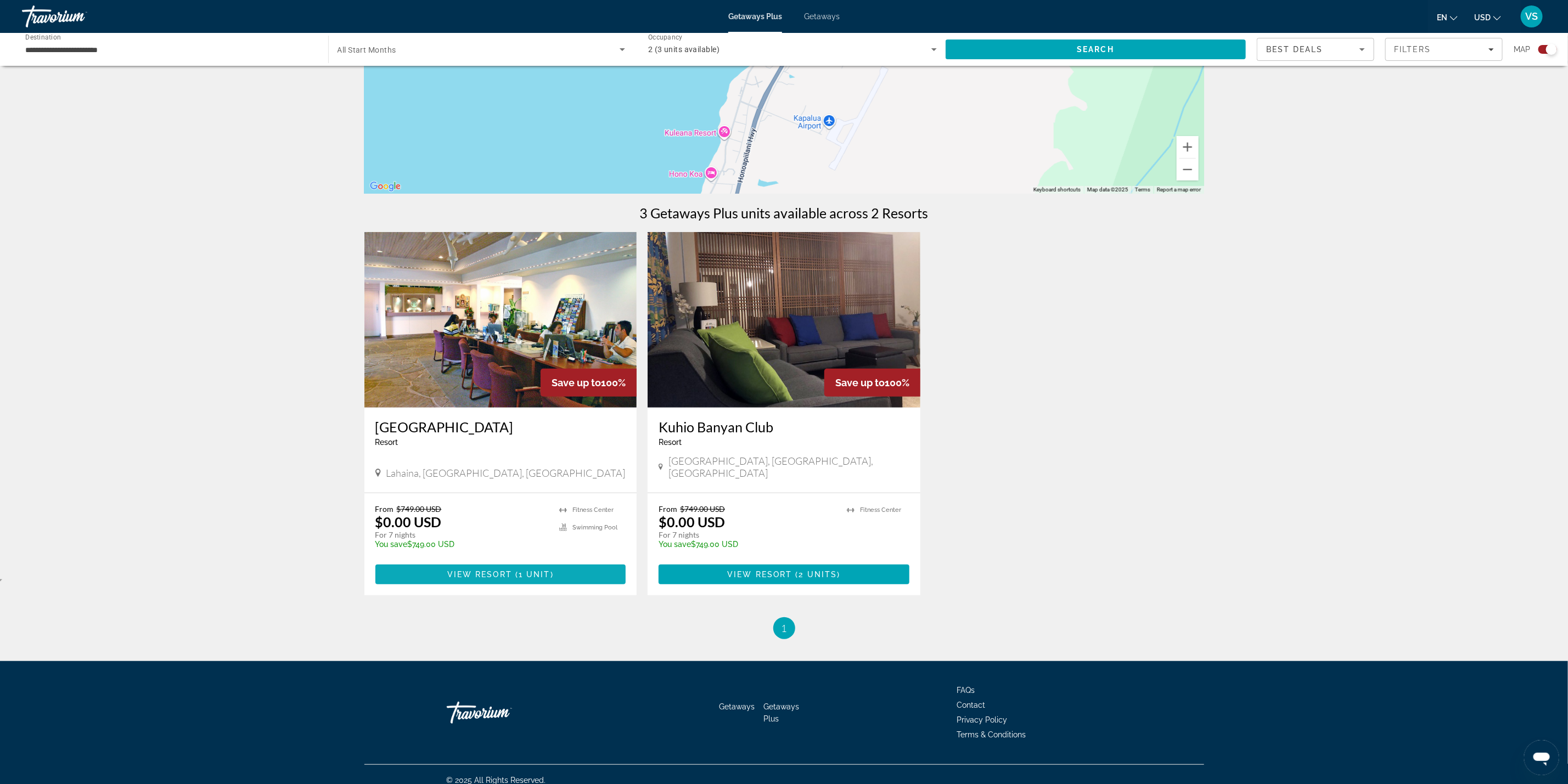
click at [510, 570] on span "View Resort" at bounding box center [479, 575] width 65 height 9
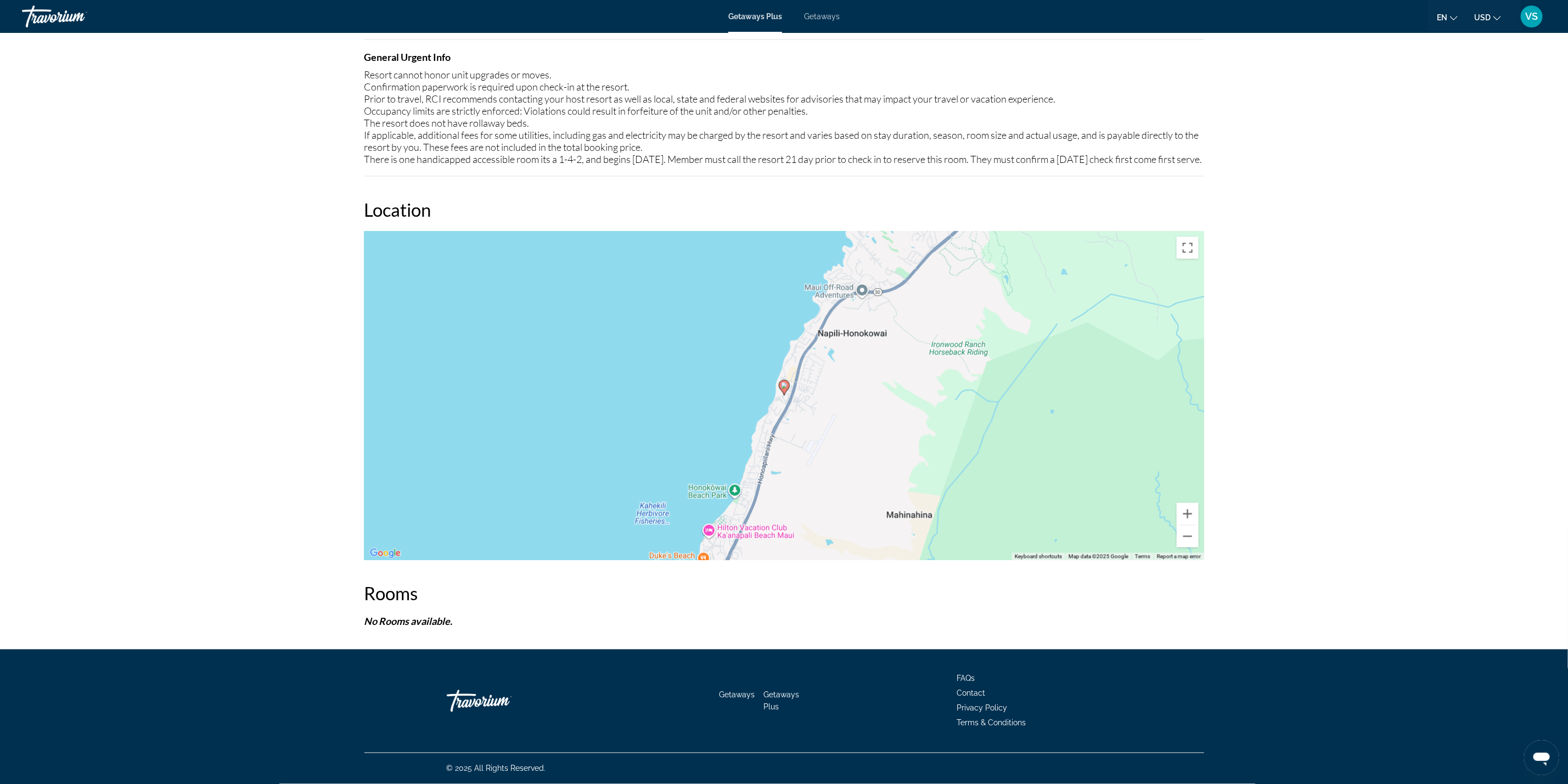
scroll to position [1294, 0]
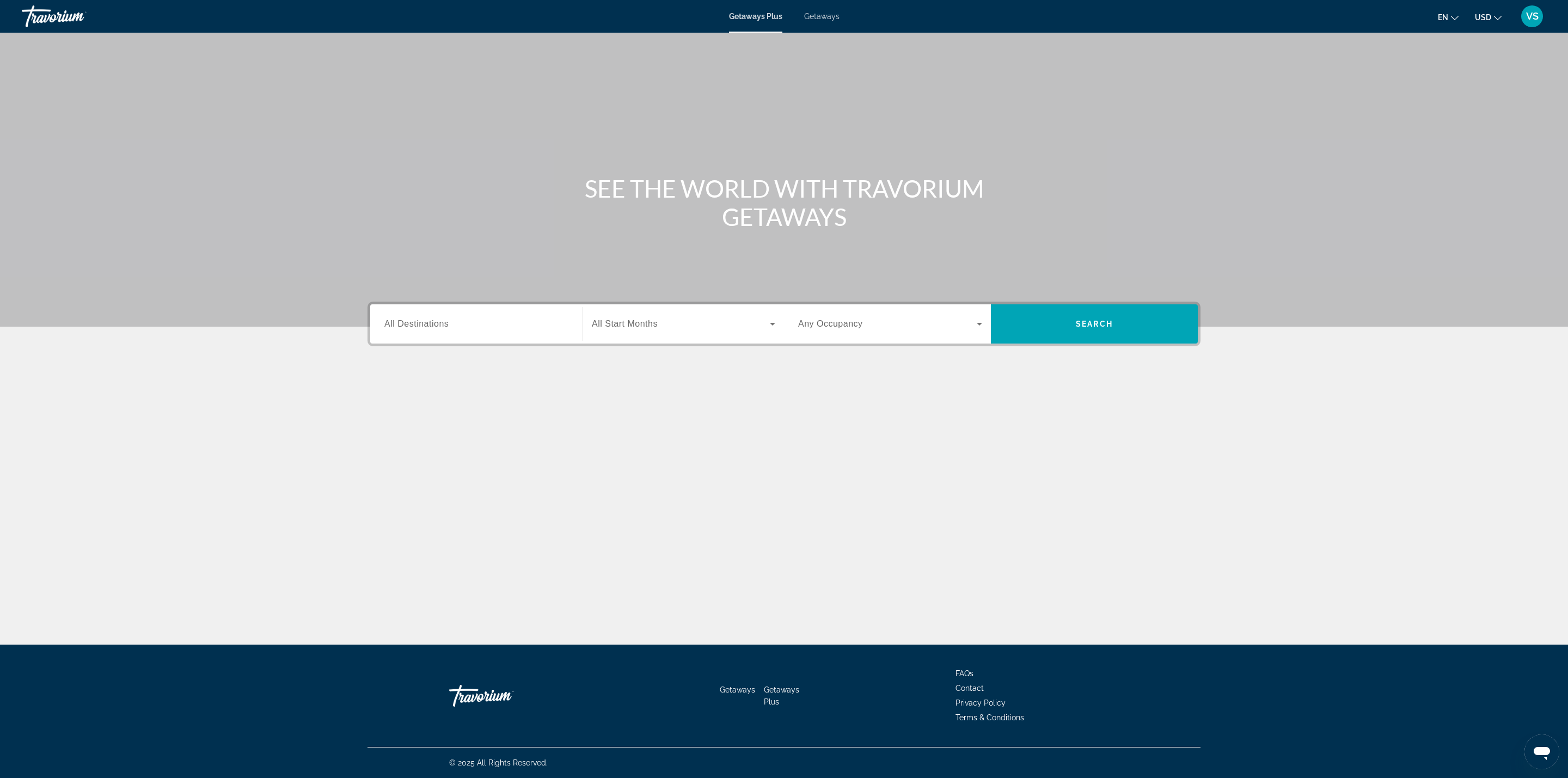
click at [819, 13] on span "Getaways" at bounding box center [822, 16] width 36 height 9
click at [422, 323] on span "All Destinations" at bounding box center [417, 323] width 64 height 9
click at [422, 323] on input "Destination All Destinations" at bounding box center [476, 325] width 184 height 13
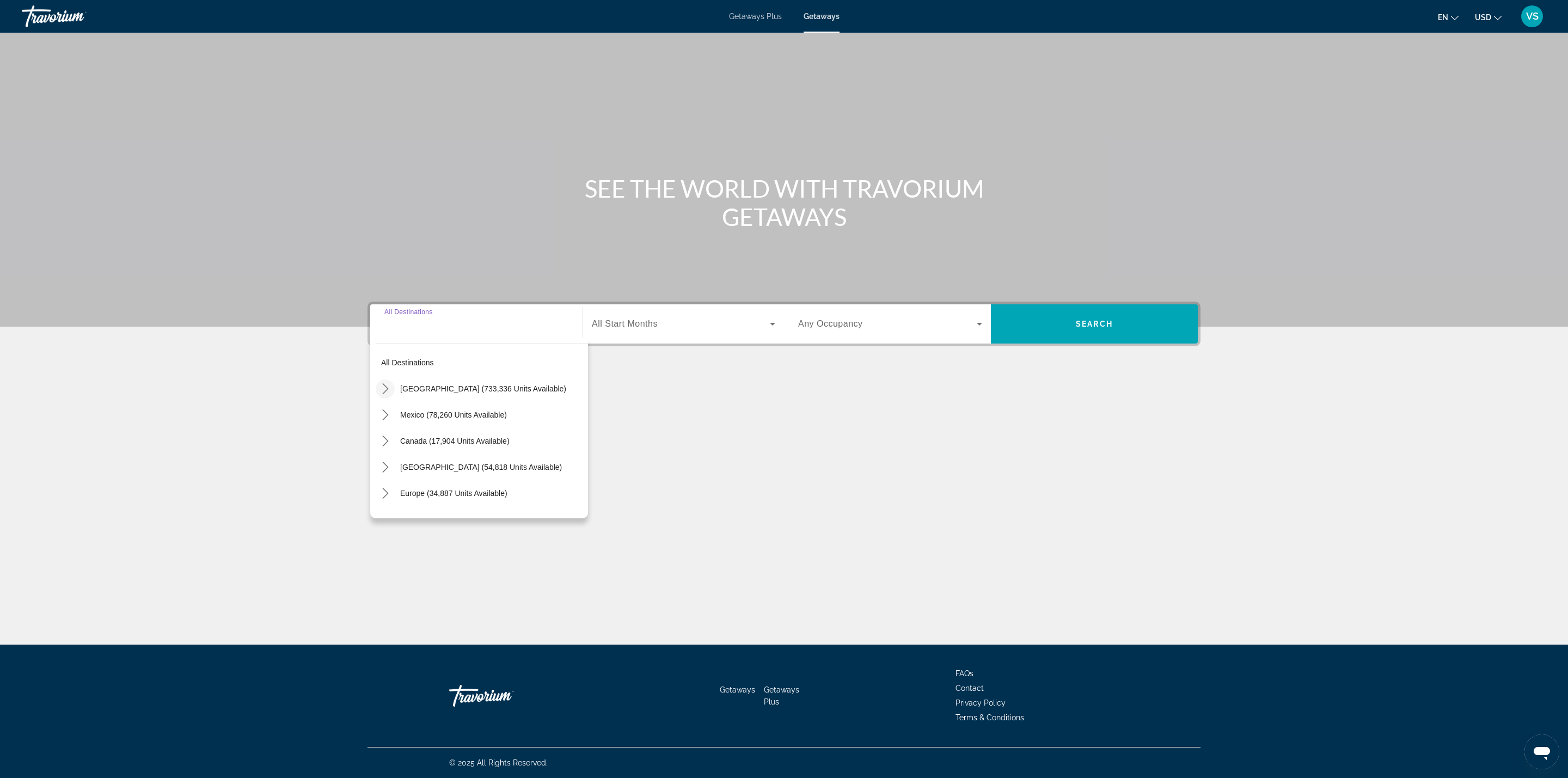
click at [386, 385] on icon "Toggle United States (733,336 units available) submenu" at bounding box center [385, 388] width 11 height 11
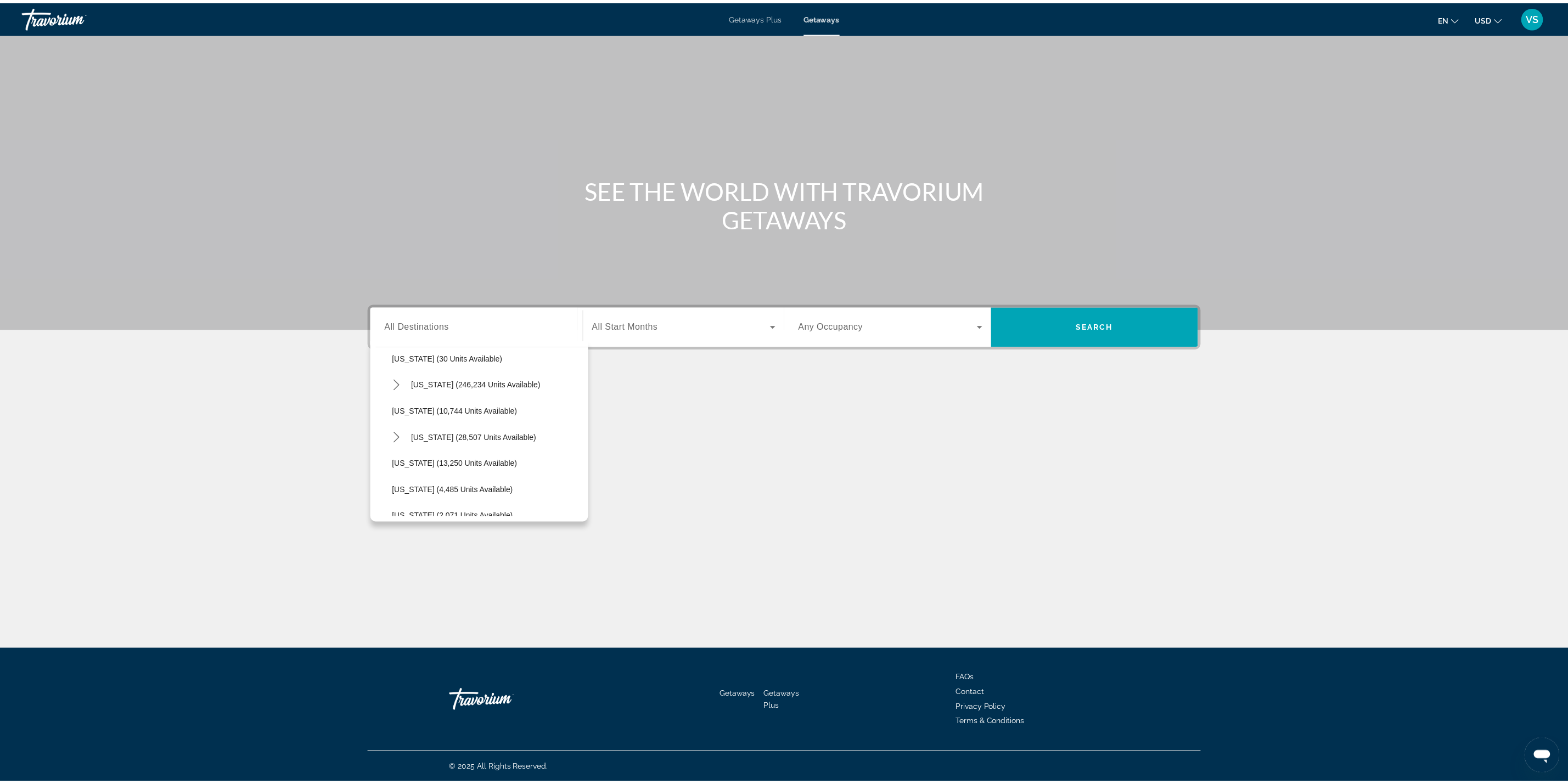
scroll to position [197, 0]
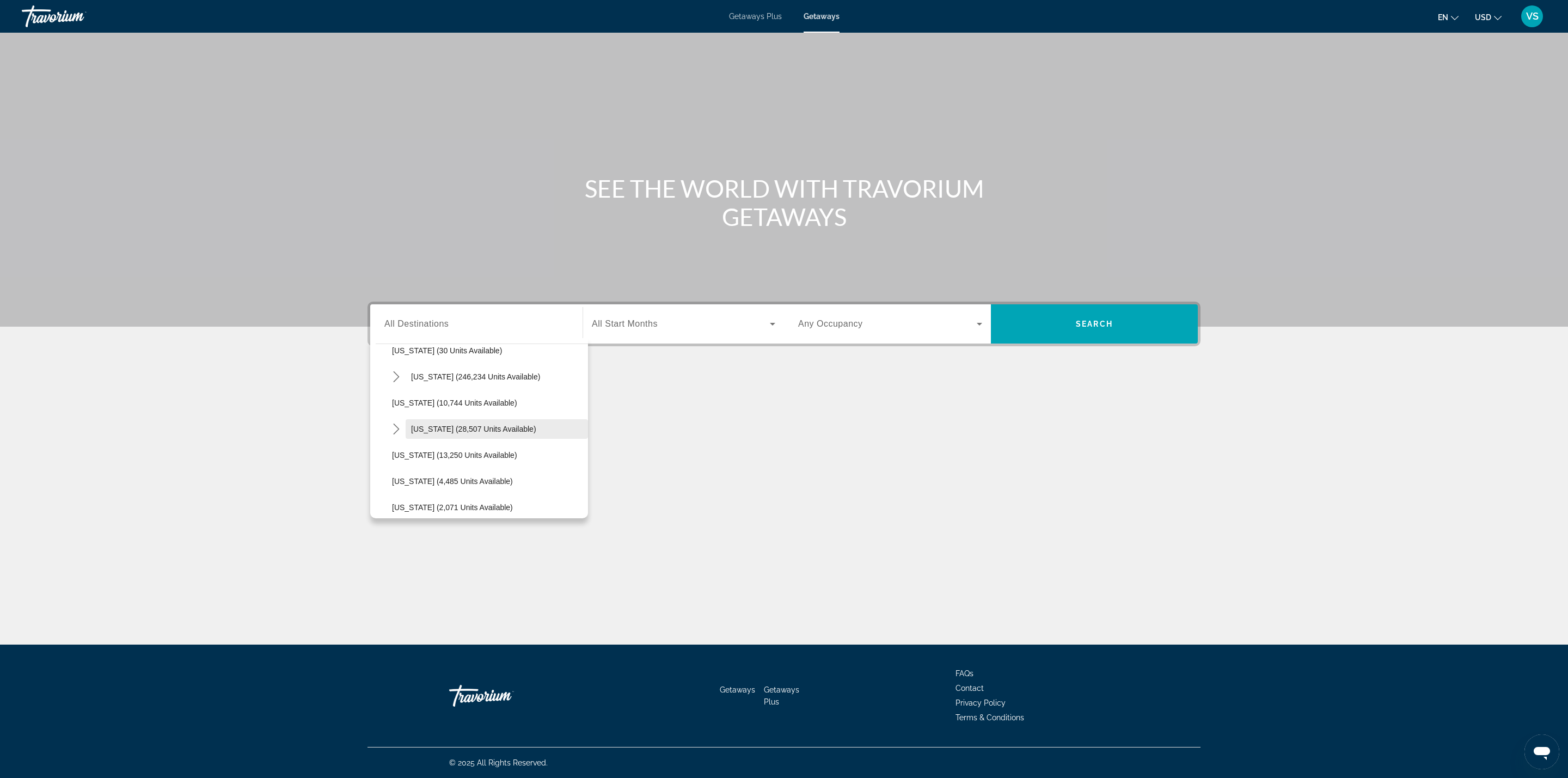
click at [446, 422] on span "Select destination: Hawaii (28,507 units available)" at bounding box center [497, 429] width 182 height 26
type input "**********"
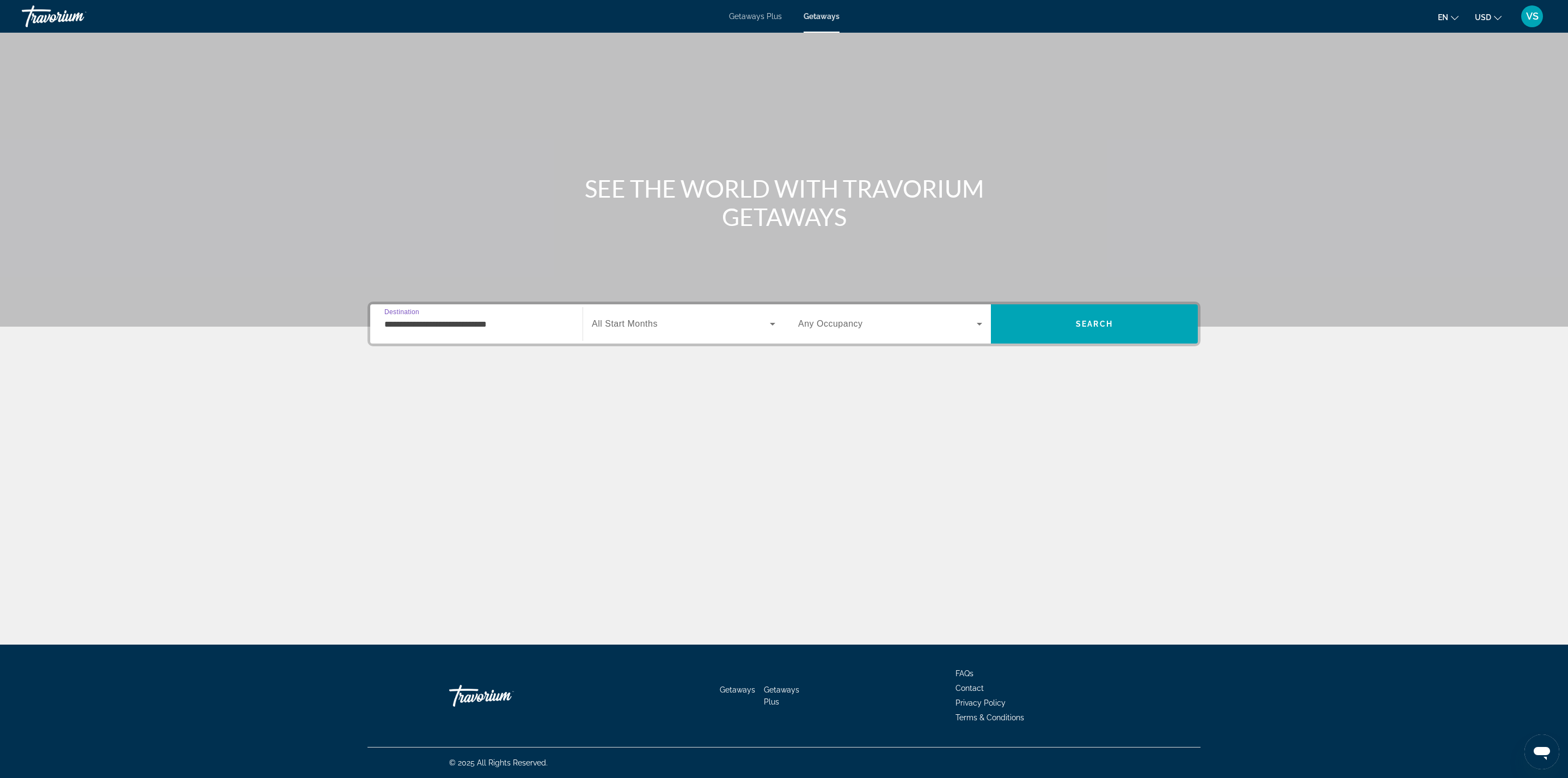
click at [649, 315] on div "Search widget" at bounding box center [684, 324] width 184 height 31
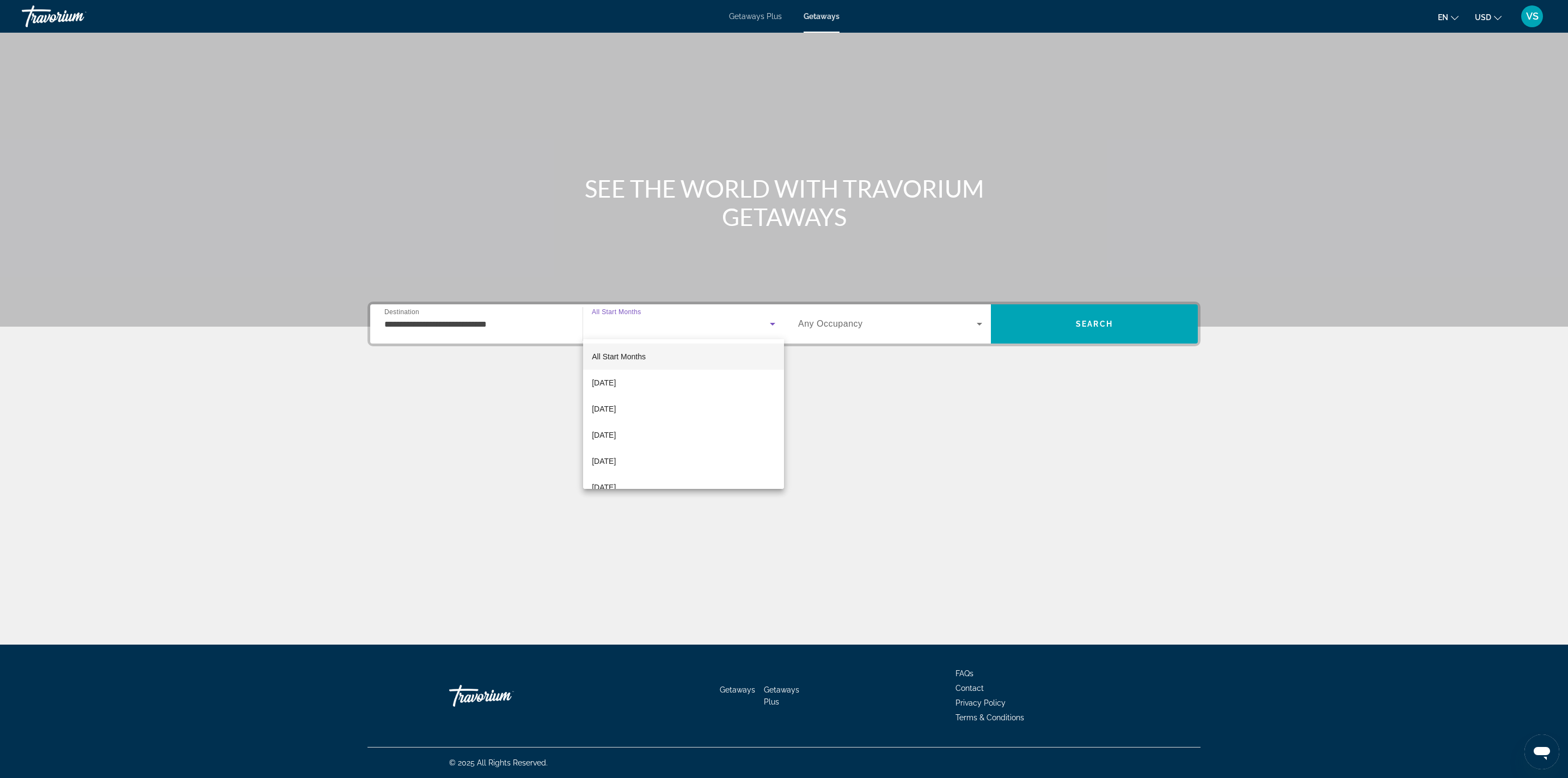
click at [833, 324] on div at bounding box center [784, 389] width 1568 height 778
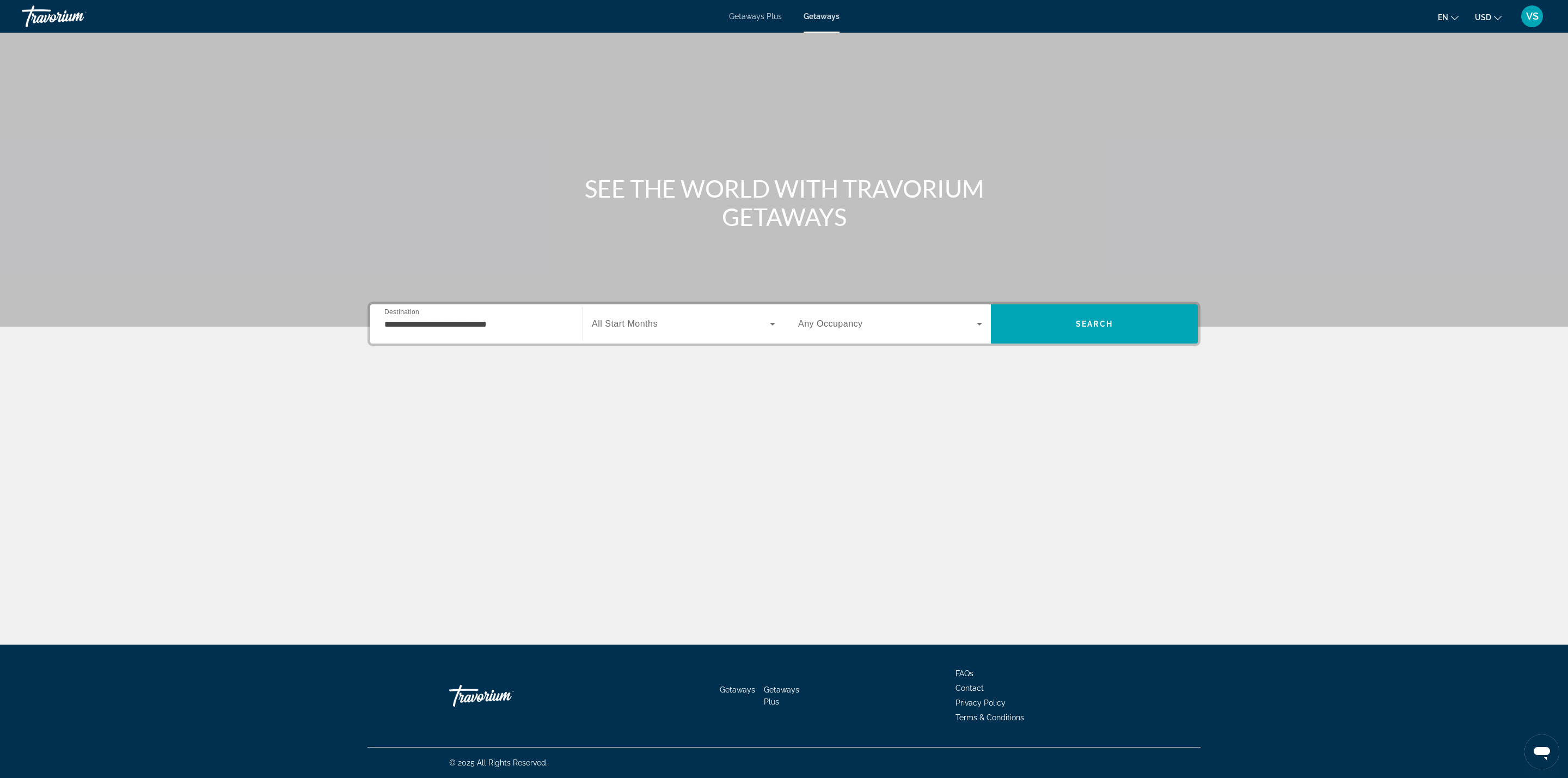
click at [817, 323] on span "Any Occupancy" at bounding box center [830, 323] width 65 height 9
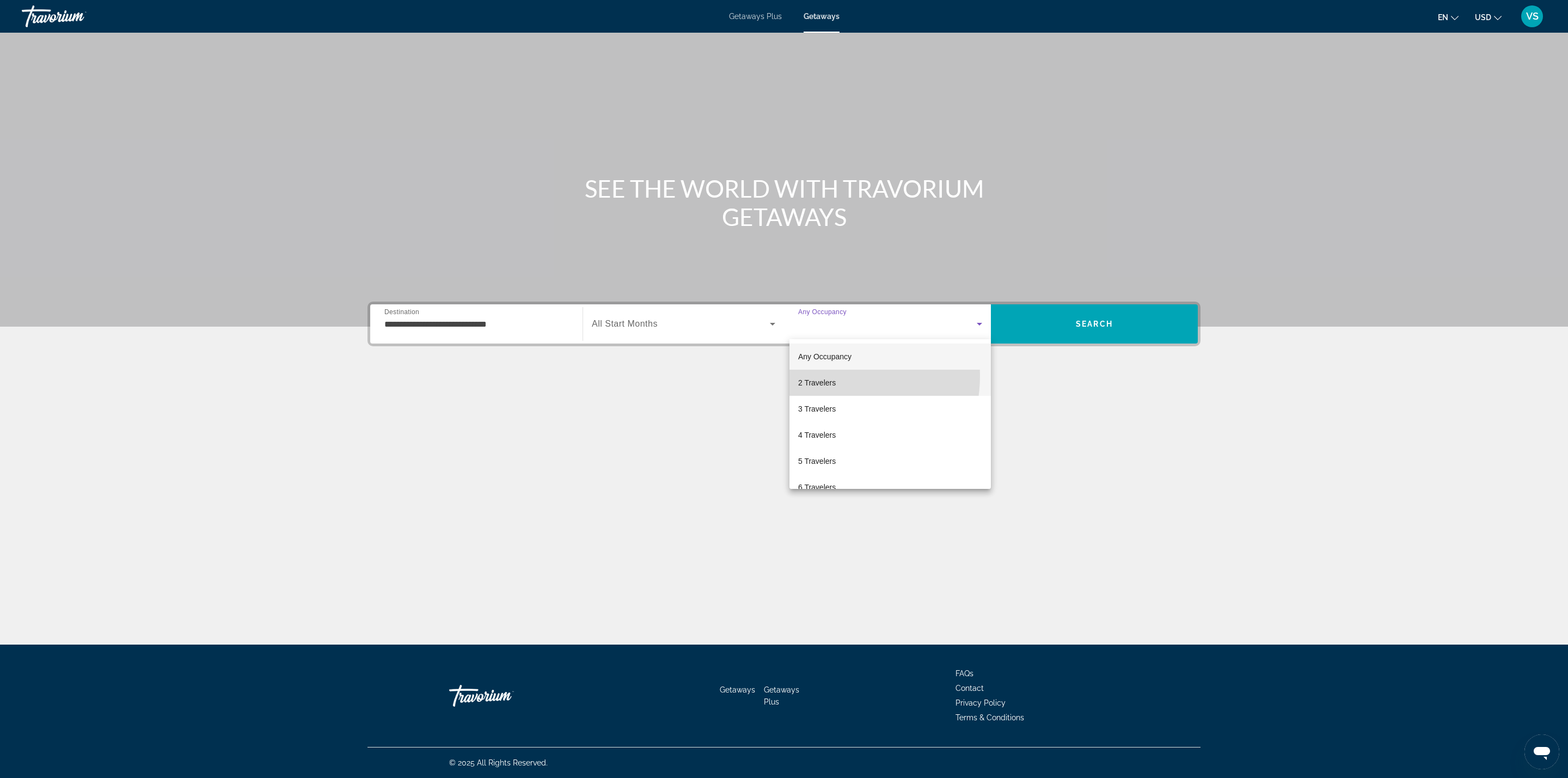
click at [826, 377] on span "2 Travelers" at bounding box center [817, 383] width 38 height 13
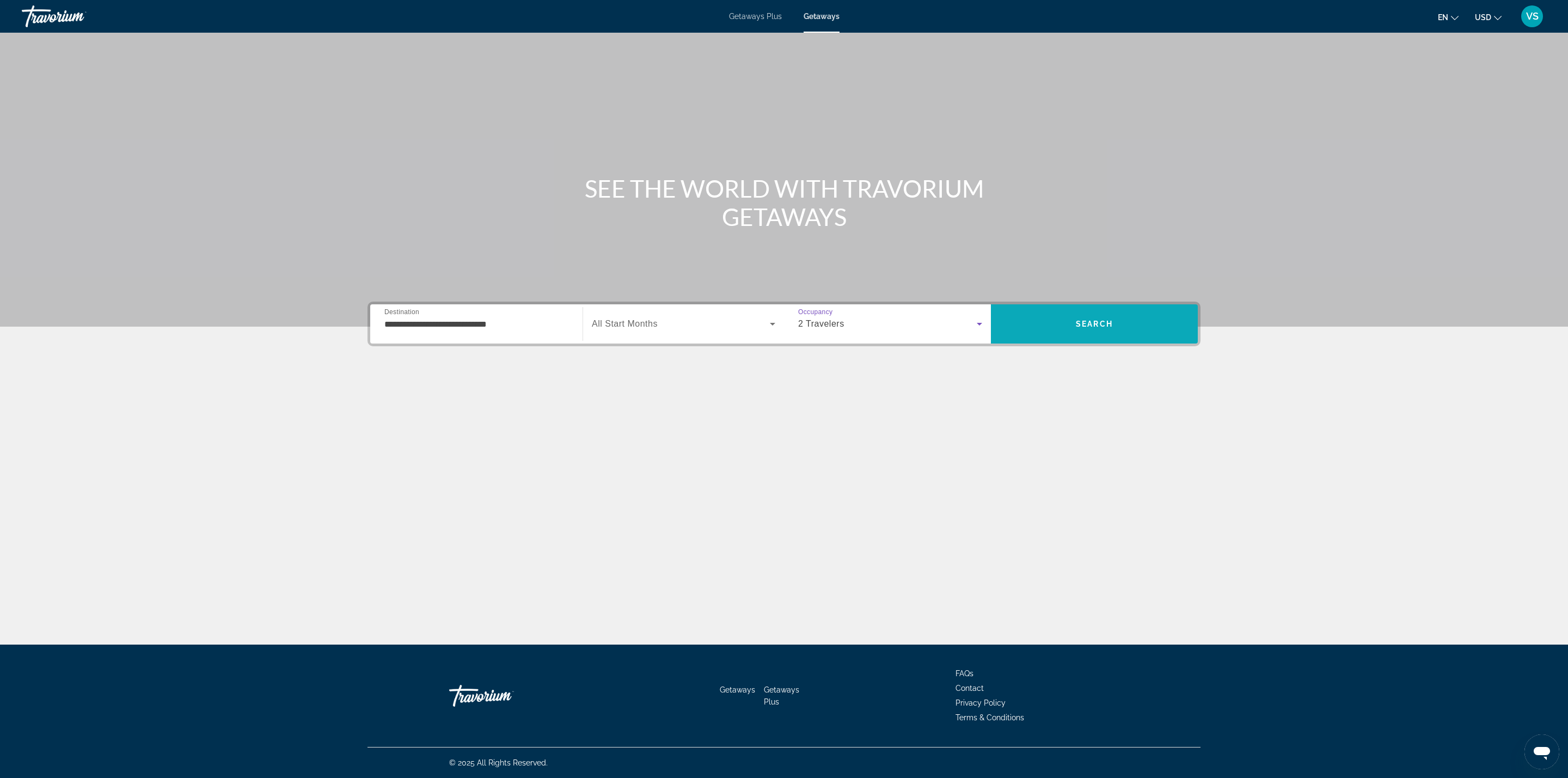
click at [1080, 323] on span "Search" at bounding box center [1094, 324] width 37 height 9
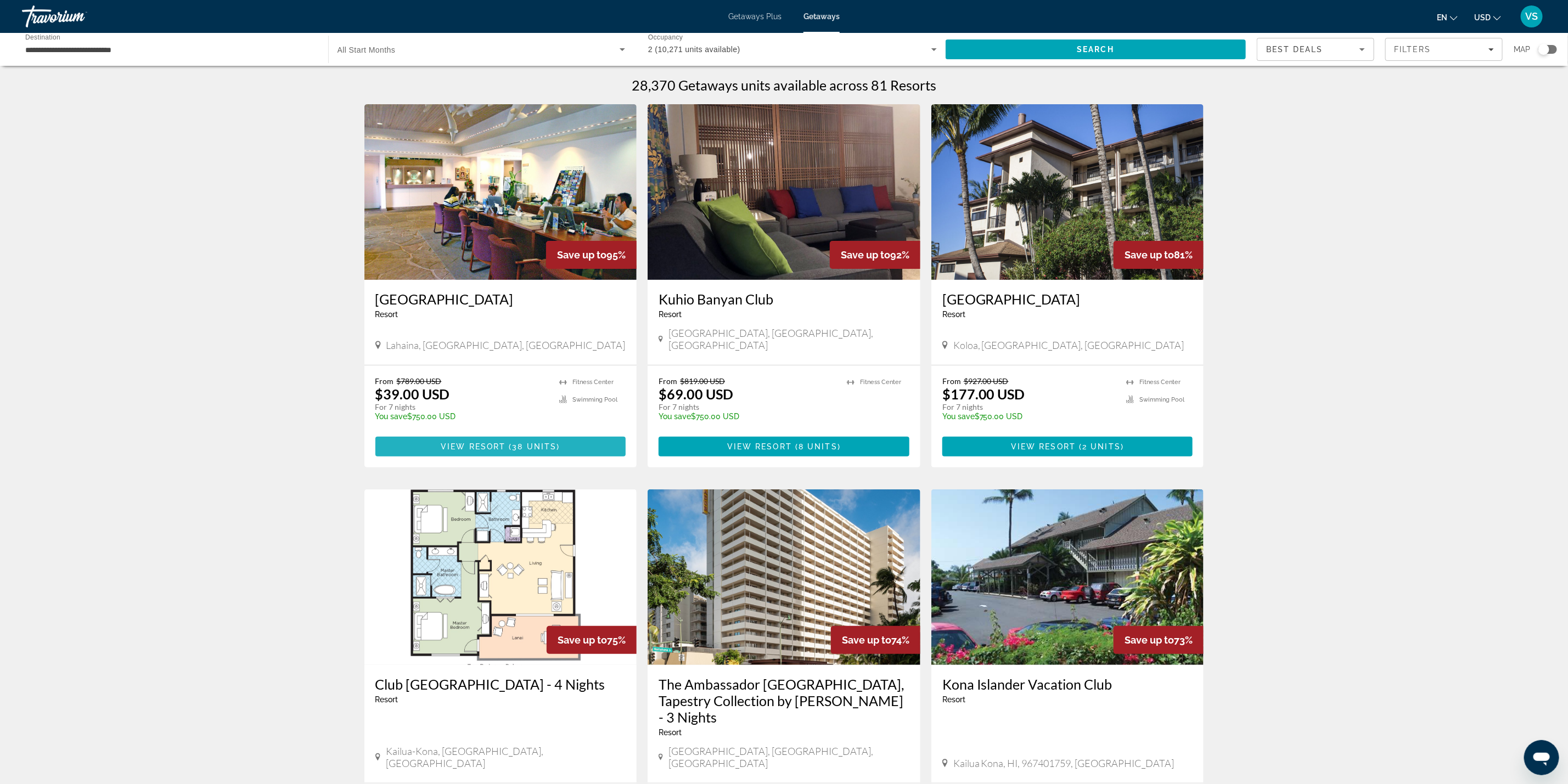
click at [432, 434] on span "Main content" at bounding box center [501, 447] width 251 height 26
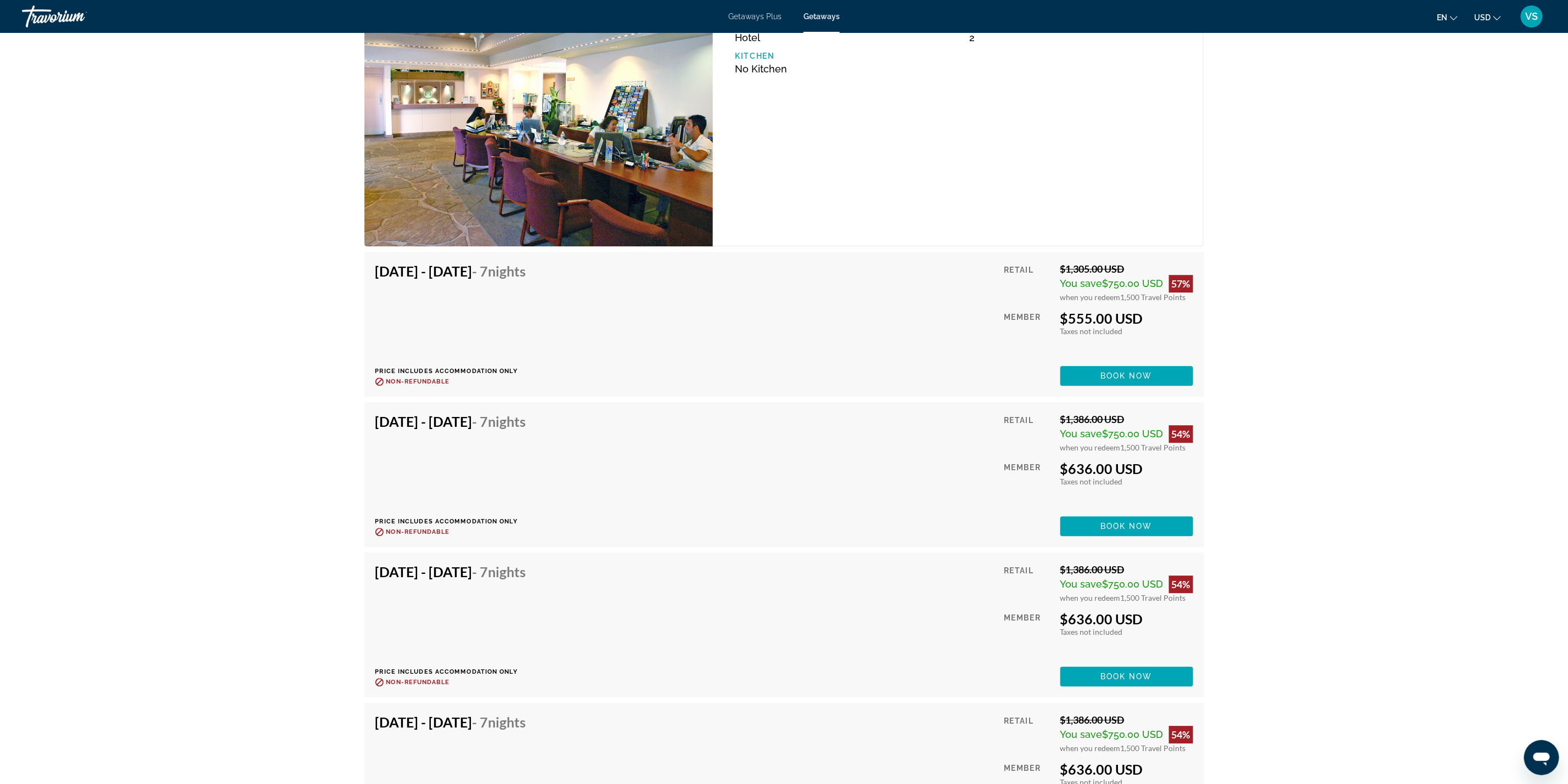
scroll to position [2171, 0]
